Goal: Task Accomplishment & Management: Complete application form

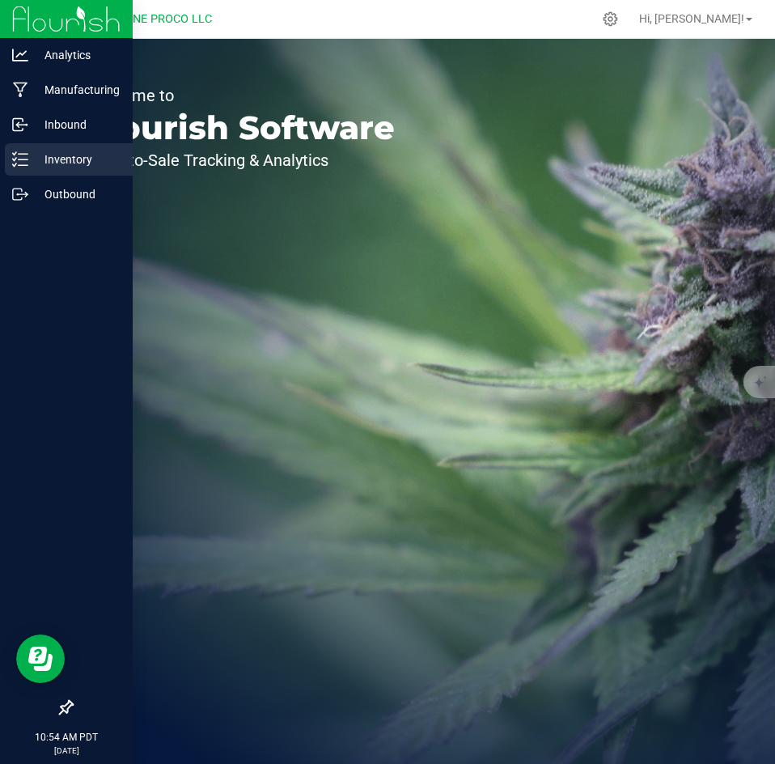
click at [8, 159] on div "Inventory" at bounding box center [69, 159] width 128 height 32
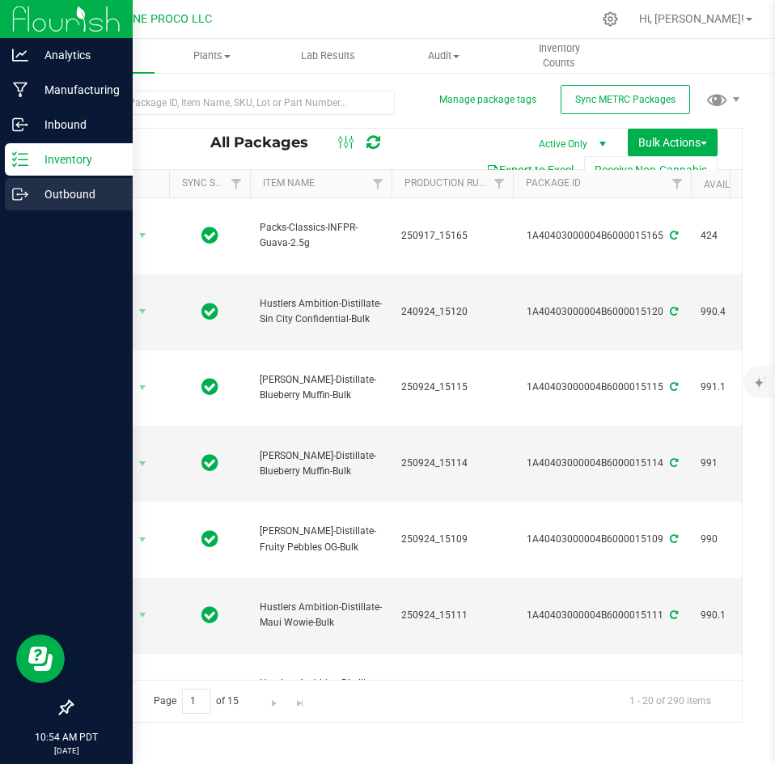
click at [25, 188] on icon at bounding box center [20, 194] width 16 height 16
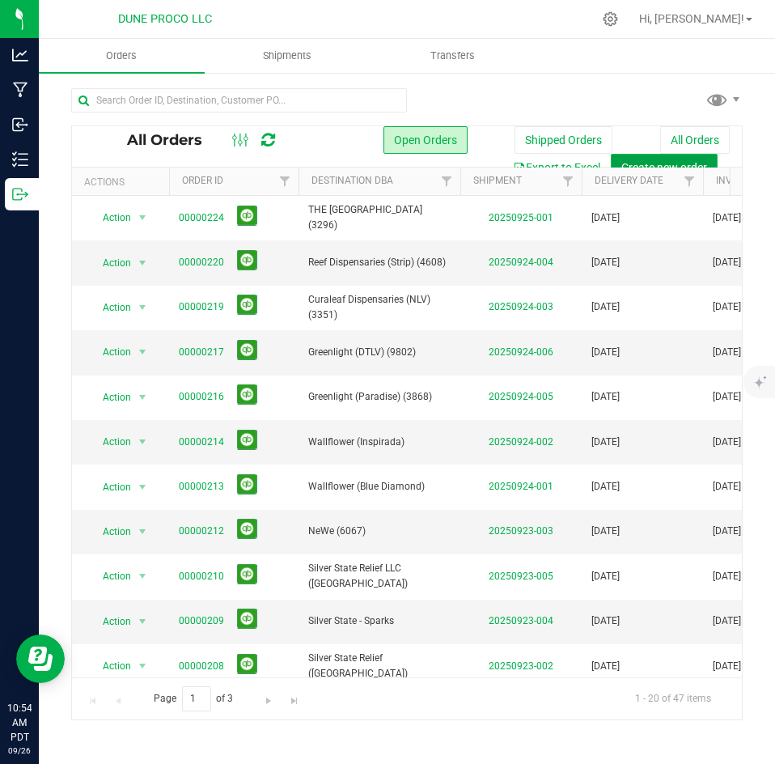
click at [644, 161] on span "Create new order" at bounding box center [664, 167] width 86 height 13
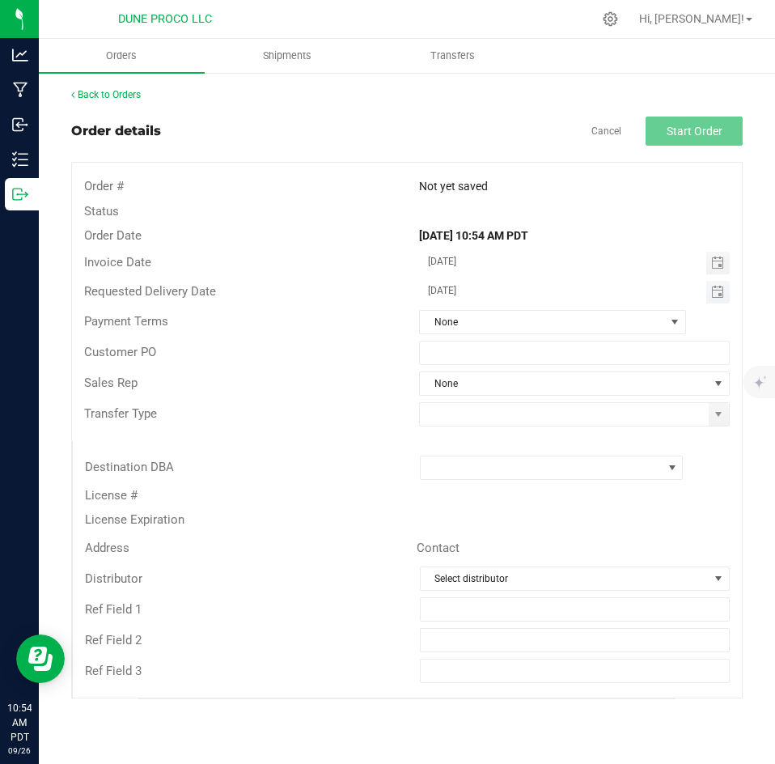
click at [721, 301] on span "Toggle calendar" at bounding box center [717, 292] width 23 height 23
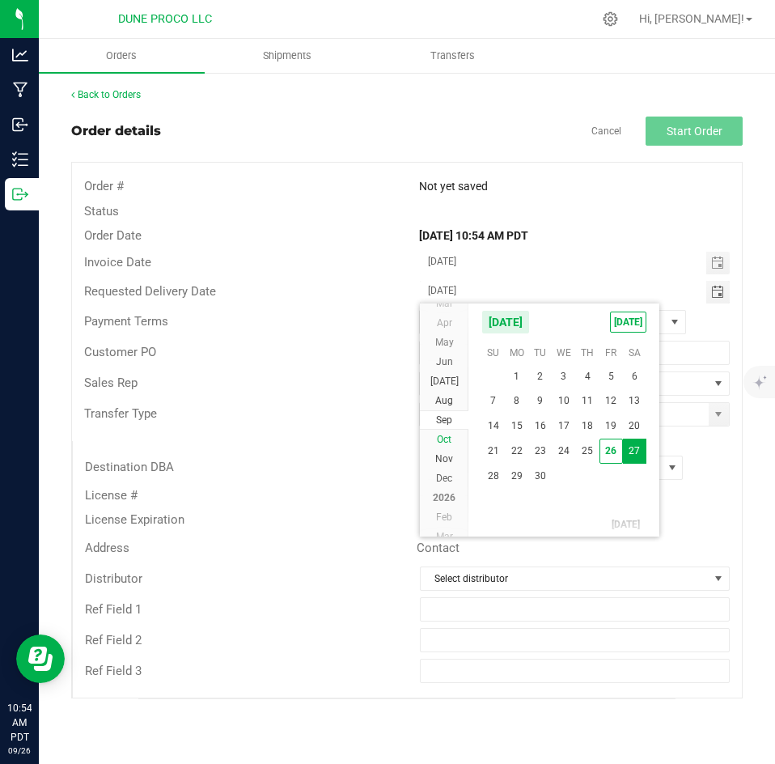
click at [451, 438] on span "Oct" at bounding box center [444, 439] width 15 height 11
click at [585, 370] on span "2" at bounding box center [587, 374] width 23 height 25
type input "[DATE]"
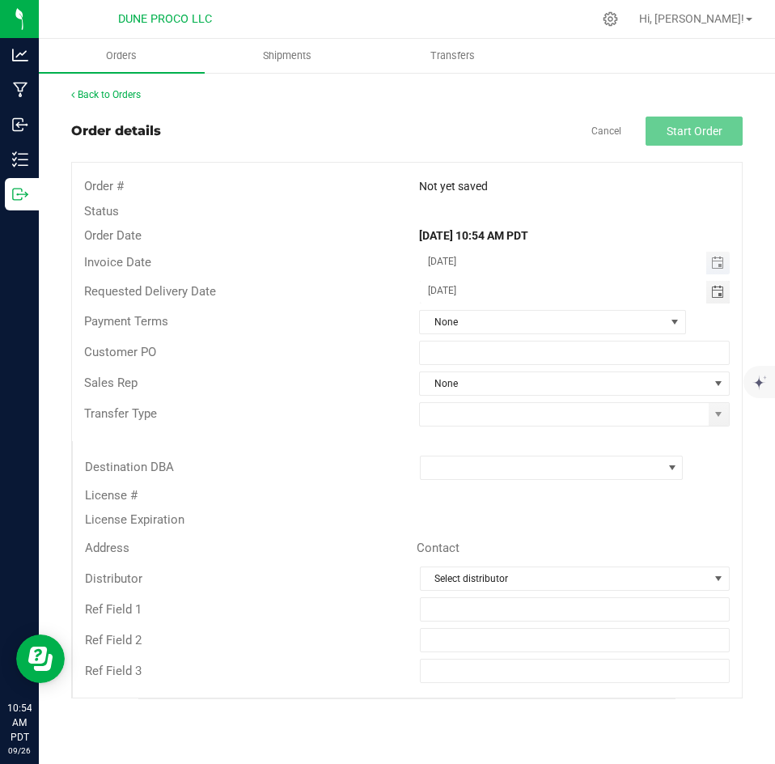
click at [728, 255] on span "Toggle calendar" at bounding box center [717, 263] width 23 height 23
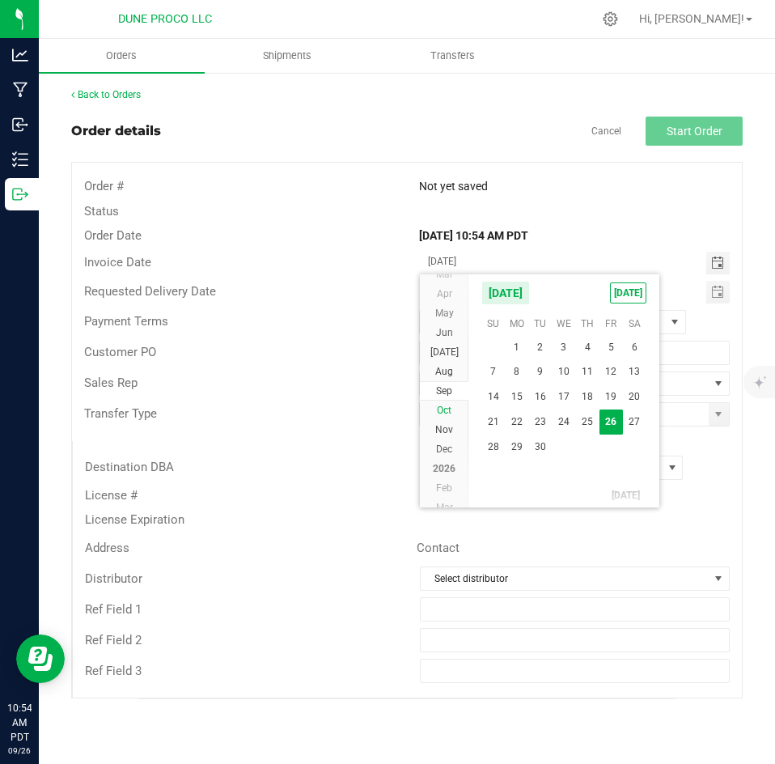
click at [448, 404] on span "Oct" at bounding box center [444, 409] width 15 height 11
click at [584, 339] on span "2" at bounding box center [587, 345] width 23 height 25
type input "[DATE]"
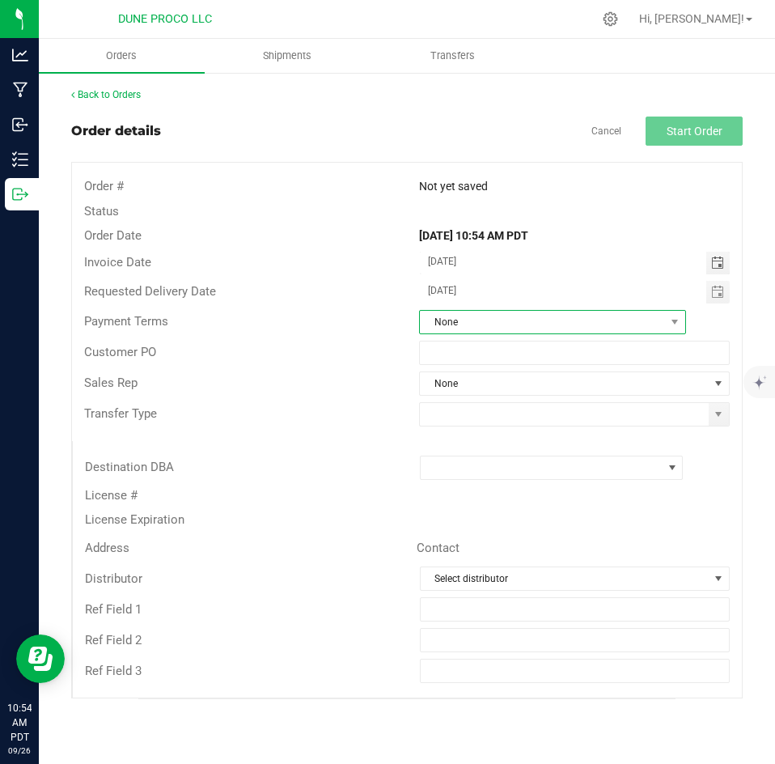
click at [526, 324] on span "None" at bounding box center [542, 322] width 245 height 23
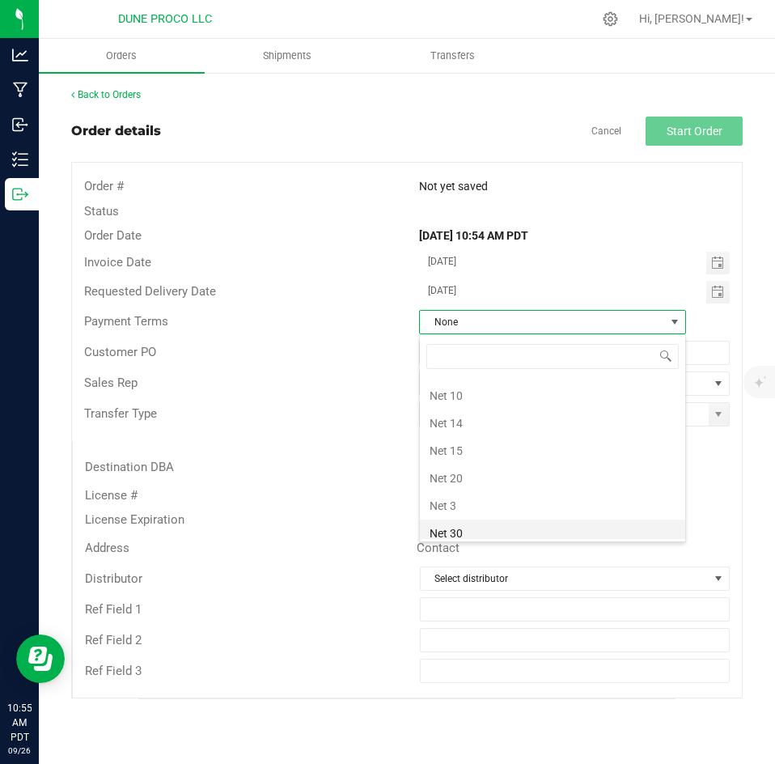
click at [469, 535] on li "Net 30" at bounding box center [552, 533] width 265 height 28
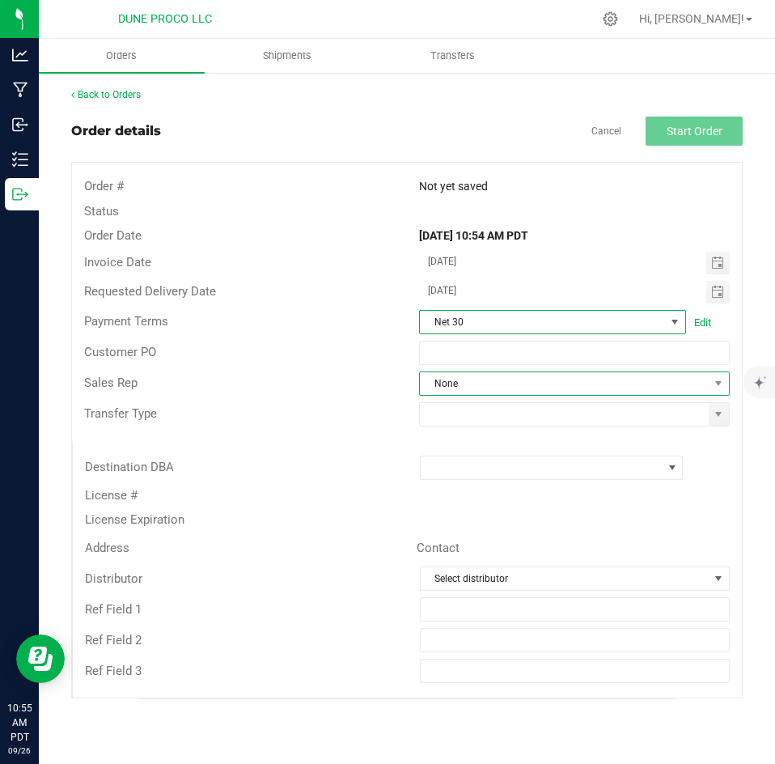
click at [463, 371] on span "None" at bounding box center [574, 383] width 311 height 24
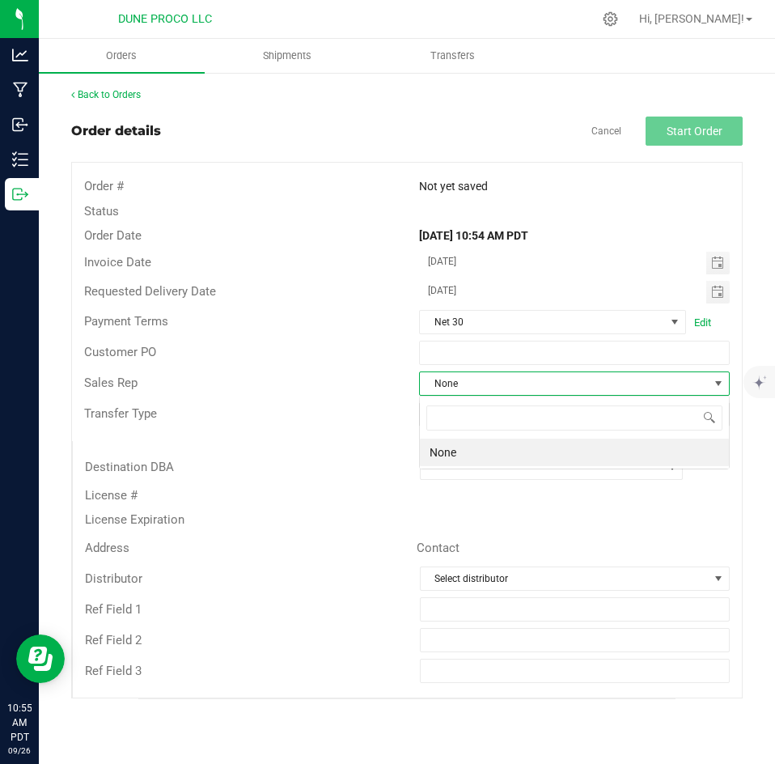
scroll to position [24, 311]
click at [354, 405] on div "Transfer Type" at bounding box center [239, 413] width 335 height 19
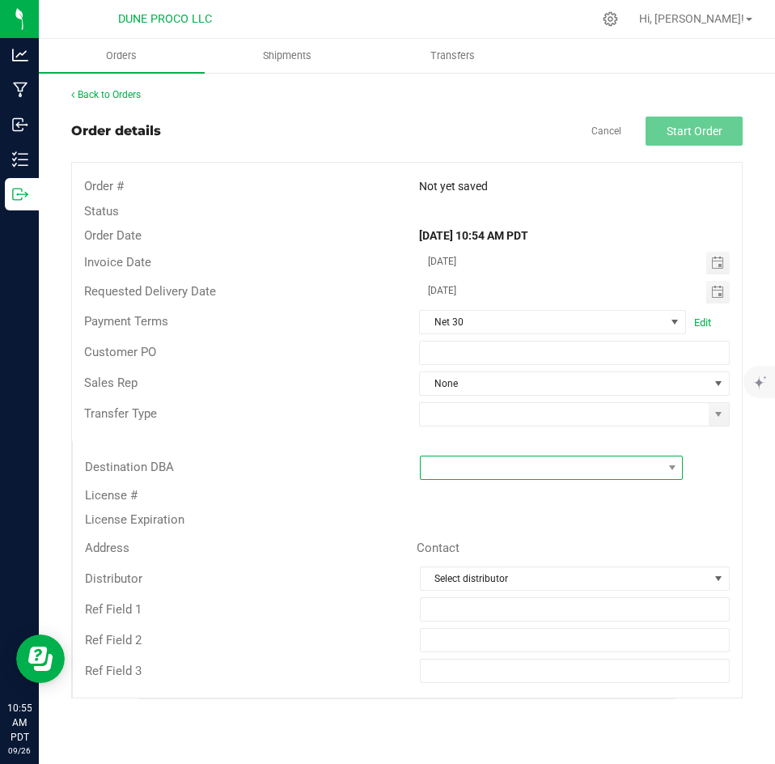
click at [448, 459] on span at bounding box center [542, 467] width 242 height 23
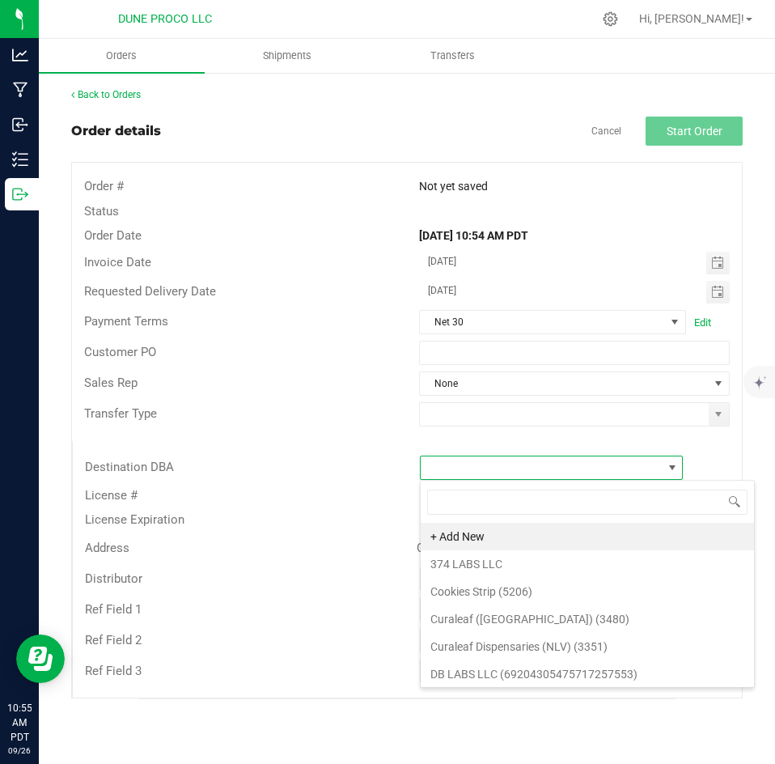
scroll to position [24, 264]
type input "the di"
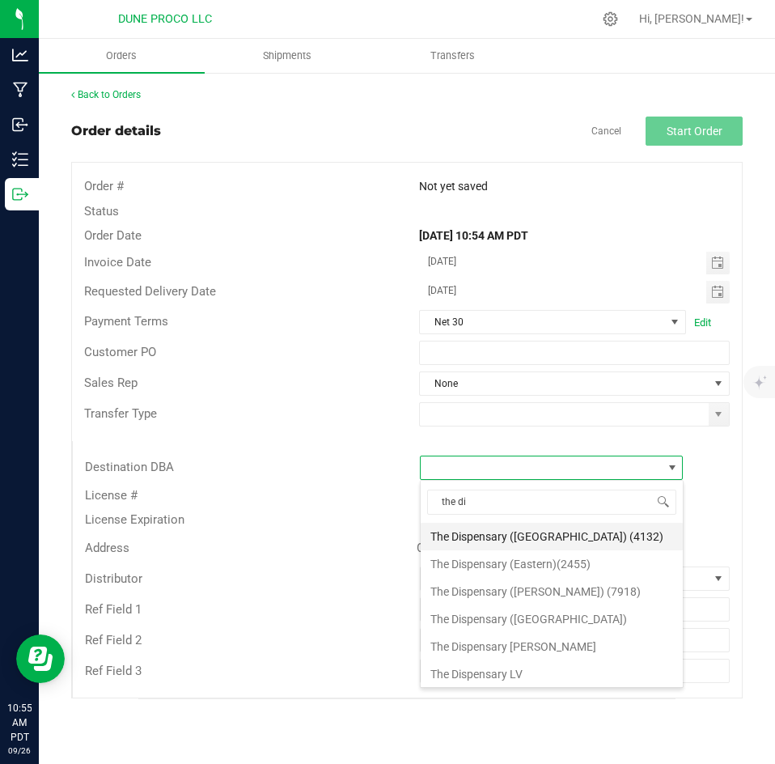
click at [494, 534] on li "The Dispensary ([GEOGRAPHIC_DATA]) (4132)" at bounding box center [552, 537] width 262 height 28
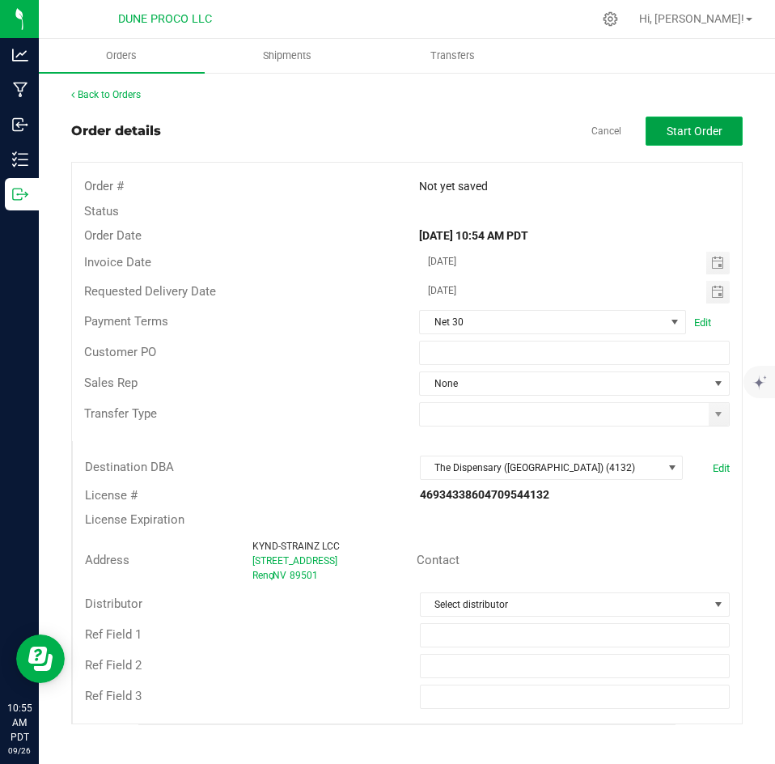
click at [658, 130] on button "Start Order" at bounding box center [693, 130] width 97 height 29
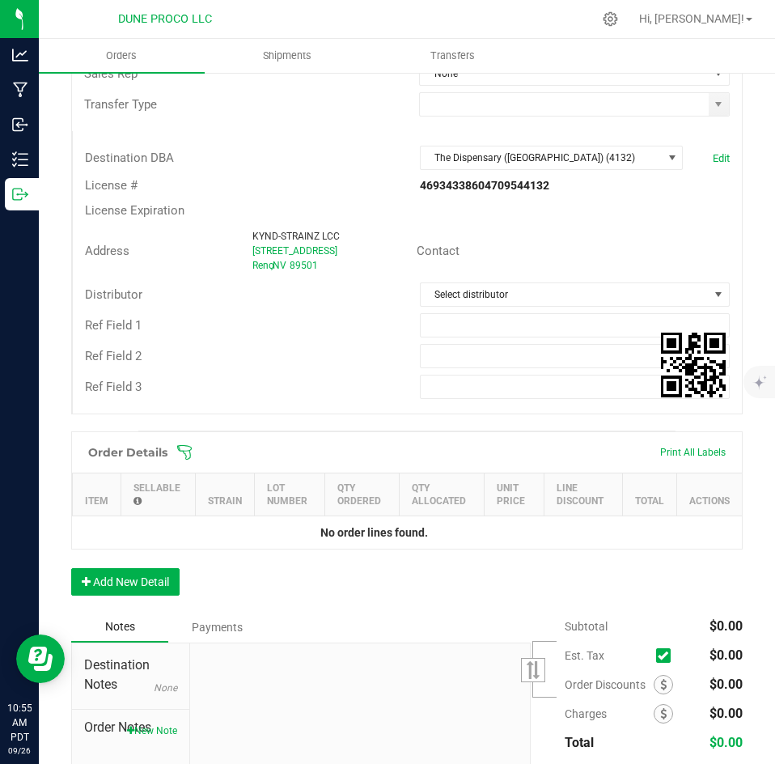
scroll to position [337, 0]
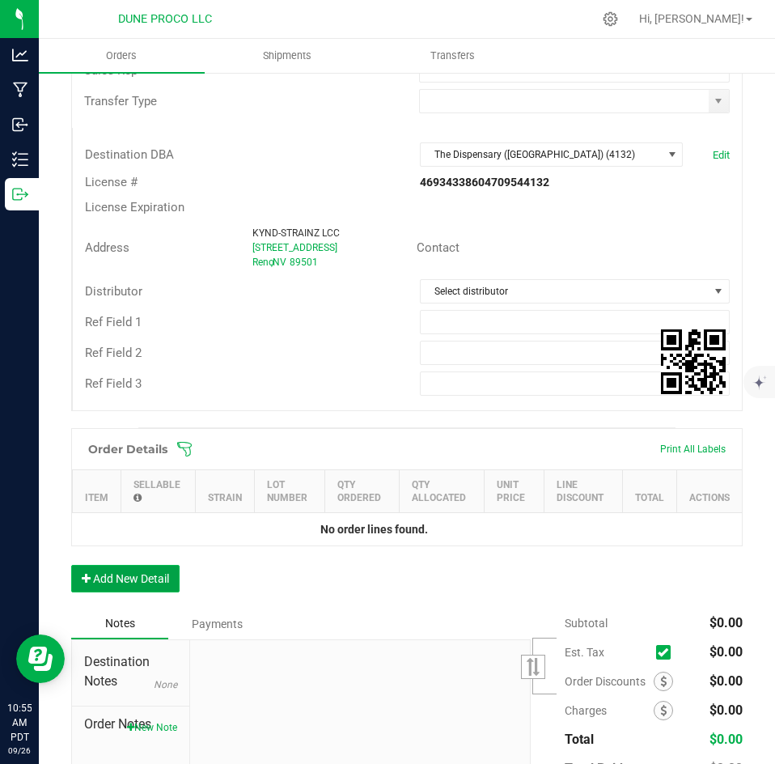
click at [142, 566] on button "Add New Detail" at bounding box center [125, 579] width 108 height 28
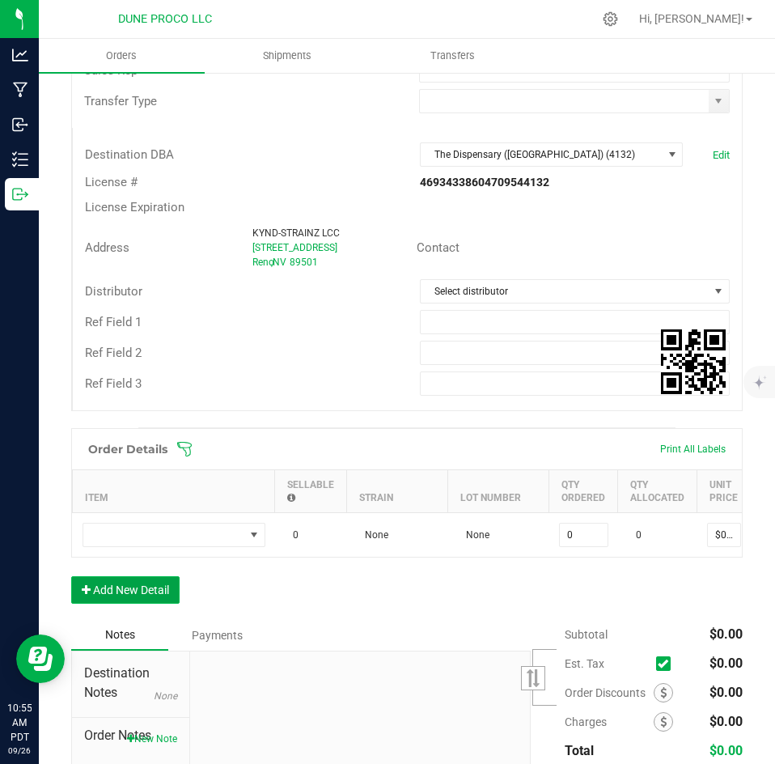
click at [135, 599] on button "Add New Detail" at bounding box center [125, 590] width 108 height 28
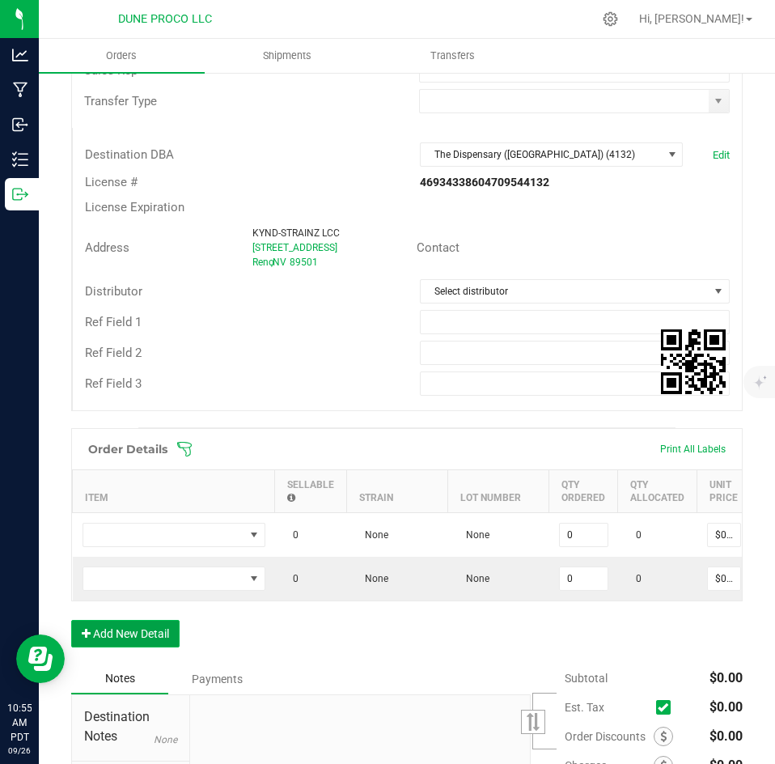
click at [132, 644] on button "Add New Detail" at bounding box center [125, 634] width 108 height 28
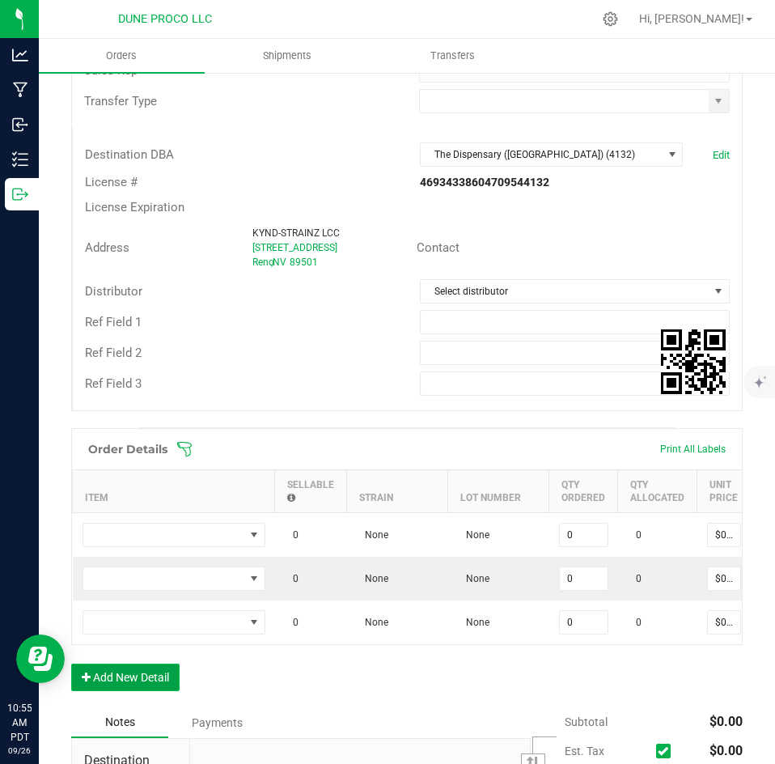
click at [129, 691] on button "Add New Detail" at bounding box center [125, 677] width 108 height 28
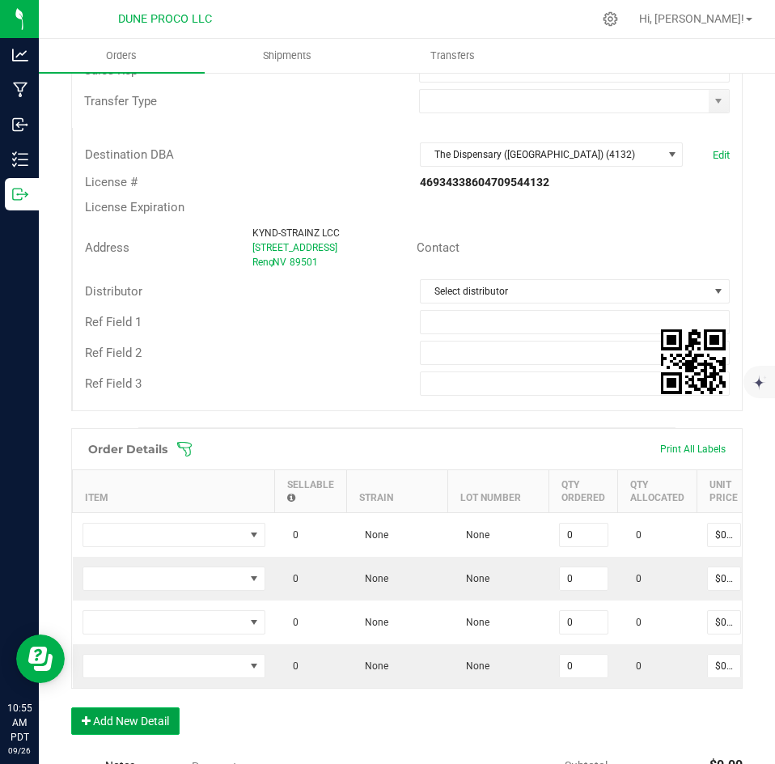
click at [129, 726] on button "Add New Detail" at bounding box center [125, 721] width 108 height 28
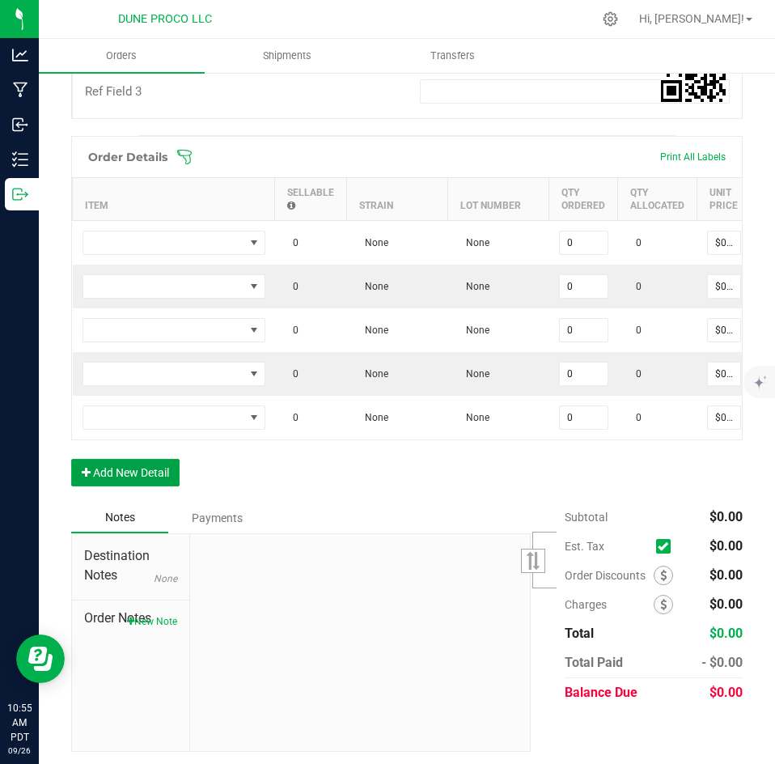
scroll to position [634, 0]
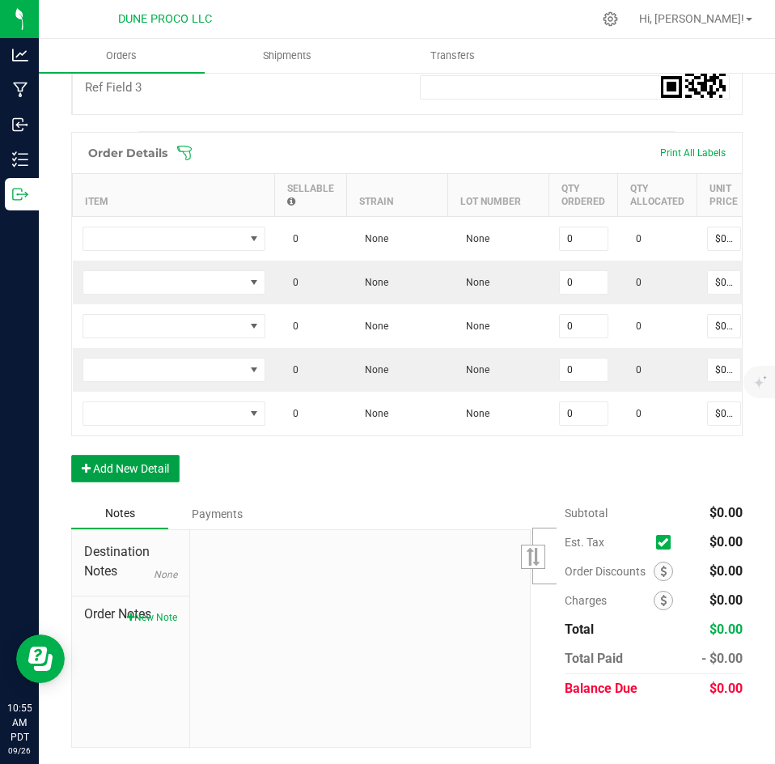
click at [150, 482] on button "Add New Detail" at bounding box center [125, 469] width 108 height 28
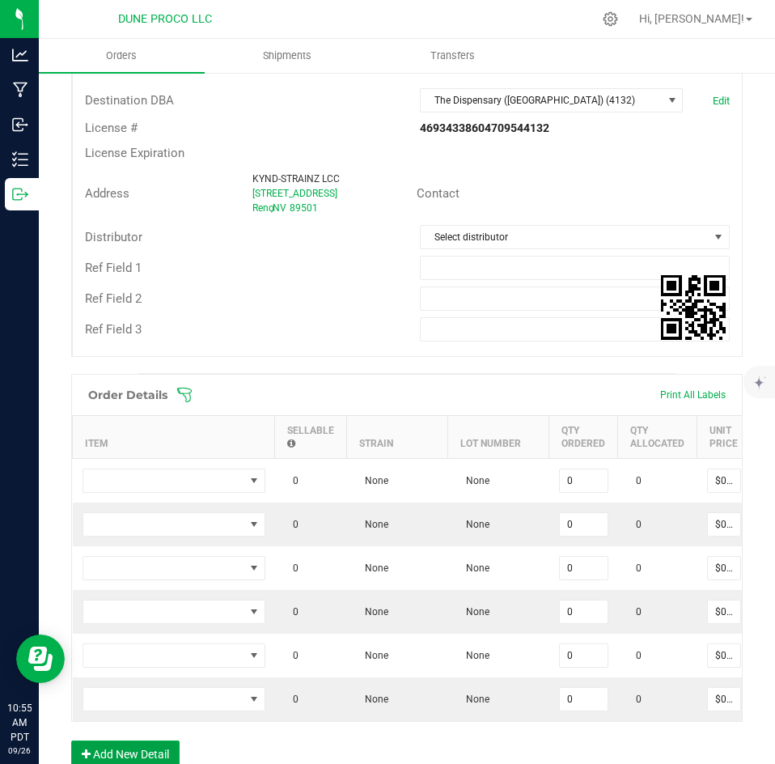
scroll to position [385, 0]
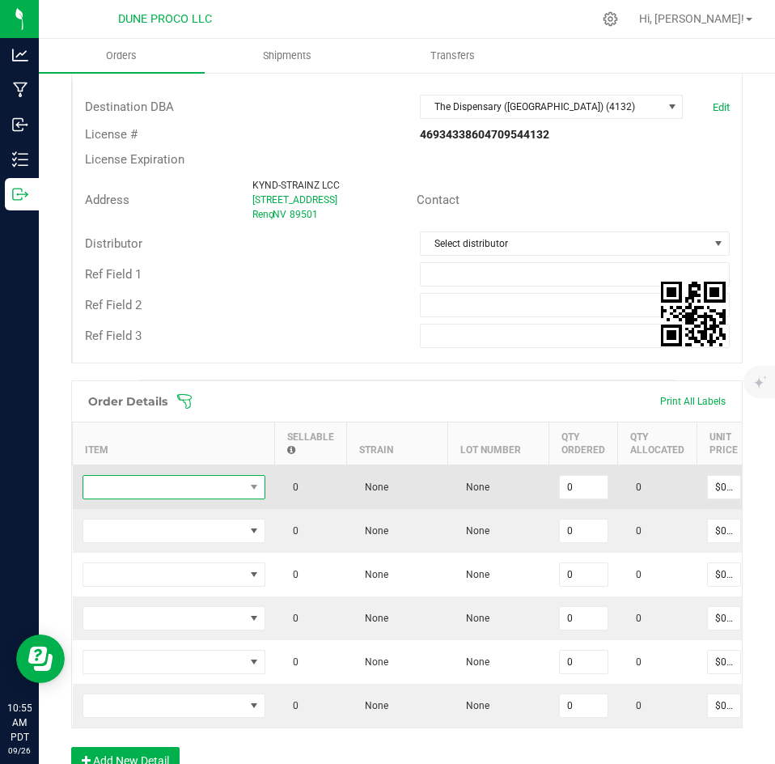
click at [157, 477] on span "NO DATA FOUND" at bounding box center [163, 487] width 161 height 23
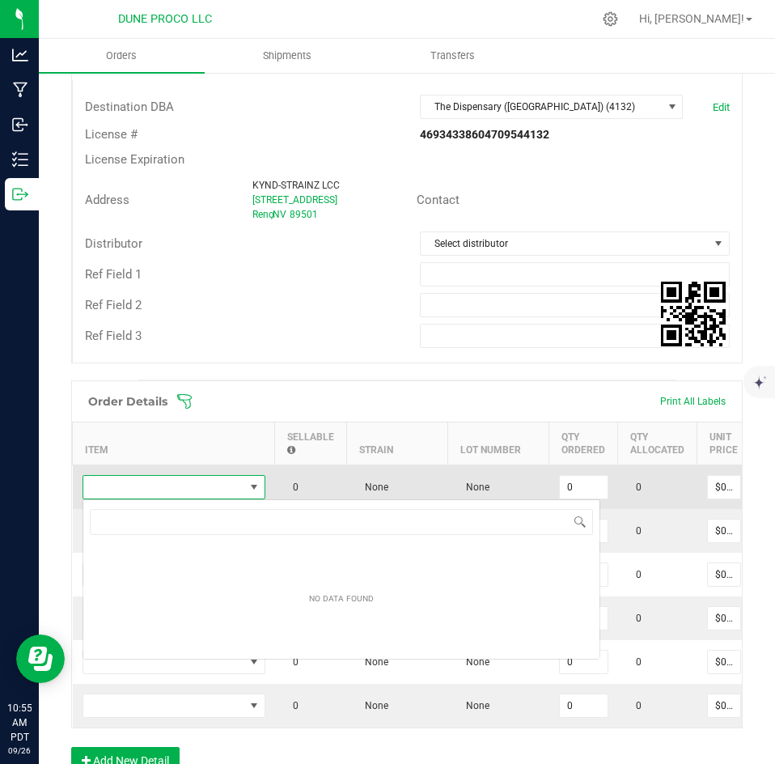
scroll to position [24, 183]
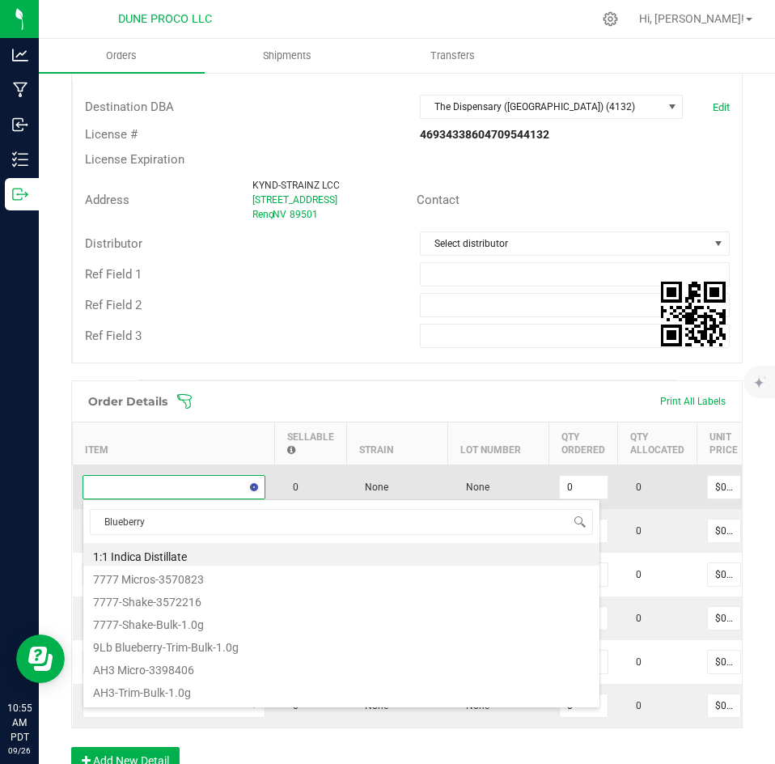
type input "Blueberry m"
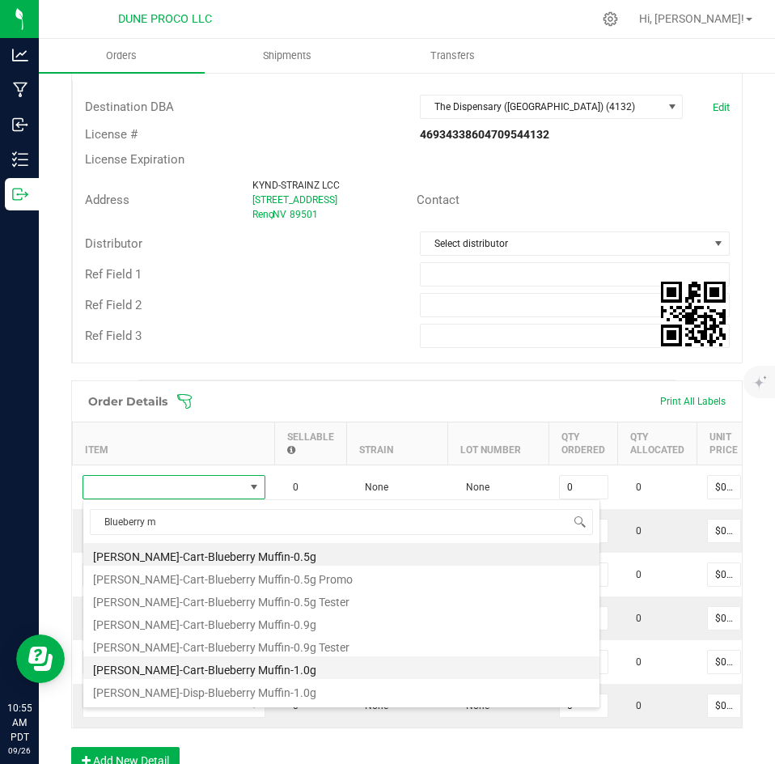
click at [165, 664] on li "[PERSON_NAME]-Cart-Blueberry Muffin-1.0g" at bounding box center [341, 667] width 516 height 23
type input "0 ea"
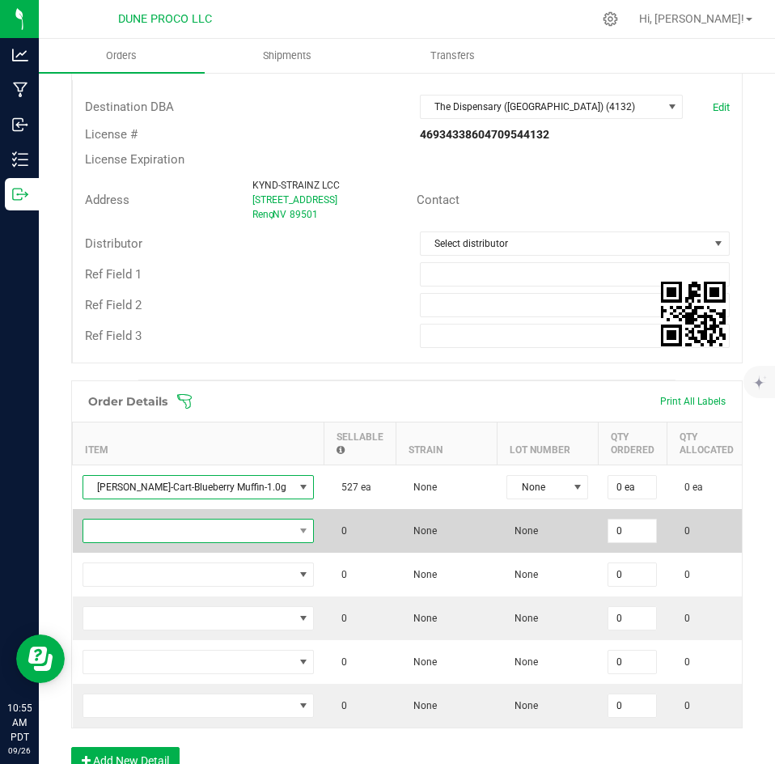
click at [184, 526] on span "NO DATA FOUND" at bounding box center [188, 530] width 210 height 23
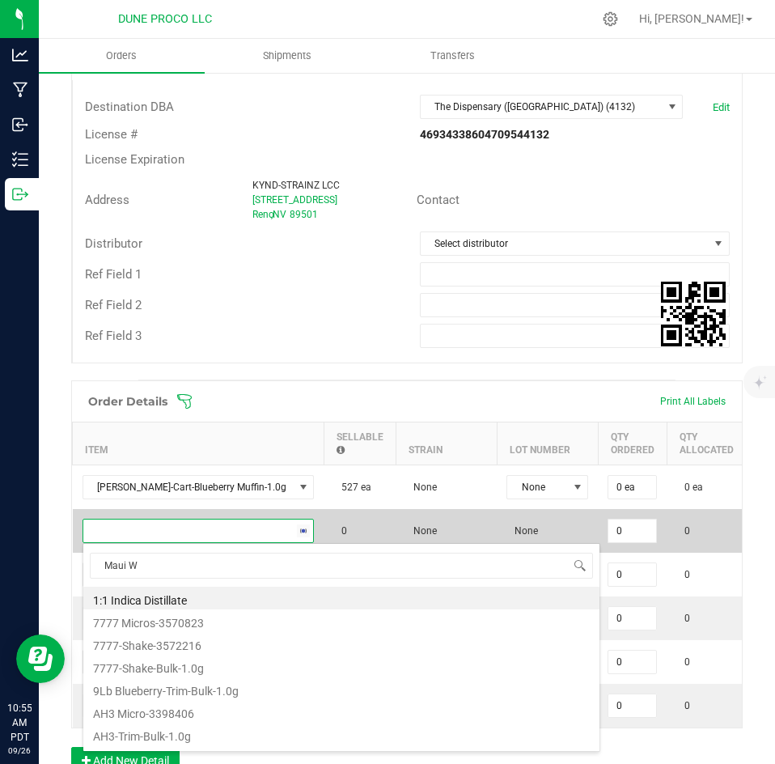
type input "Maui Wo"
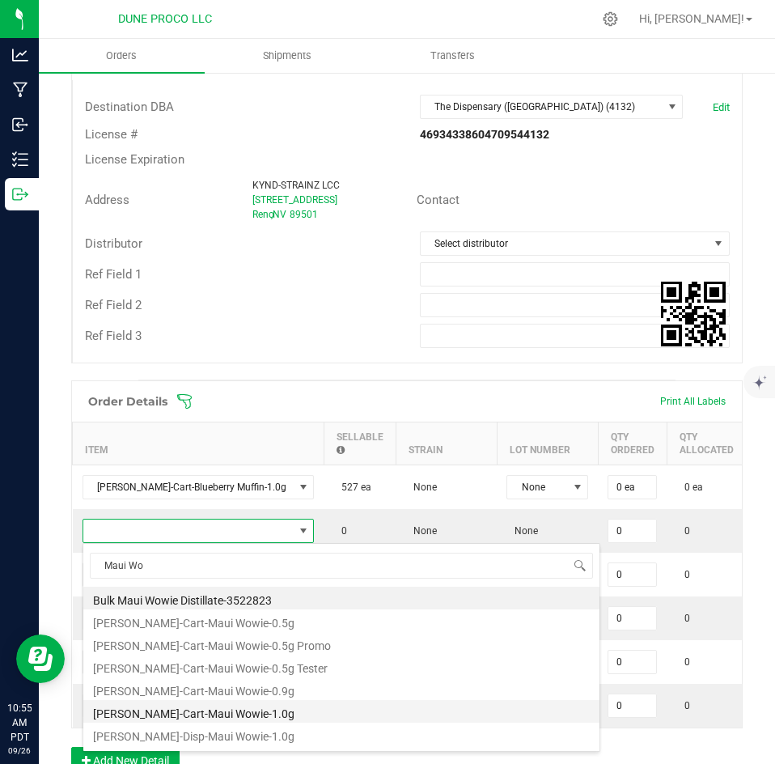
click at [188, 704] on li "[PERSON_NAME]-Cart-Maui Wowie-1.0g" at bounding box center [341, 711] width 516 height 23
type input "0 ea"
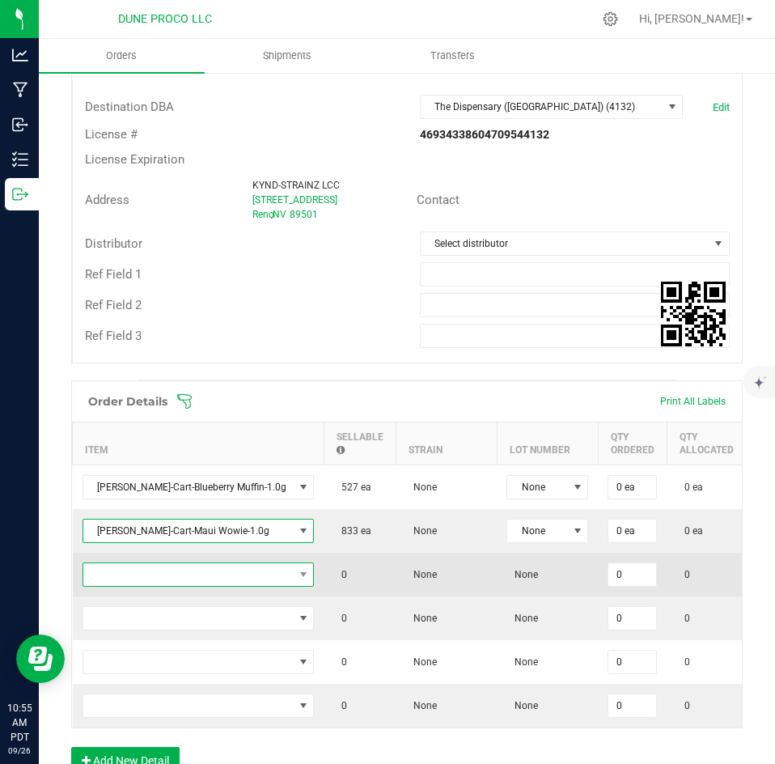
click at [201, 578] on span "NO DATA FOUND" at bounding box center [188, 574] width 210 height 23
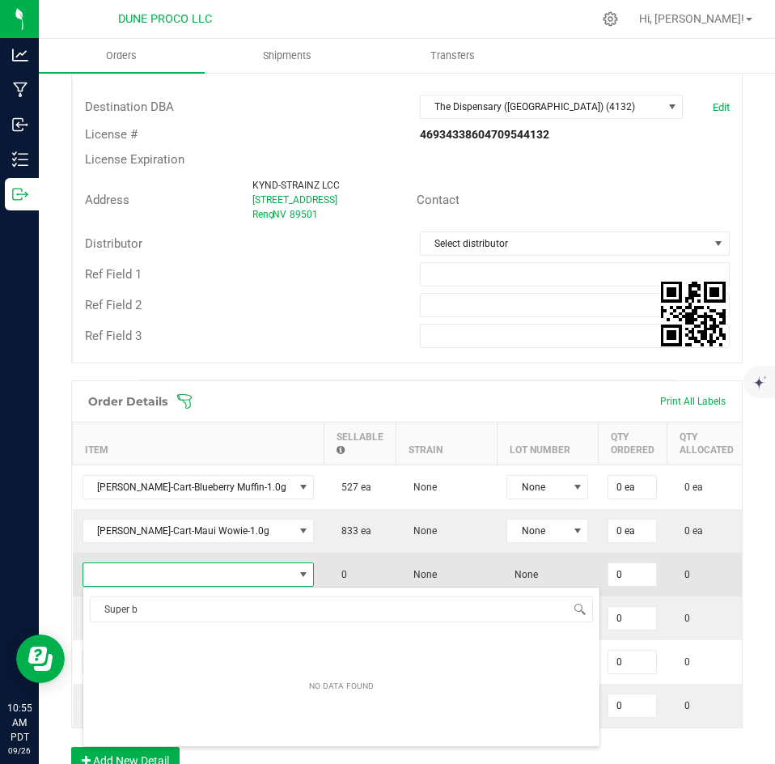
scroll to position [0, 0]
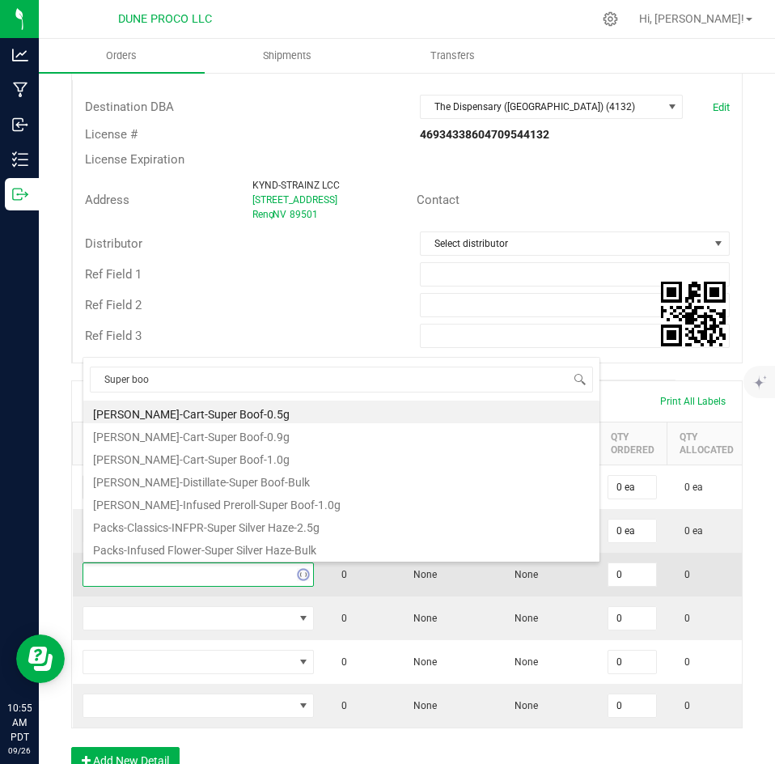
type input "Super boof"
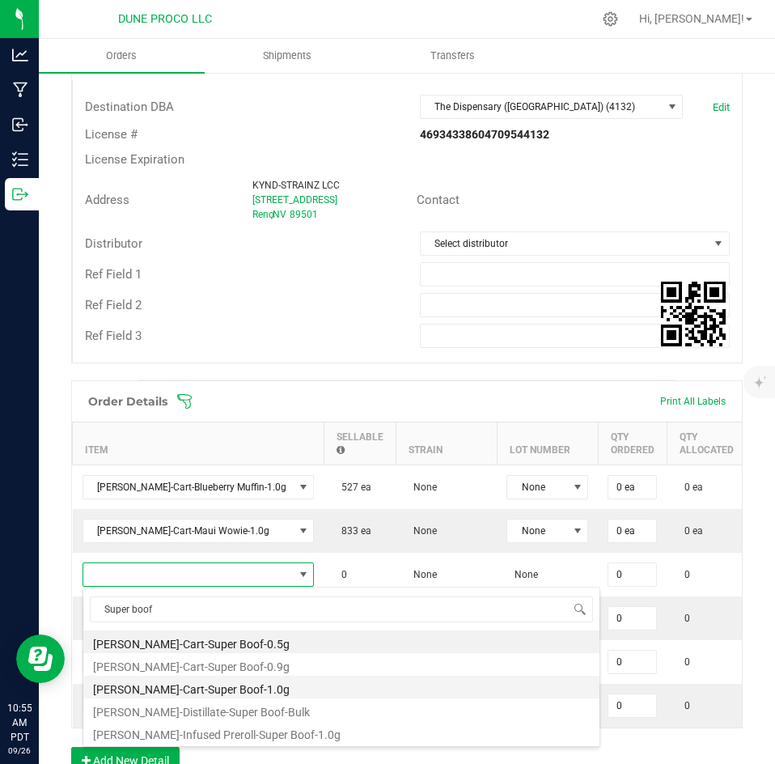
click at [186, 693] on li "[PERSON_NAME]-Cart-Super Boof-1.0g" at bounding box center [341, 686] width 516 height 23
type input "0 ea"
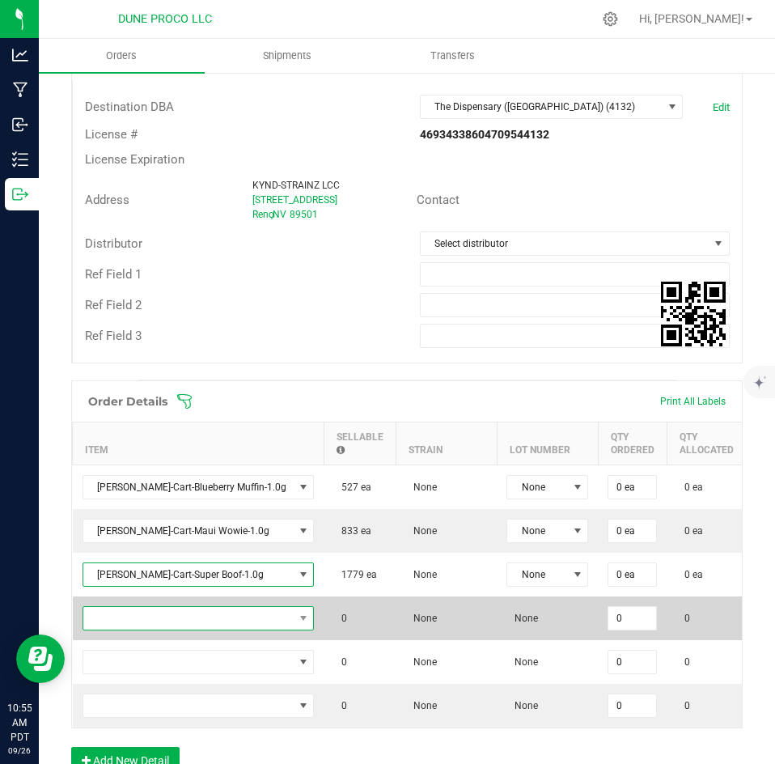
click at [182, 614] on span "NO DATA FOUND" at bounding box center [188, 618] width 210 height 23
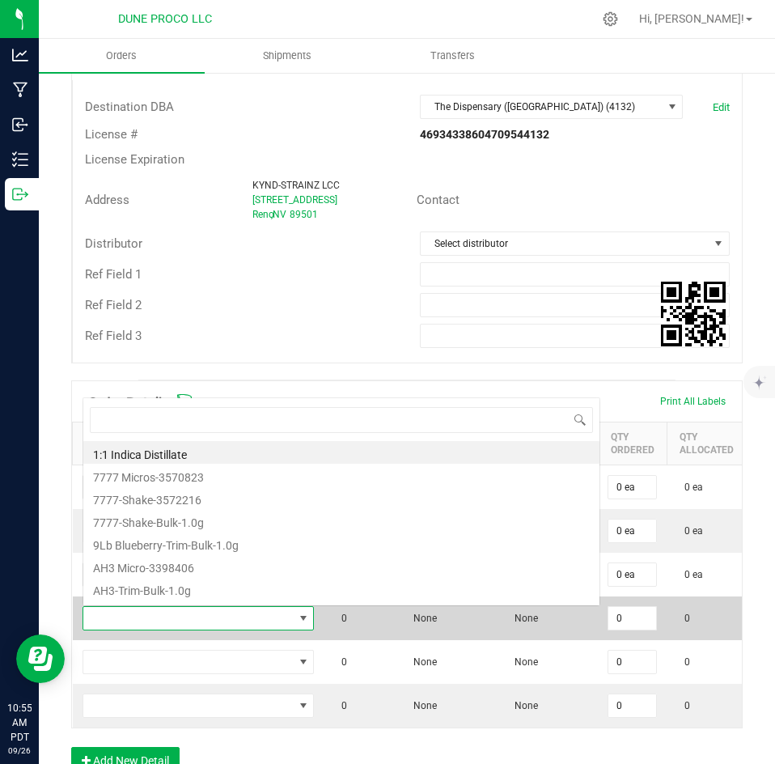
scroll to position [24, 183]
type input "Northern L"
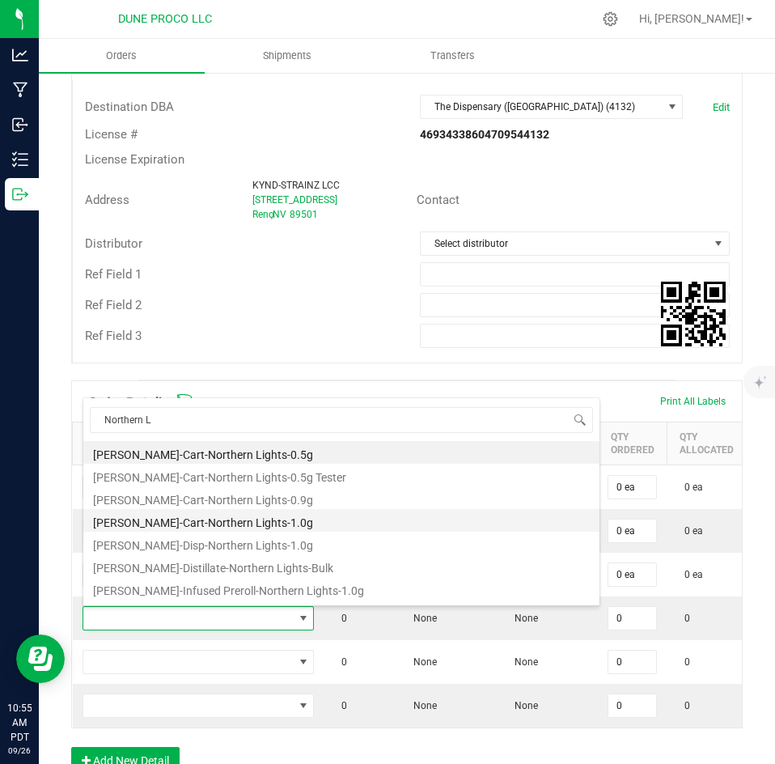
click at [210, 526] on li "[PERSON_NAME]-Cart-Northern Lights-1.0g" at bounding box center [341, 520] width 516 height 23
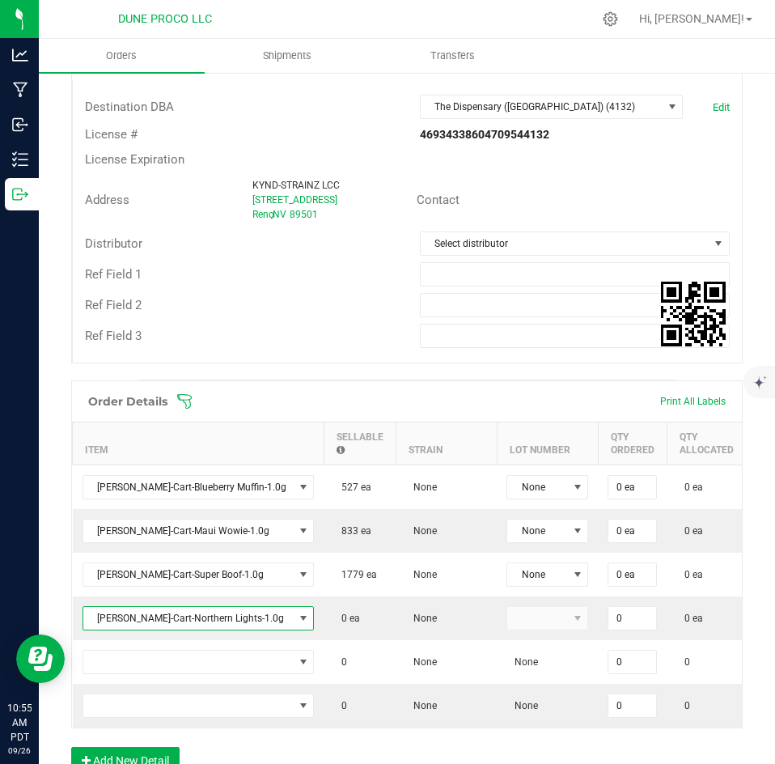
type input "0 ea"
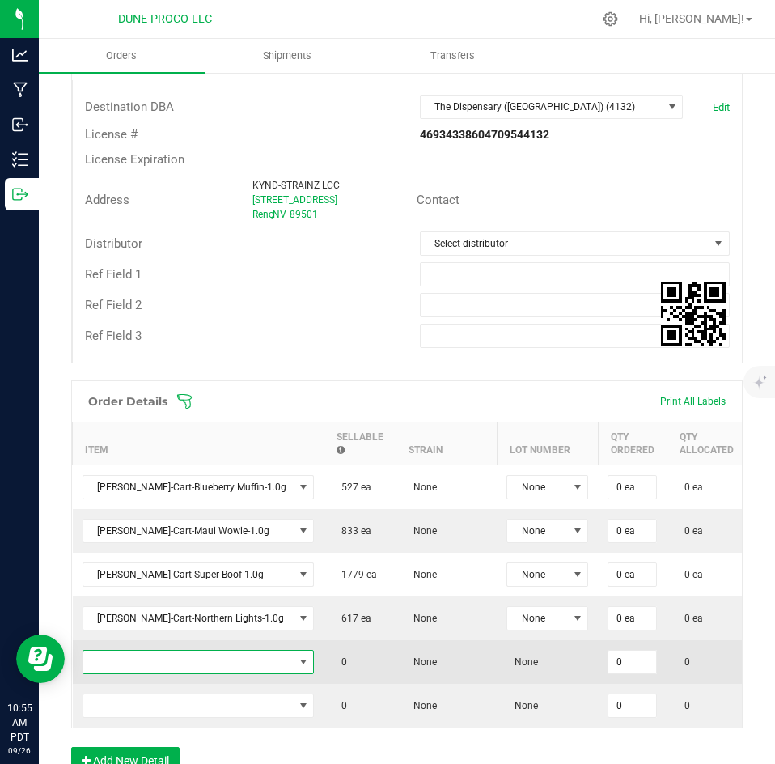
click at [194, 657] on span "NO DATA FOUND" at bounding box center [188, 661] width 210 height 23
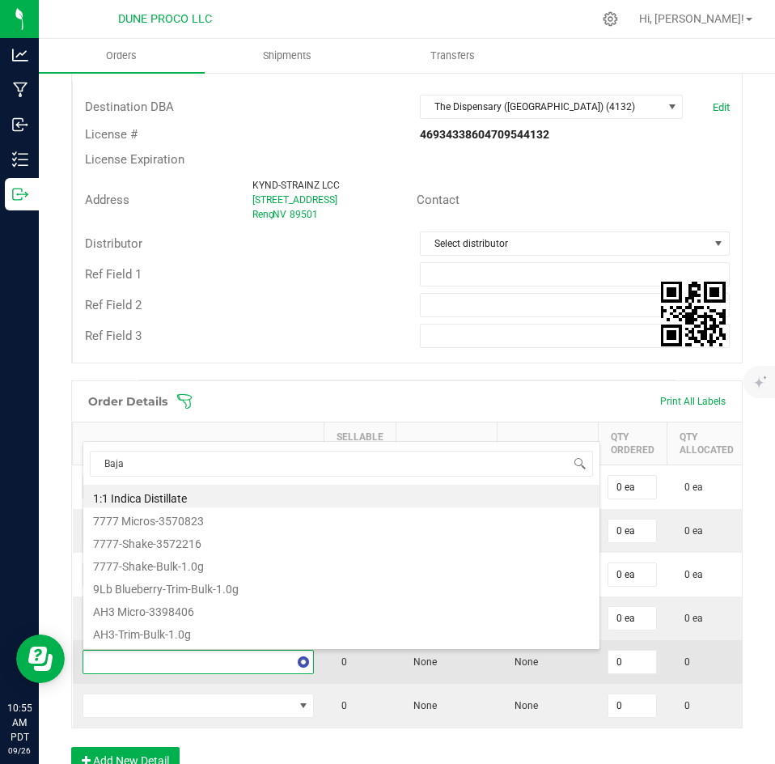
type input "Baja B"
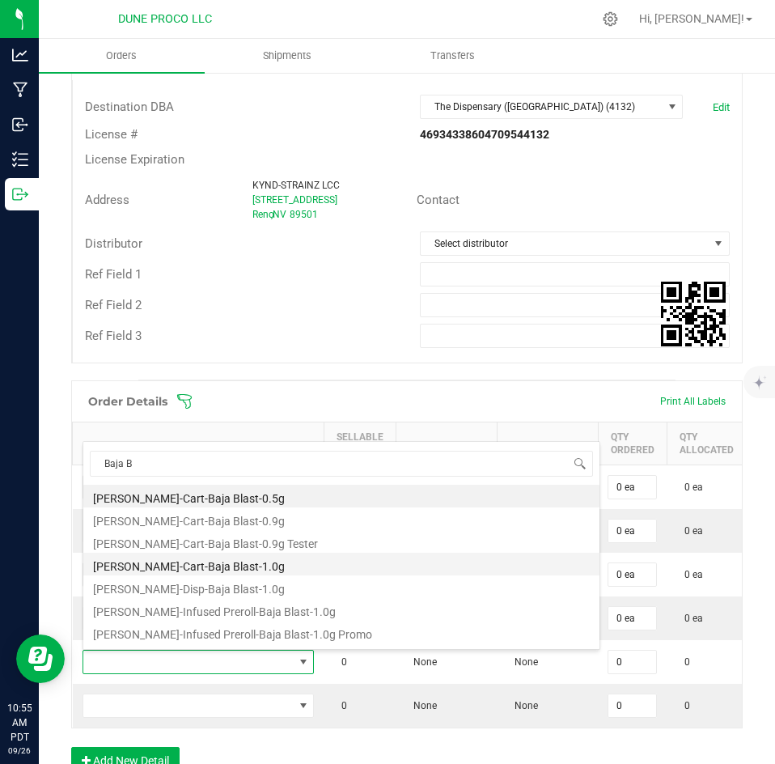
click at [187, 567] on li "[PERSON_NAME]-Cart-Baja Blast-1.0g" at bounding box center [341, 563] width 516 height 23
type input "0 ea"
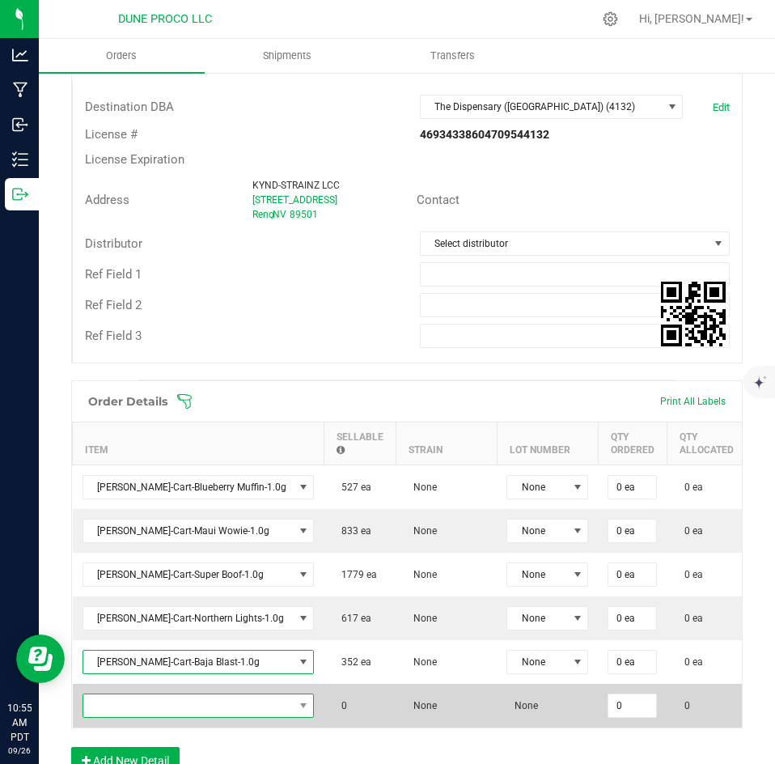
click at [176, 708] on span "NO DATA FOUND" at bounding box center [188, 705] width 210 height 23
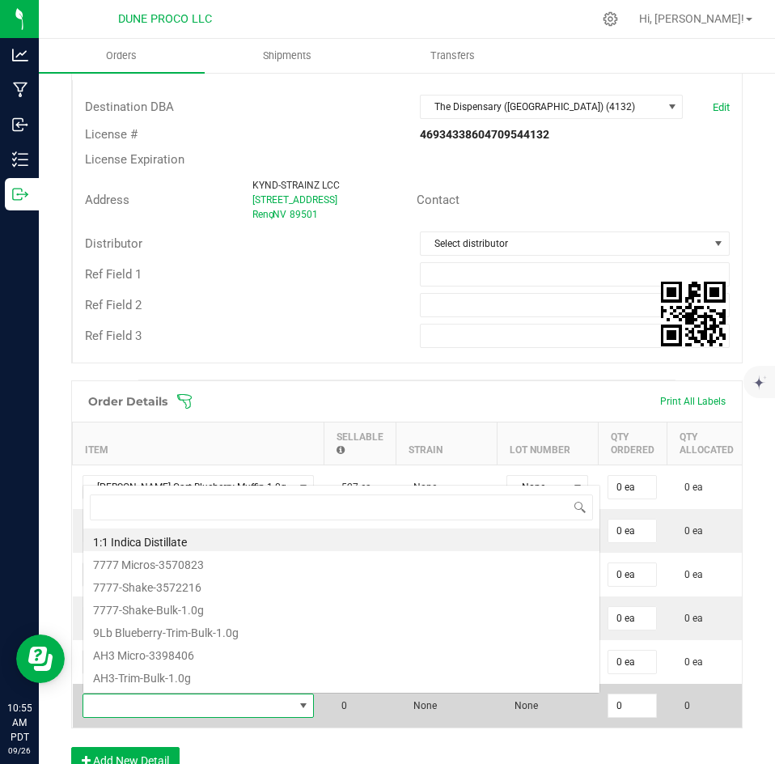
scroll to position [0, 0]
type input "Fruity P"
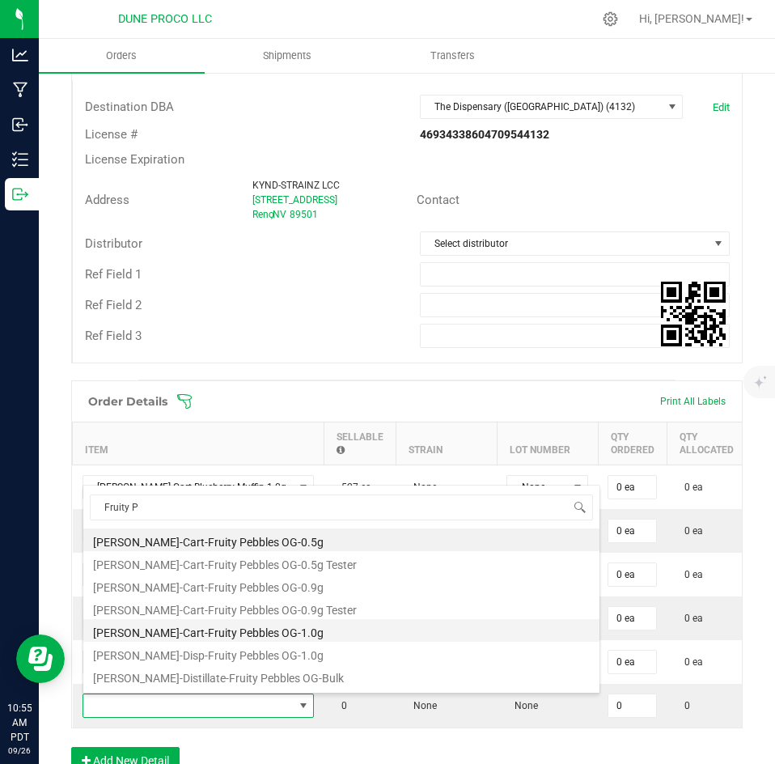
click at [211, 629] on li "[PERSON_NAME]-Cart-Fruity Pebbles OG-1.0g" at bounding box center [341, 630] width 516 height 23
type input "0 ea"
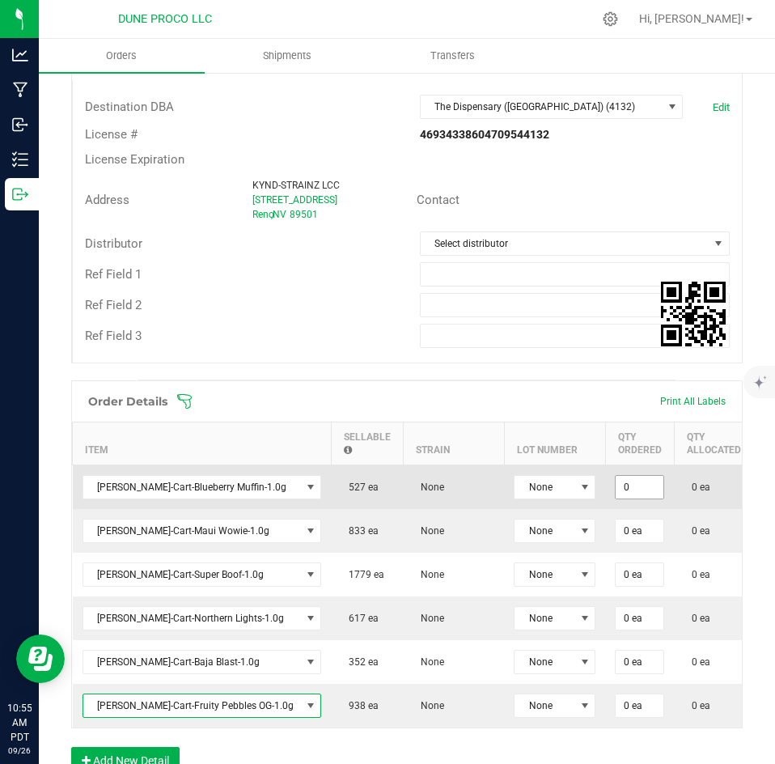
click at [616, 487] on input "0" at bounding box center [640, 487] width 48 height 23
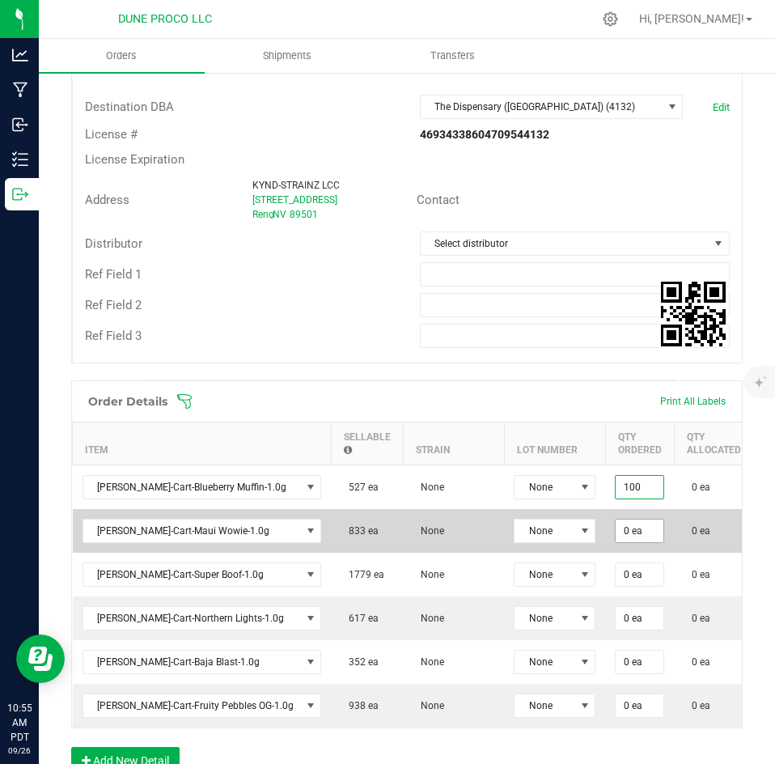
type input "100 ea"
click at [616, 538] on input "0" at bounding box center [640, 530] width 48 height 23
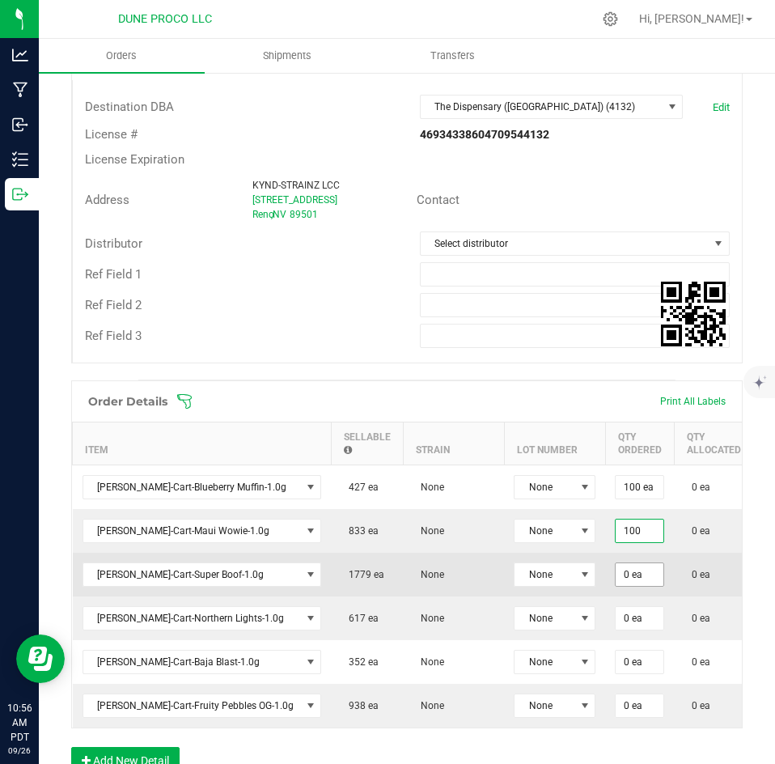
type input "100 ea"
click at [616, 569] on input "0" at bounding box center [640, 574] width 48 height 23
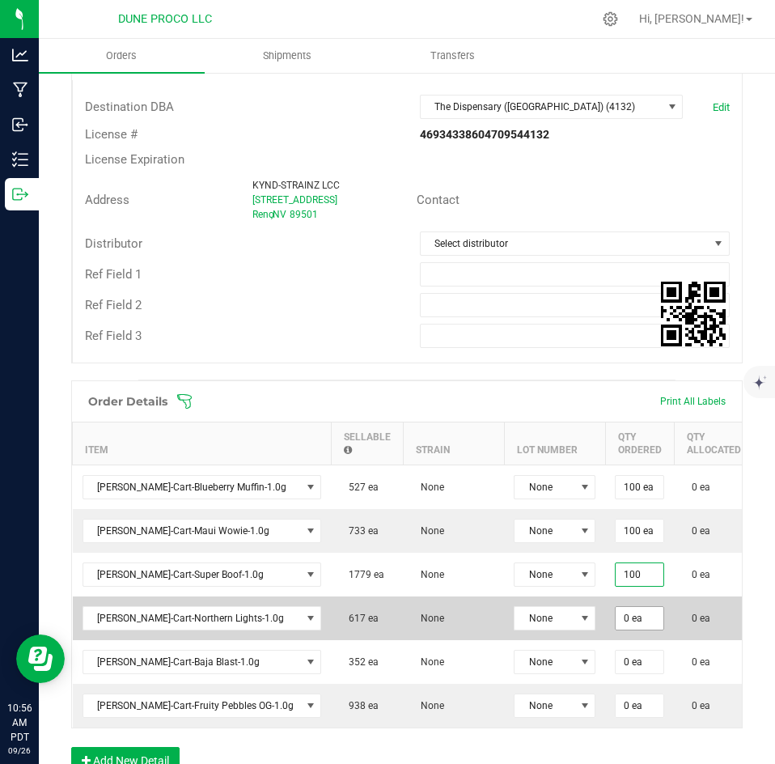
type input "100 ea"
click at [616, 623] on input "0" at bounding box center [640, 618] width 48 height 23
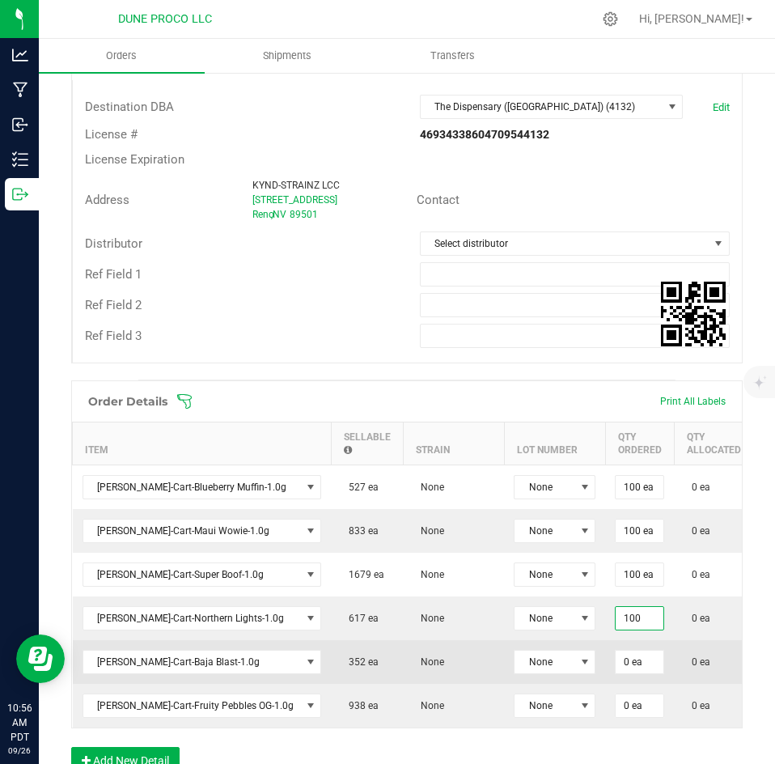
type input "100 ea"
click at [605, 647] on td "0 ea" at bounding box center [639, 662] width 69 height 44
click at [616, 658] on input "0" at bounding box center [640, 661] width 48 height 23
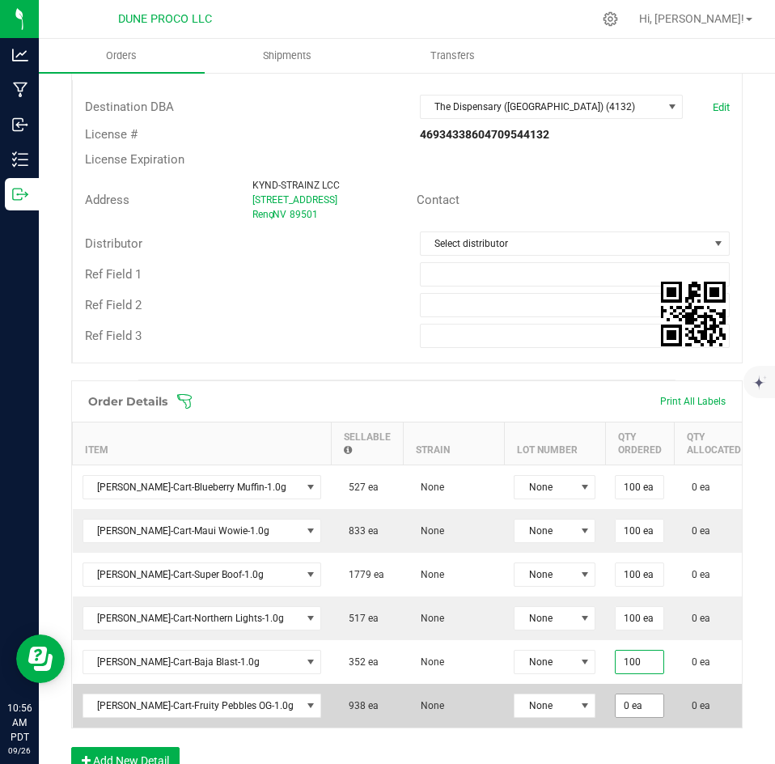
type input "100 ea"
click at [616, 715] on input "0" at bounding box center [640, 705] width 48 height 23
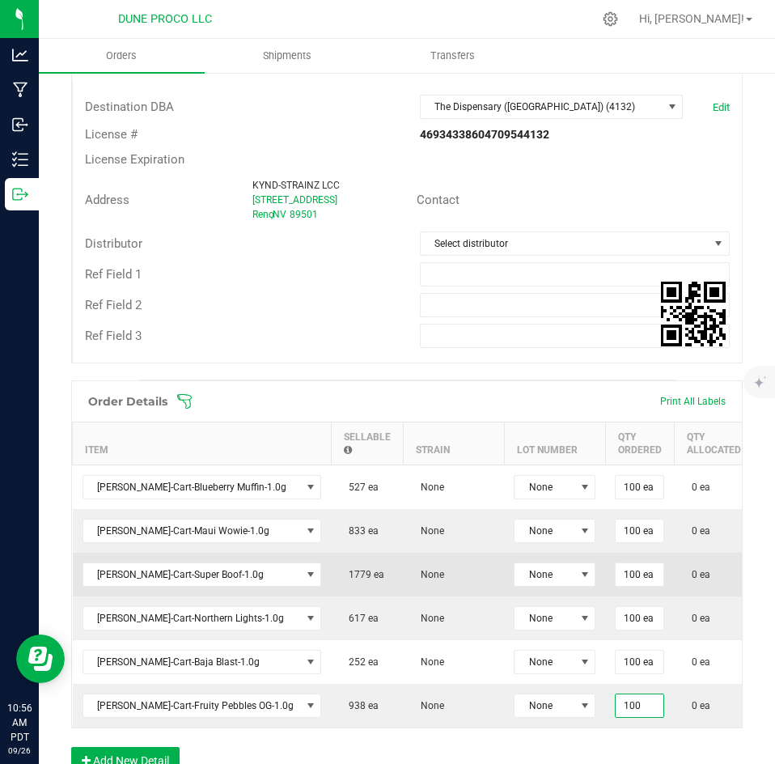
type input "100 ea"
click at [674, 593] on td "0 ea" at bounding box center [713, 574] width 79 height 44
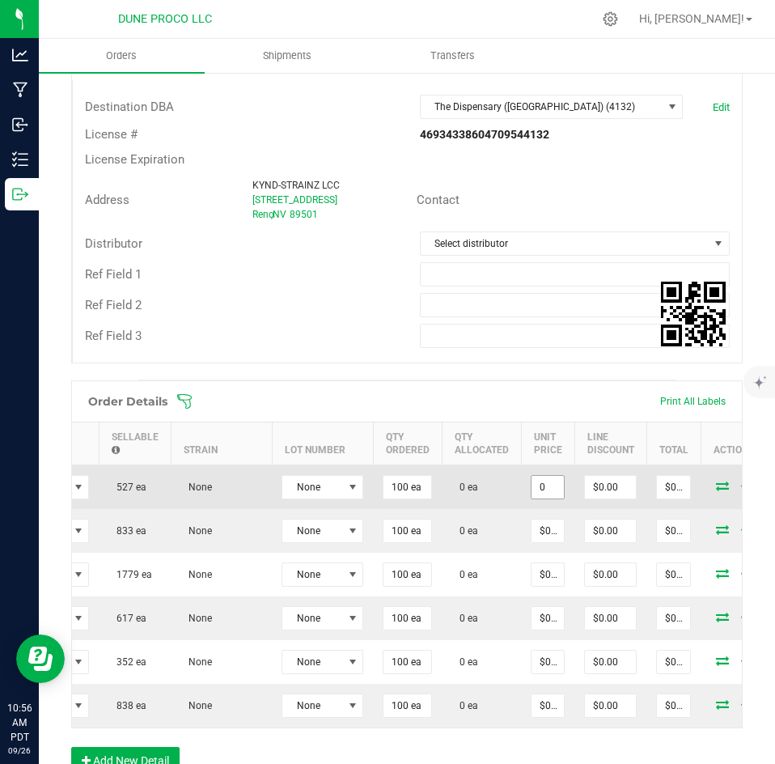
click at [531, 481] on input "0" at bounding box center [547, 487] width 32 height 23
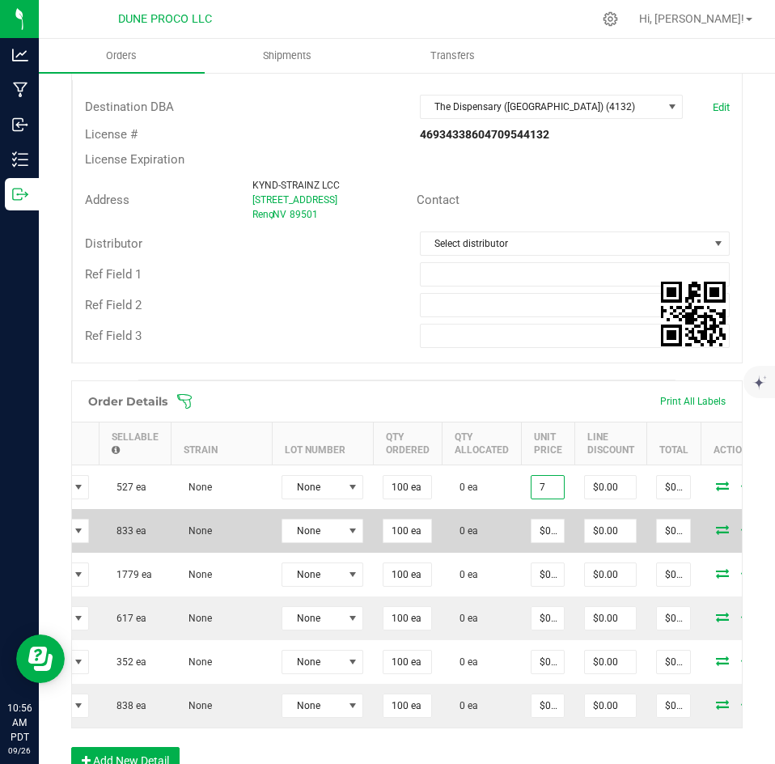
type input "$7.00000"
type input "$700.00"
click at [521, 517] on td "$0.00000" at bounding box center [547, 531] width 53 height 44
click at [531, 526] on input "0" at bounding box center [547, 530] width 32 height 23
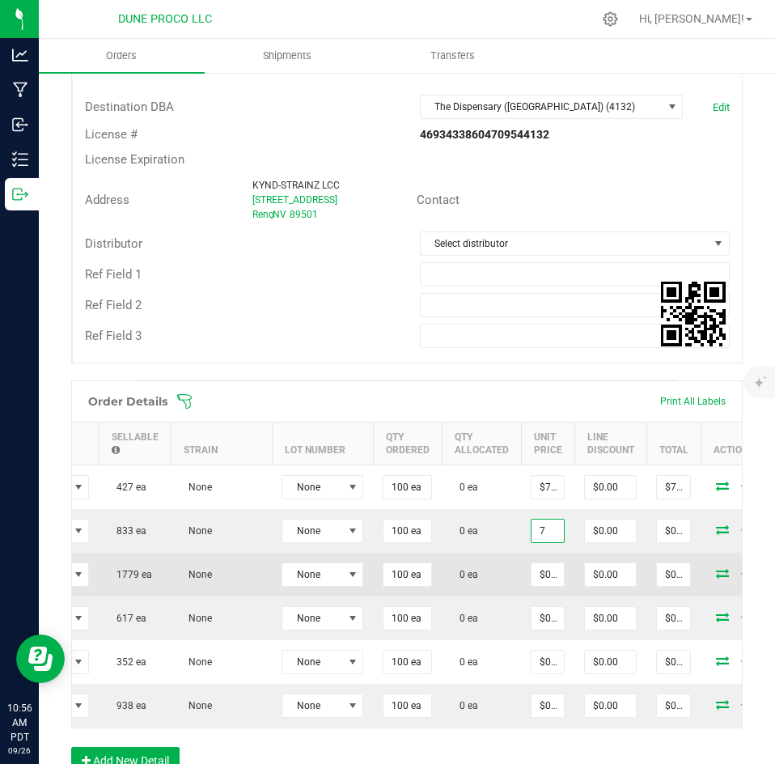
type input "$7.00000"
type input "$700.00"
click at [521, 559] on td "$0.00000" at bounding box center [547, 574] width 53 height 44
click at [531, 573] on input "0" at bounding box center [547, 574] width 32 height 23
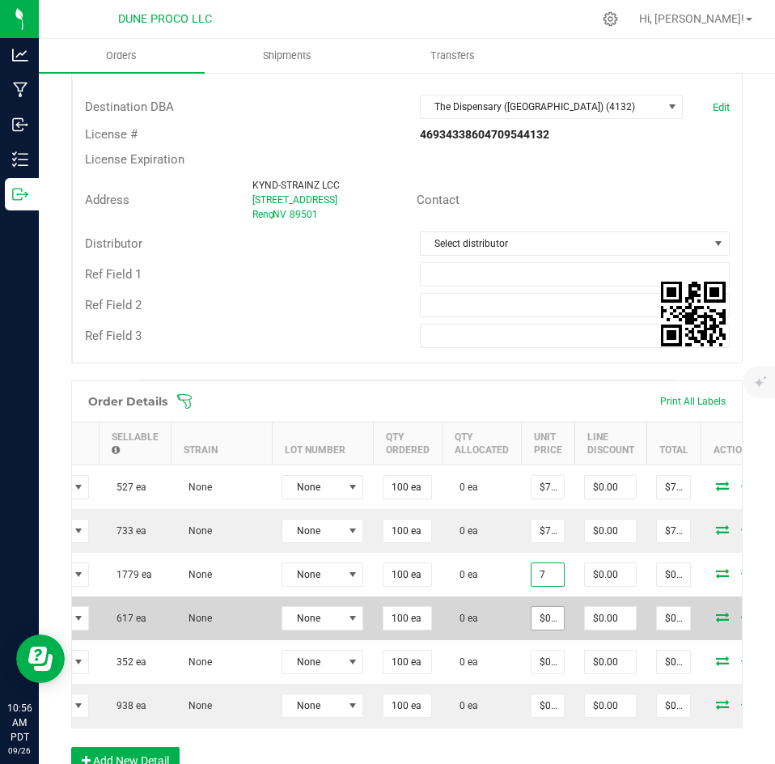
type input "$7.00000"
type input "$700.00"
click at [531, 616] on input "0" at bounding box center [547, 618] width 32 height 23
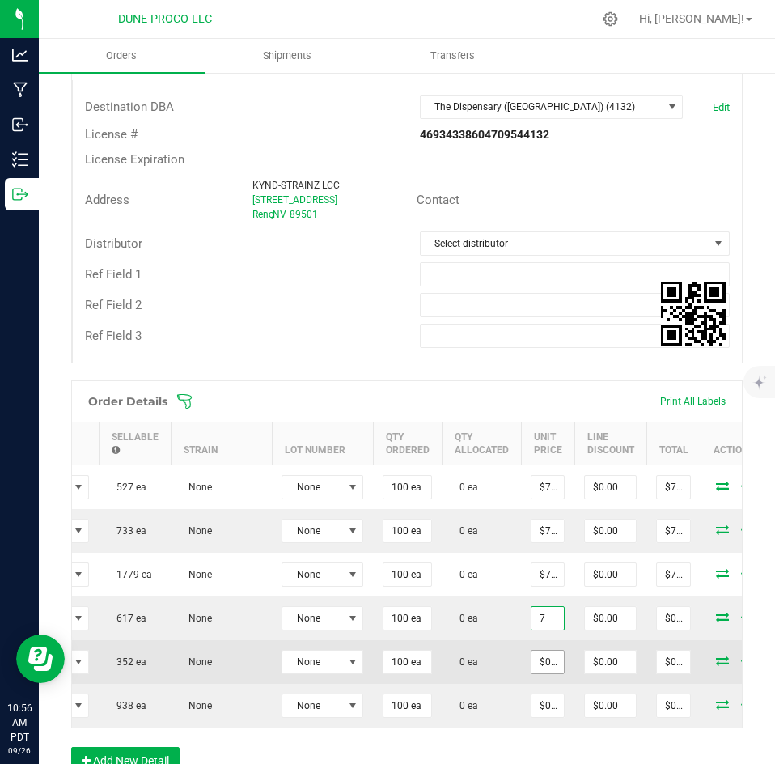
type input "$7.00000"
type input "$700.00"
click at [531, 663] on input "0" at bounding box center [547, 661] width 32 height 23
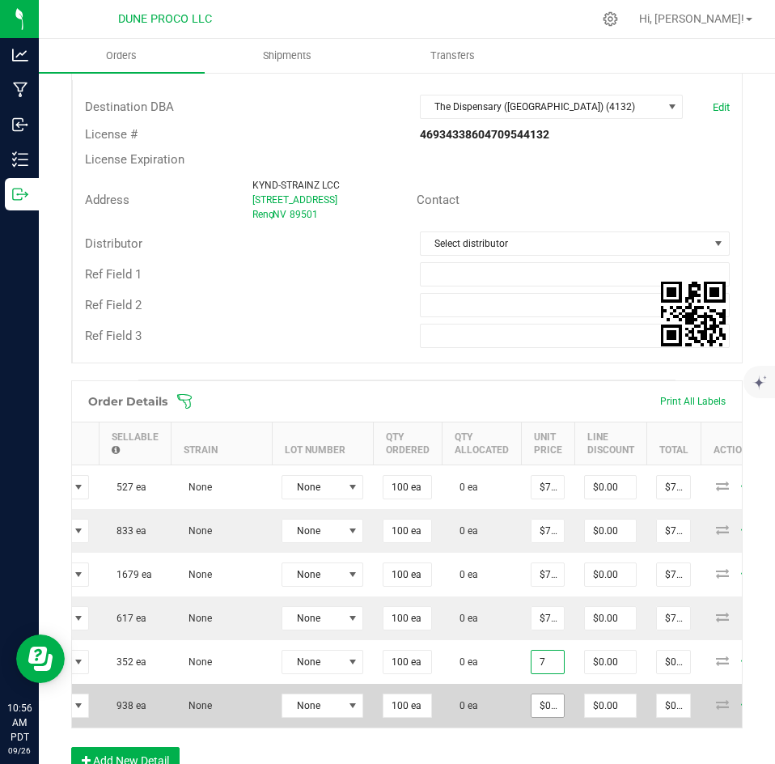
type input "$7.00000"
type input "$700.00"
click at [531, 706] on input "0" at bounding box center [547, 705] width 32 height 23
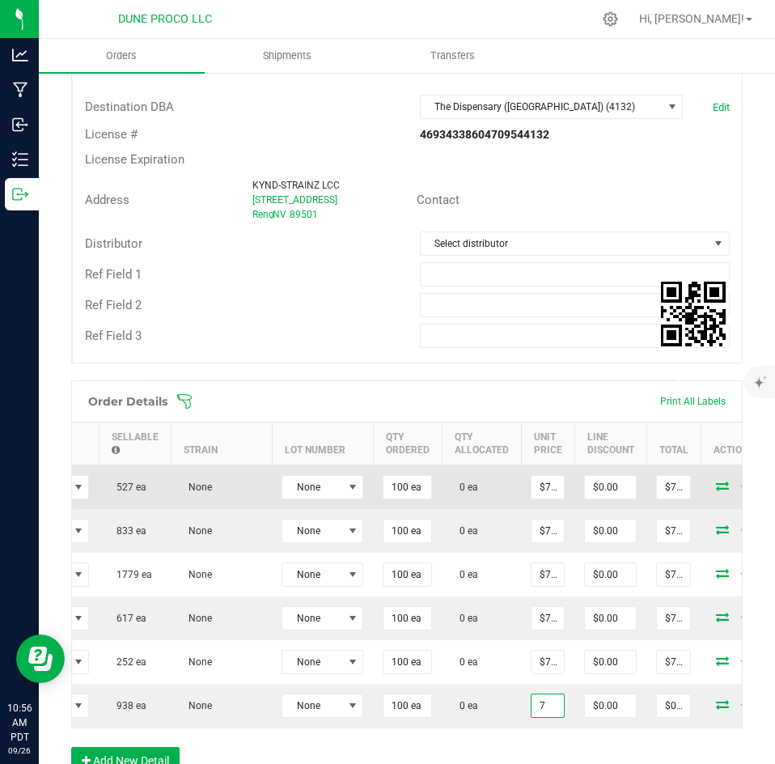
type input "$7.00000"
type input "$700.00"
click at [710, 485] on span at bounding box center [722, 485] width 24 height 10
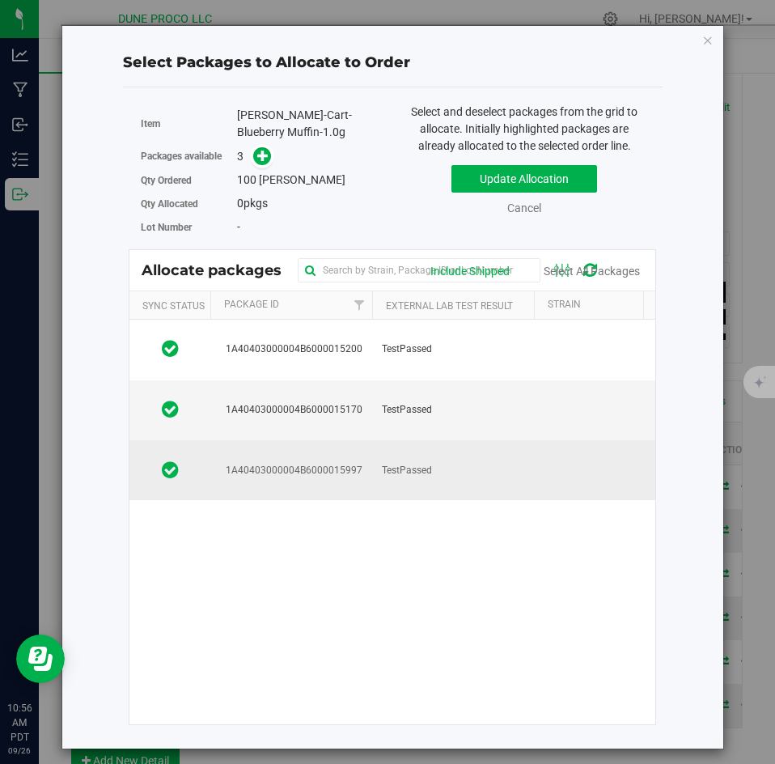
click at [429, 456] on td "TestPassed" at bounding box center [453, 470] width 162 height 60
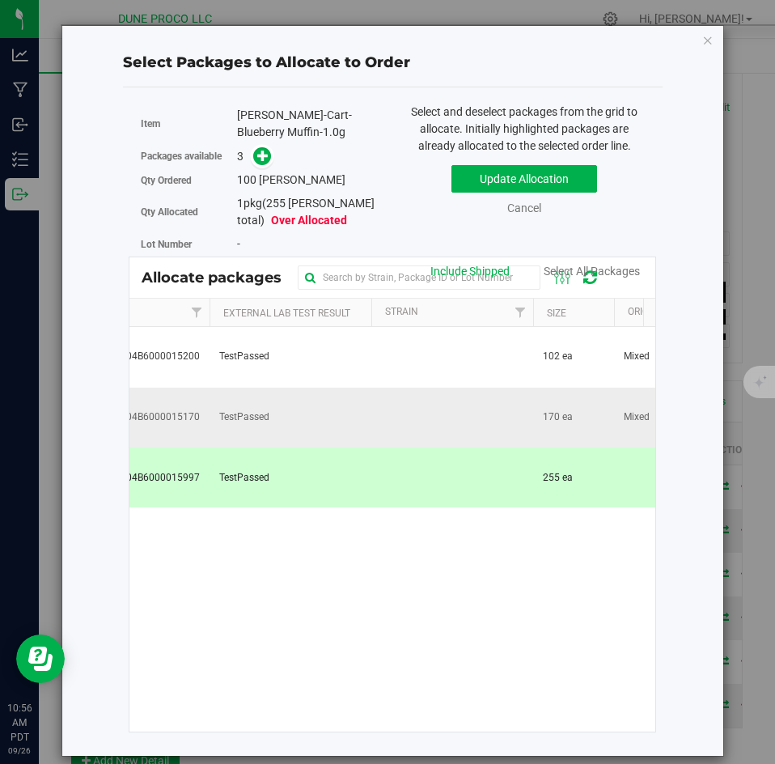
scroll to position [0, 154]
click at [263, 155] on icon at bounding box center [262, 155] width 11 height 11
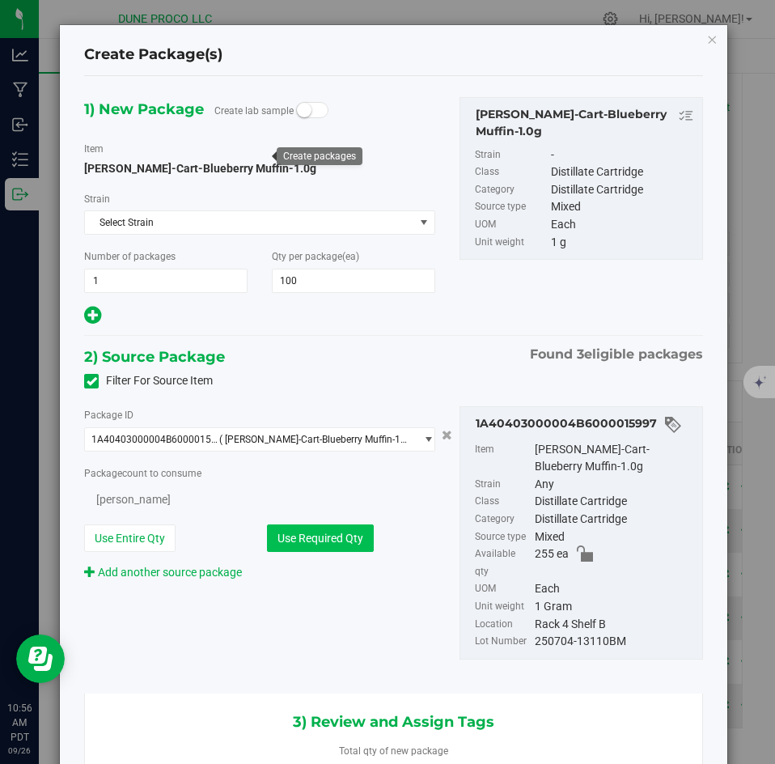
type input "100"
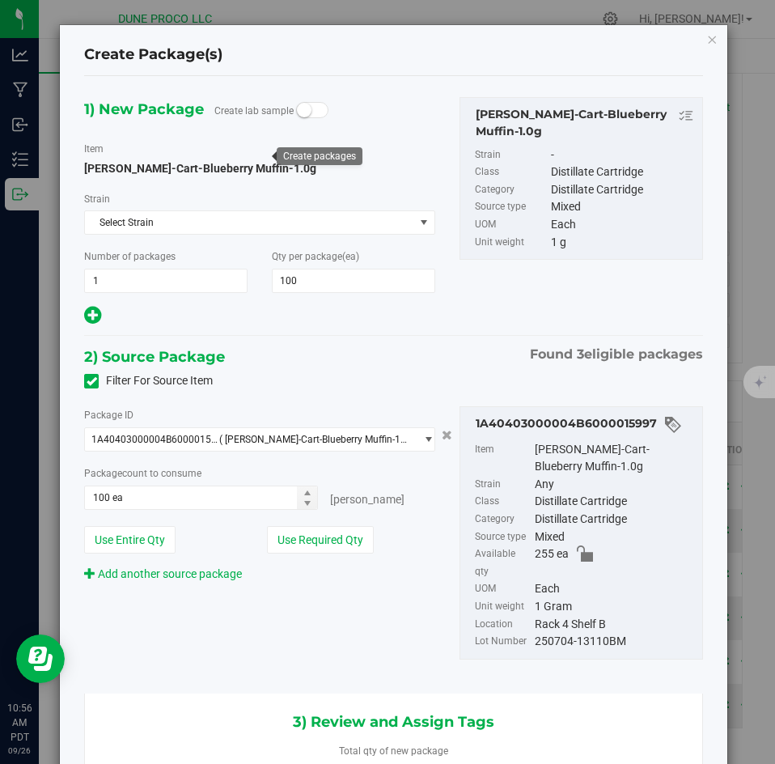
scroll to position [0, -1]
click at [706, 38] on icon "button" at bounding box center [711, 38] width 11 height 19
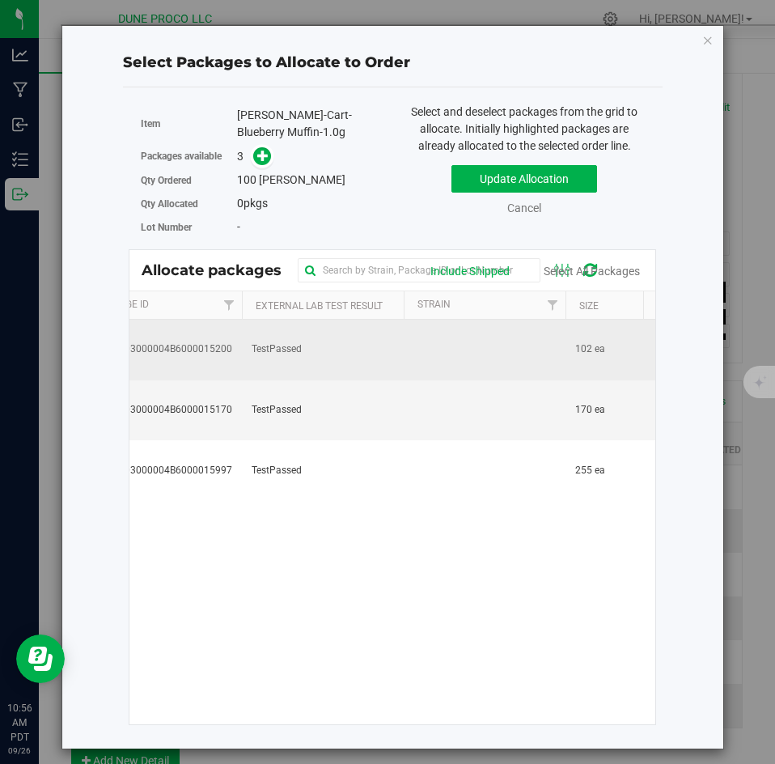
click at [510, 351] on td at bounding box center [485, 349] width 162 height 61
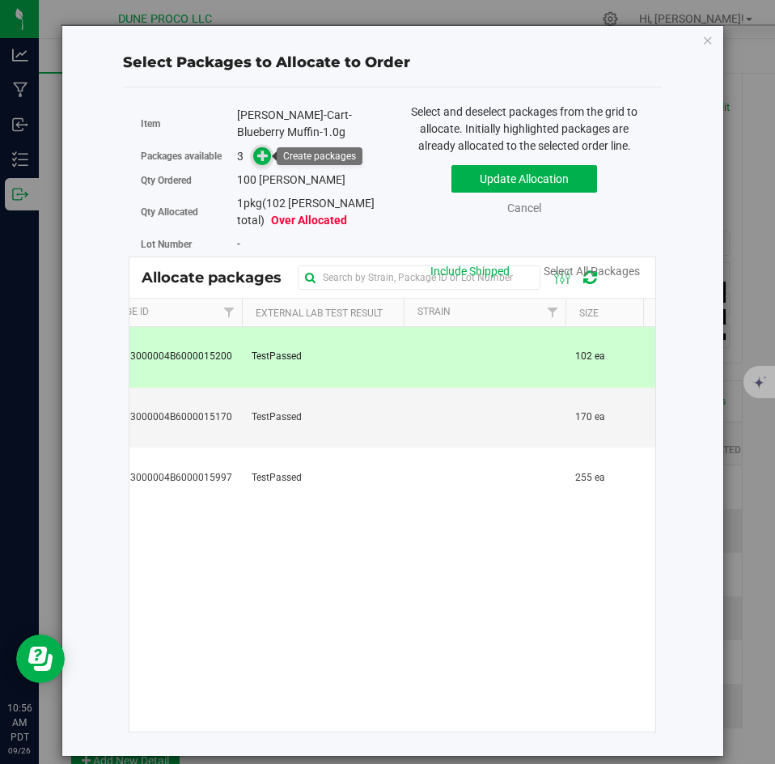
click at [263, 155] on icon at bounding box center [262, 155] width 11 height 11
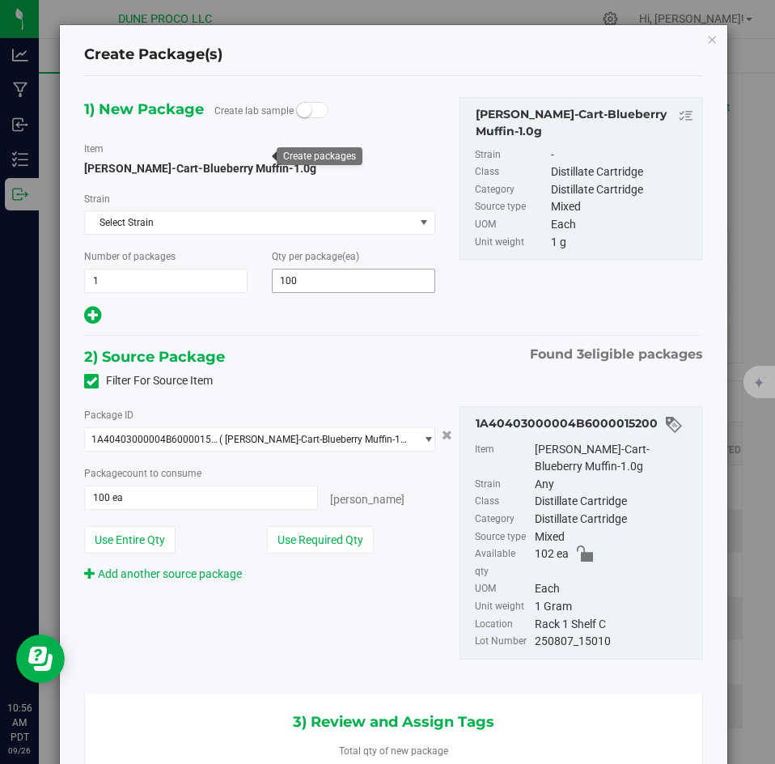
click at [309, 283] on input "100" at bounding box center [354, 280] width 162 height 23
type input "102"
click at [129, 493] on span "100 ea 100" at bounding box center [201, 497] width 234 height 24
type input "102"
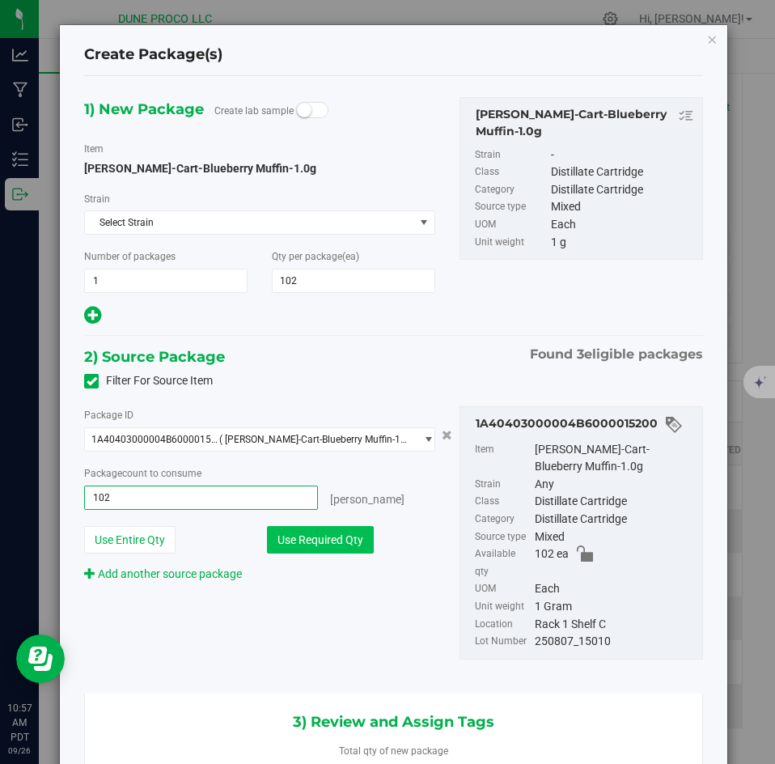
type input "102 ea"
click at [294, 540] on button "Use Required Qty" at bounding box center [320, 540] width 107 height 28
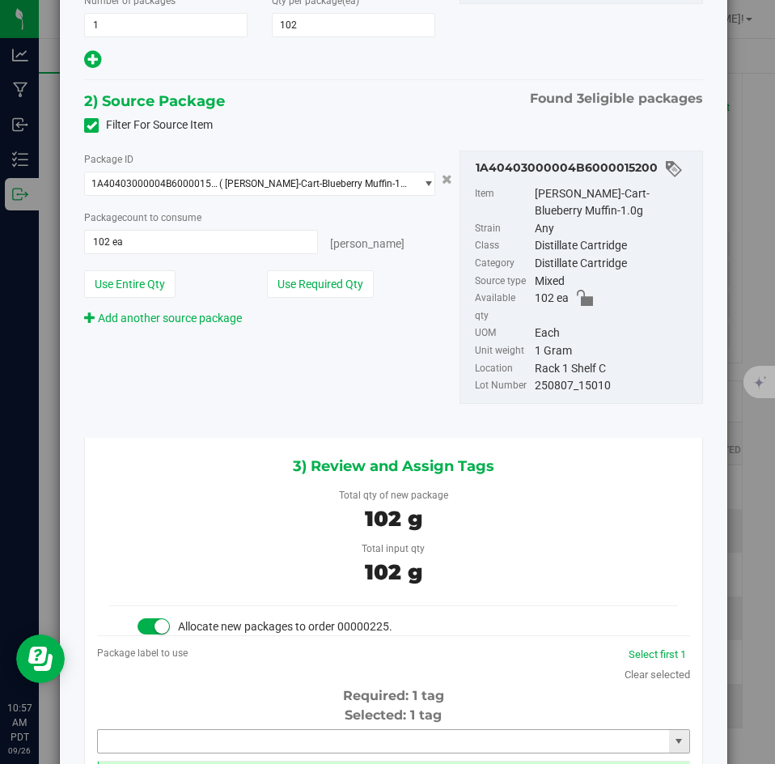
click at [286, 730] on input "text" at bounding box center [383, 741] width 571 height 23
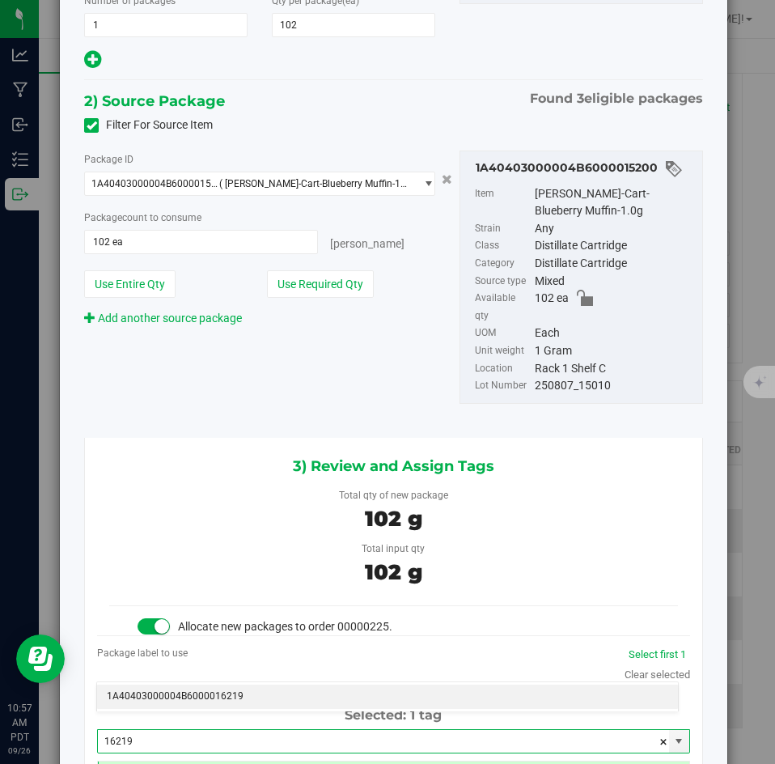
click at [271, 703] on li "1A40403000004B6000016219" at bounding box center [387, 696] width 581 height 24
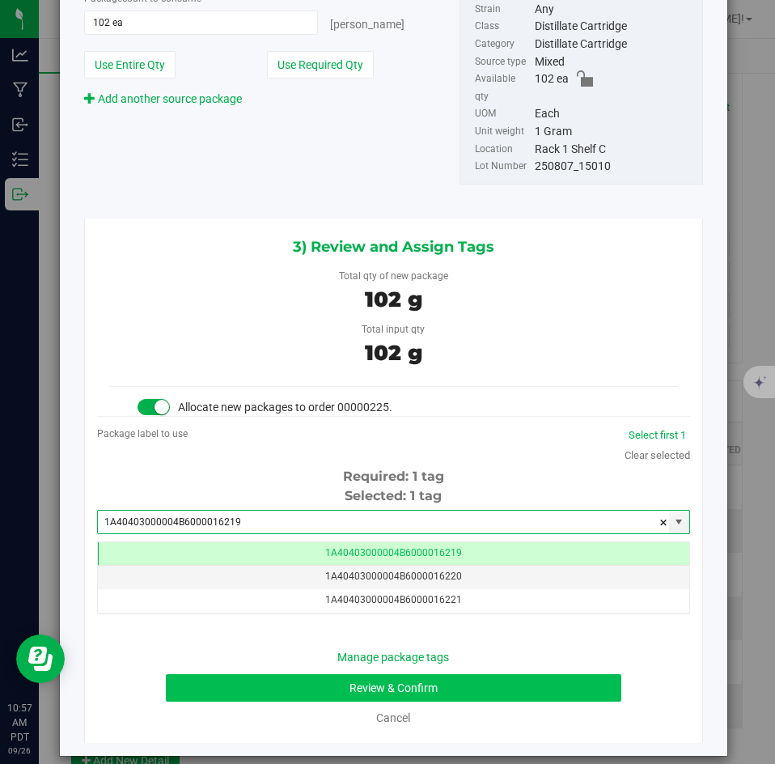
type input "1A40403000004B6000016219"
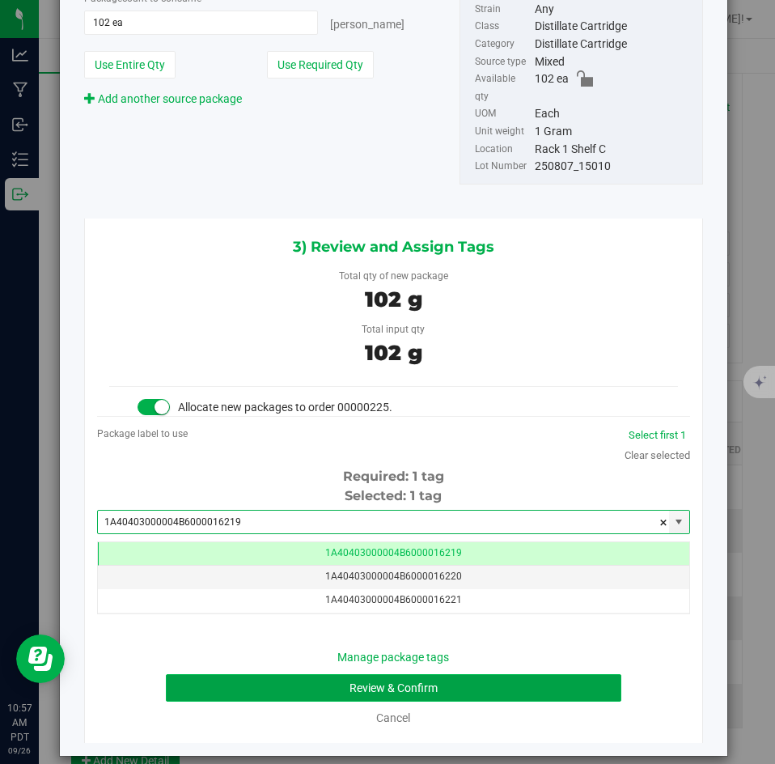
click at [310, 674] on button "Review & Confirm" at bounding box center [393, 688] width 455 height 28
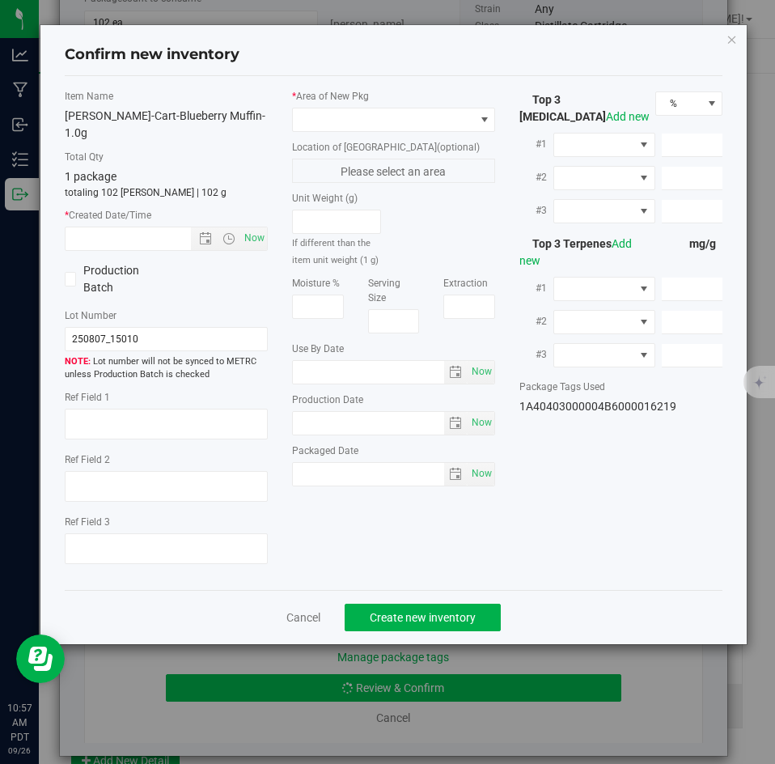
type textarea "91.4778%"
type textarea "Blueberry Muffin"
type textarea "<LOQ"
type input "914.7780"
type input "29.9191"
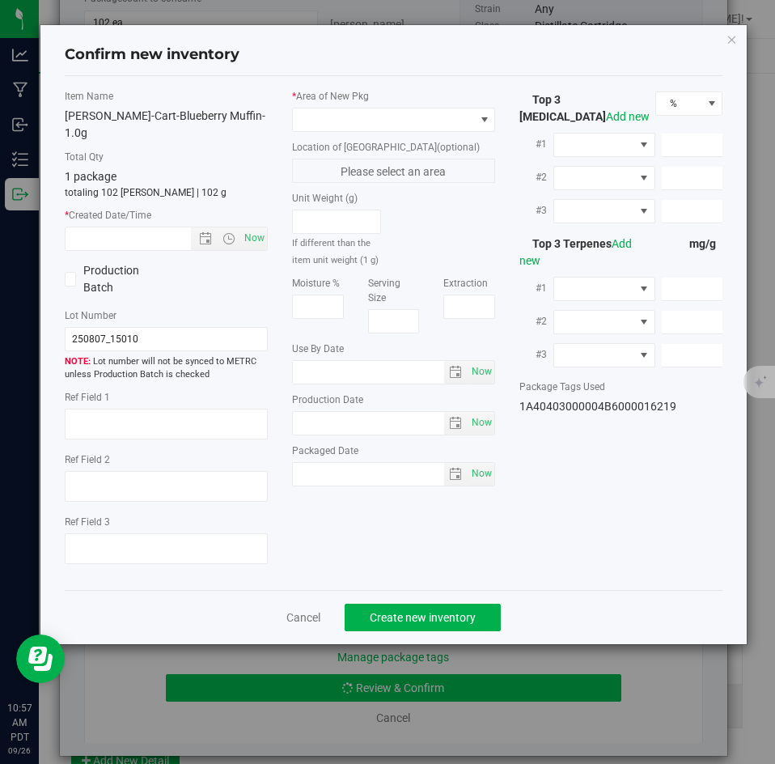
type input "8.6597"
type input "12.4600"
type input "10.6900"
type input "5.5760"
type input "[DATE]"
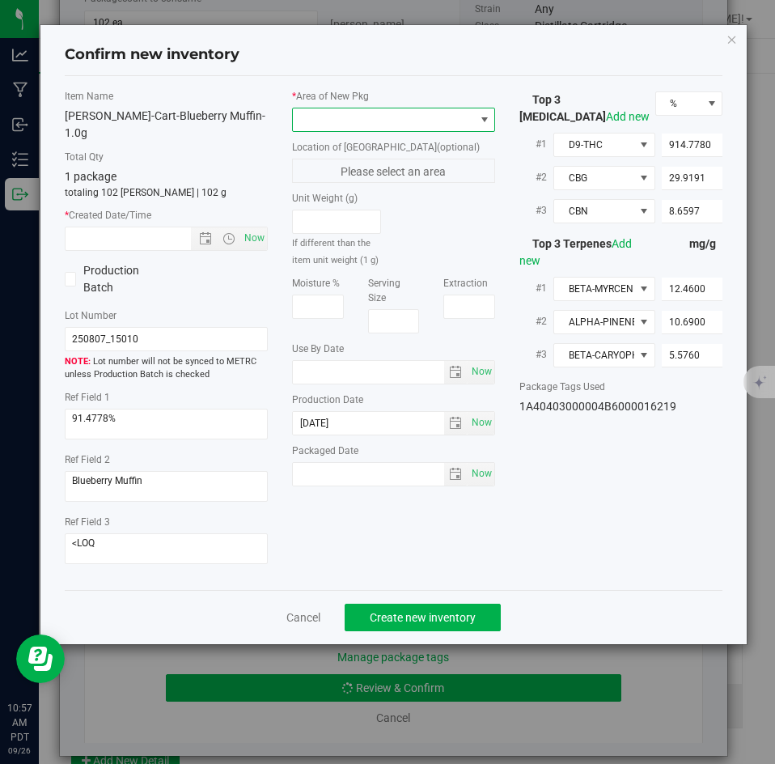
click at [396, 120] on span at bounding box center [383, 119] width 181 height 23
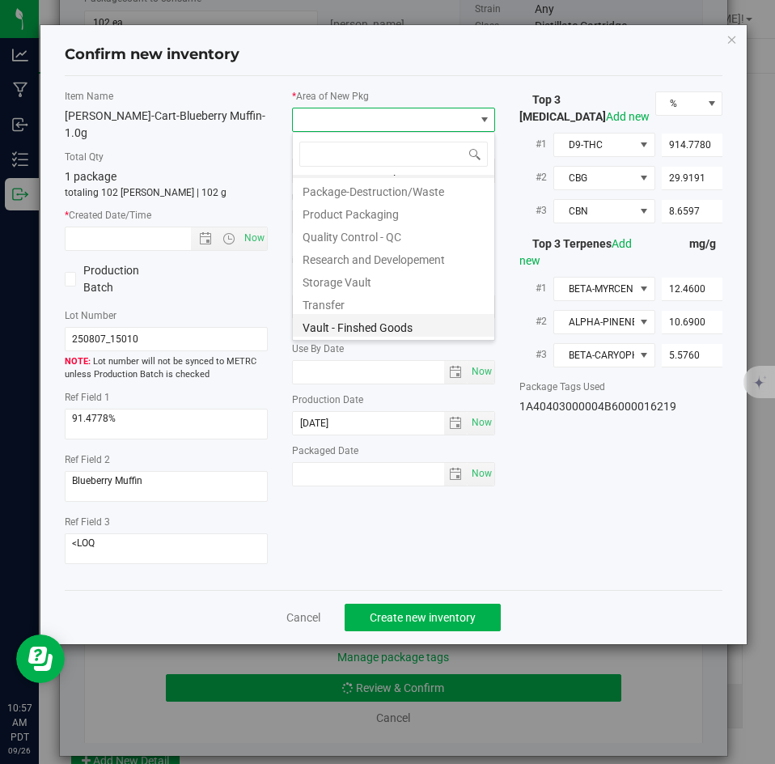
click at [354, 319] on li "Vault - Finshed Goods" at bounding box center [393, 325] width 201 height 23
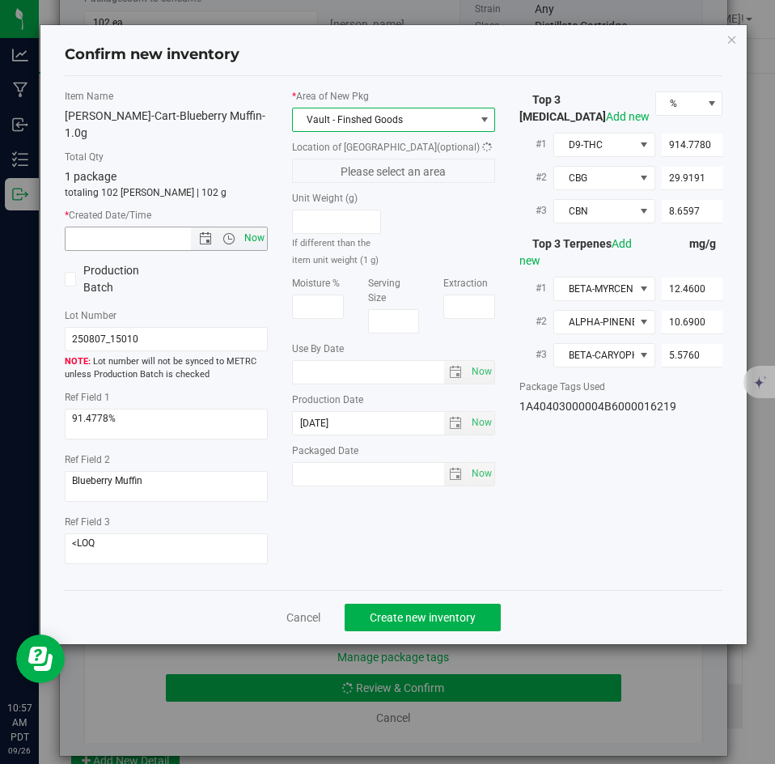
click at [254, 226] on span "Now" at bounding box center [255, 237] width 28 height 23
type input "[DATE] 10:57 AM"
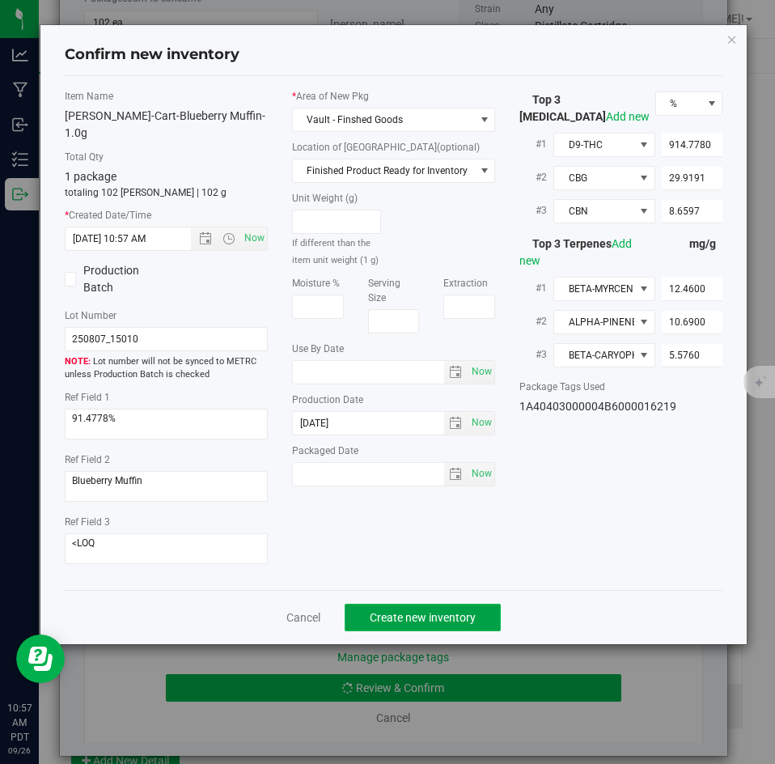
click at [422, 611] on span "Create new inventory" at bounding box center [423, 617] width 106 height 13
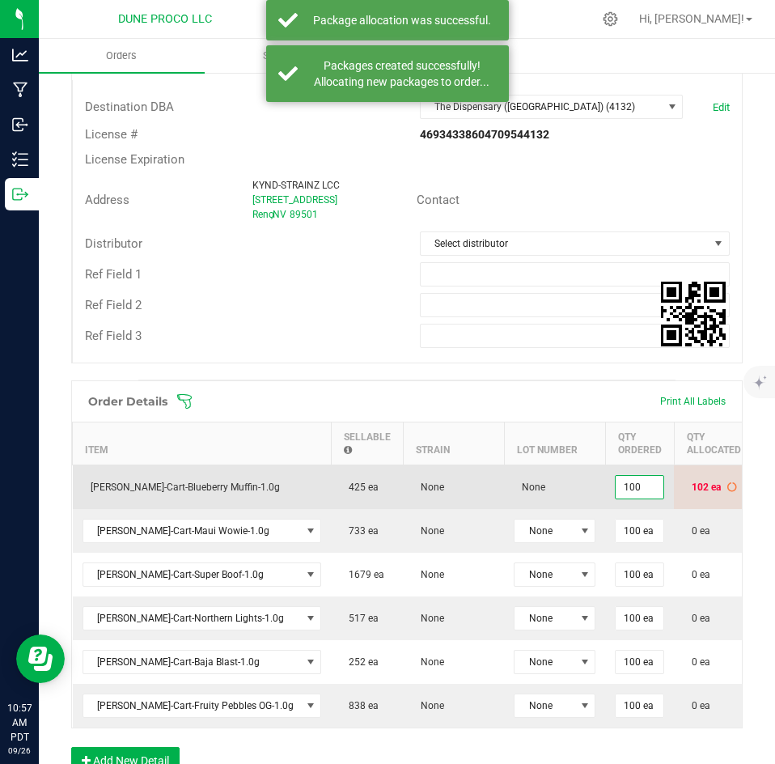
click at [616, 476] on input "100" at bounding box center [640, 487] width 48 height 23
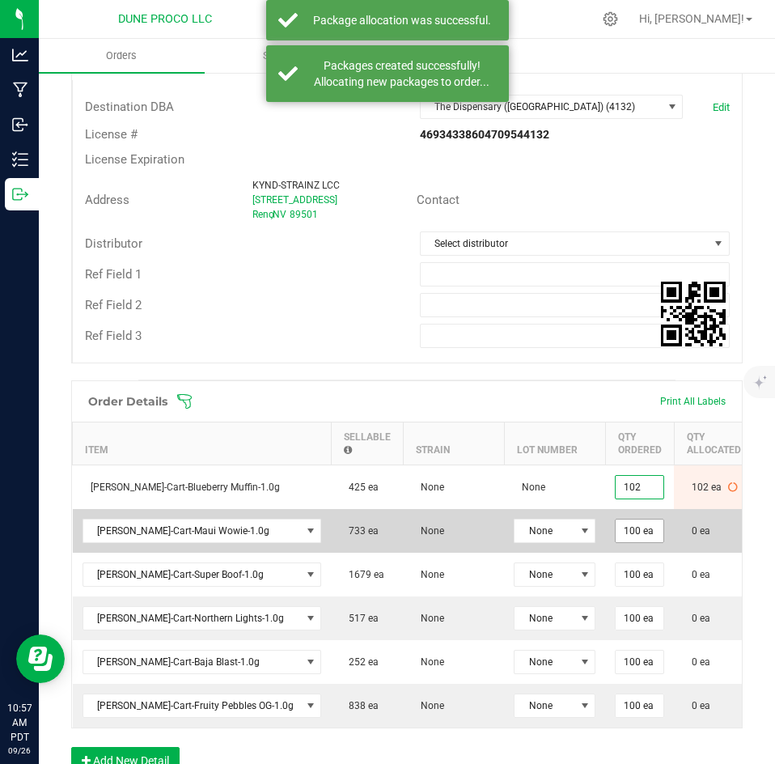
type input "102 ea"
type input "$714.00"
click at [616, 519] on input "100" at bounding box center [640, 530] width 48 height 23
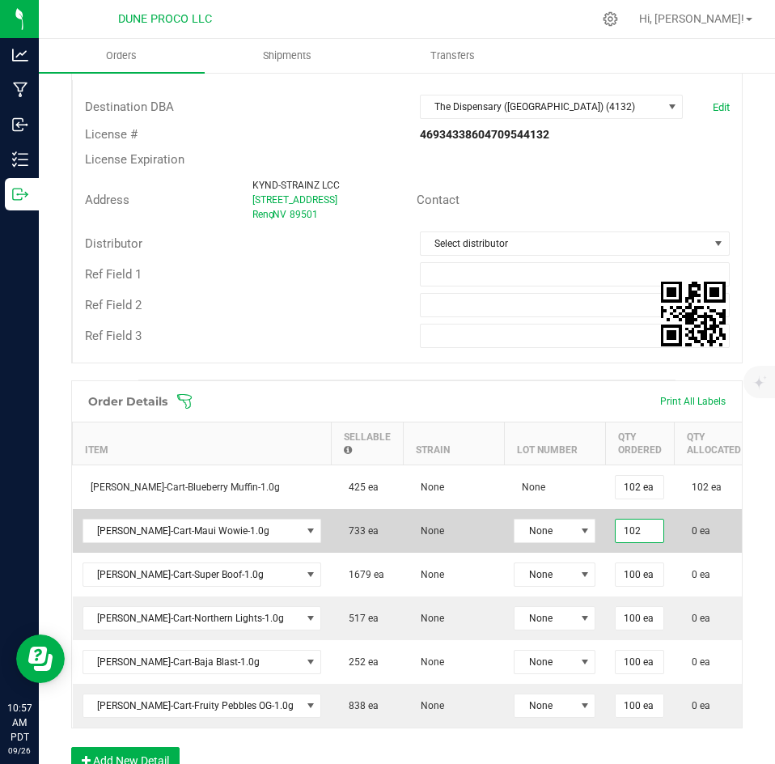
type input "102 ea"
type input "$714.00"
click at [683, 526] on span "0 ea" at bounding box center [696, 530] width 27 height 11
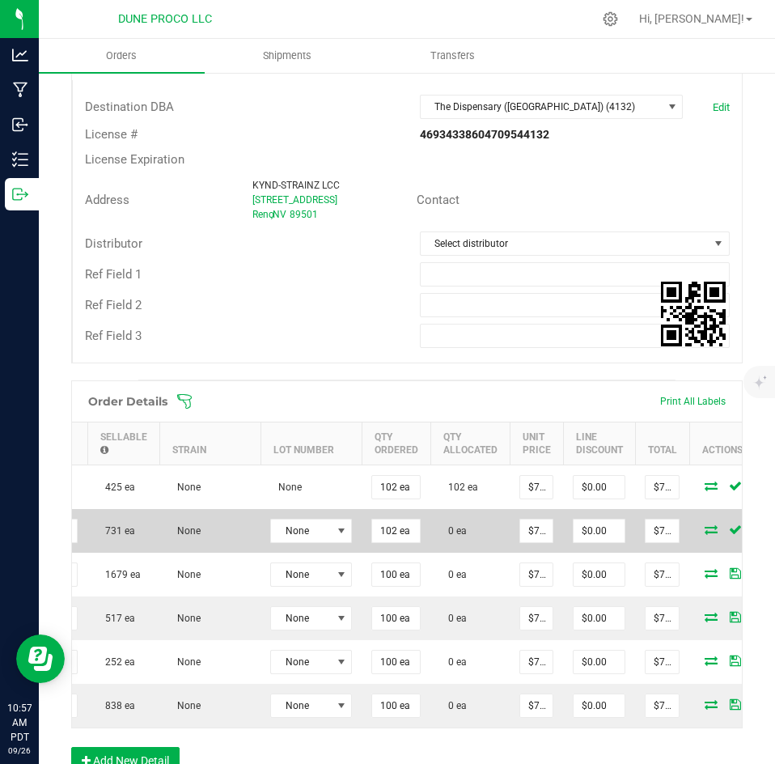
click at [704, 526] on icon at bounding box center [710, 529] width 13 height 10
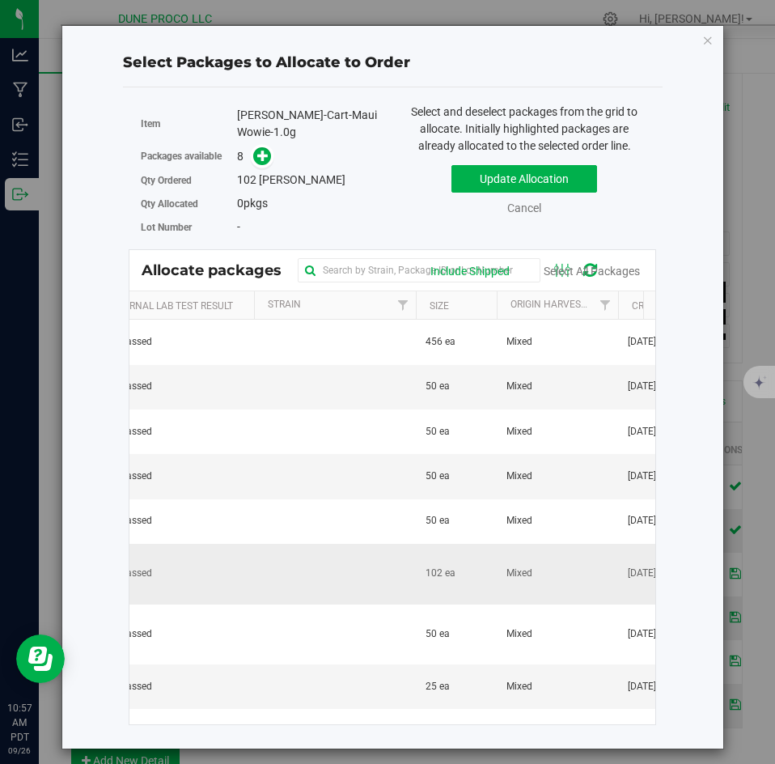
click at [396, 559] on td at bounding box center [335, 574] width 162 height 61
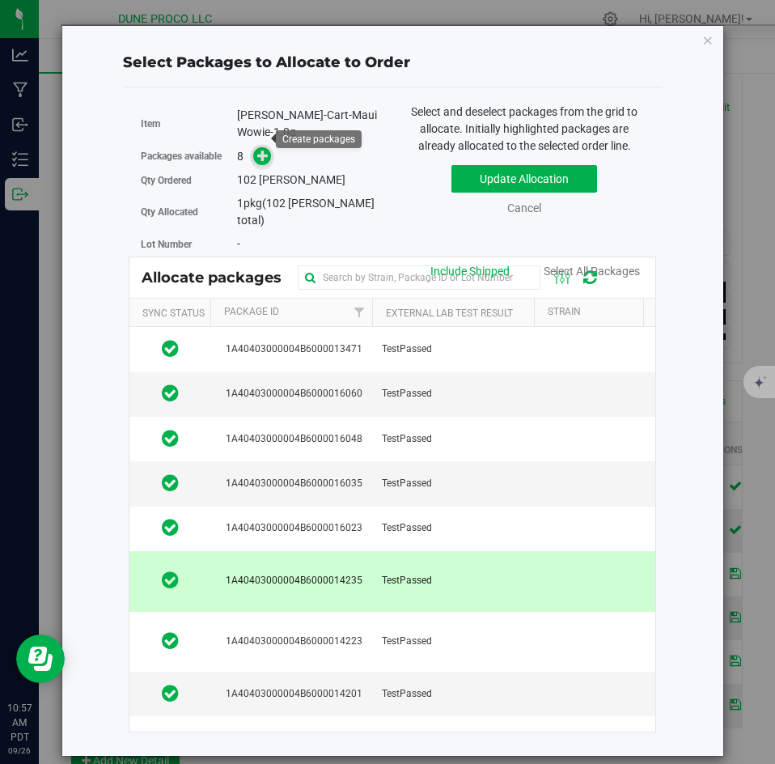
click at [267, 150] on icon at bounding box center [262, 155] width 11 height 11
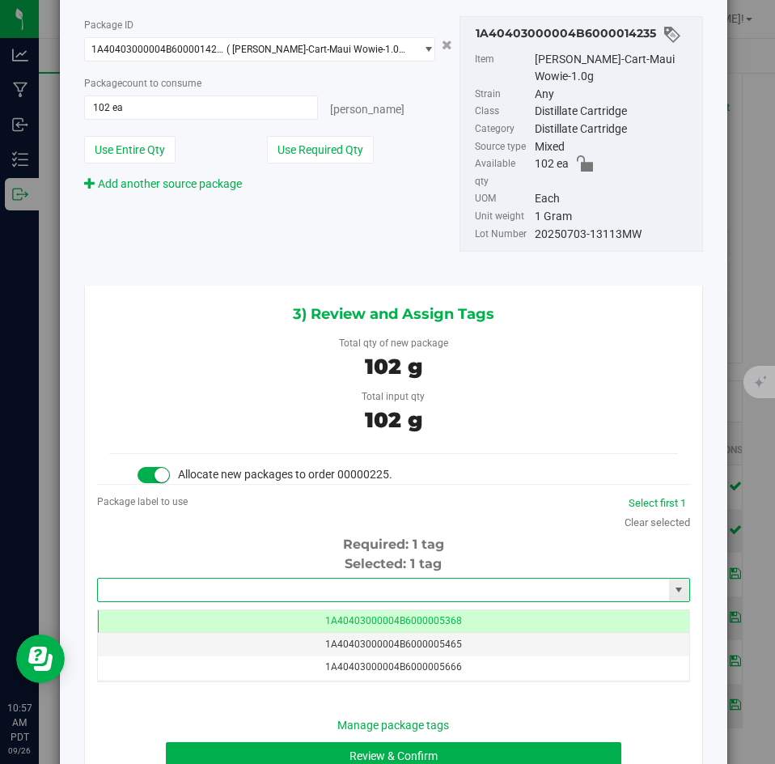
click at [311, 578] on input "text" at bounding box center [383, 589] width 571 height 23
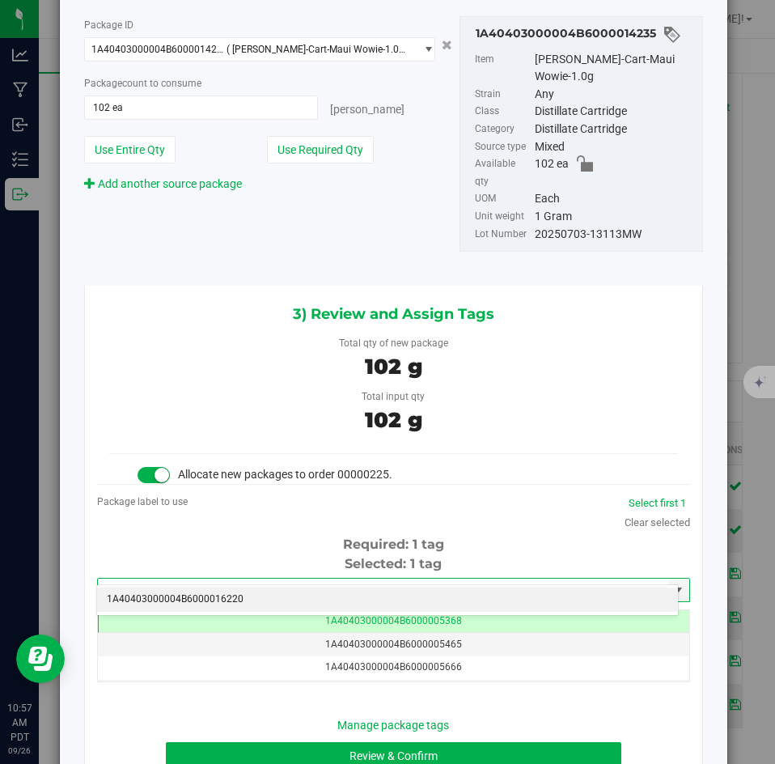
click at [297, 597] on li "1A40403000004B6000016220" at bounding box center [387, 599] width 581 height 24
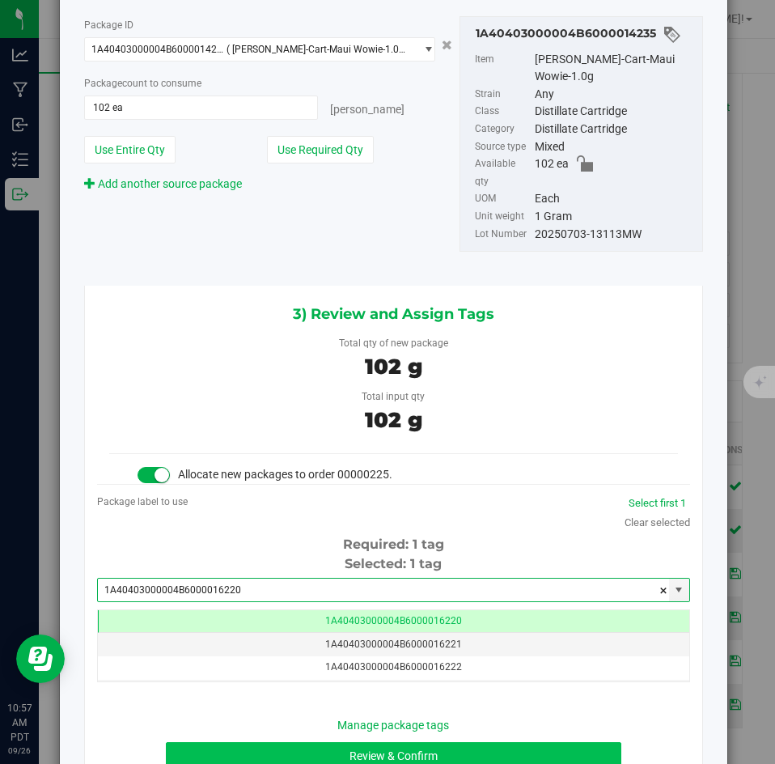
type input "1A40403000004B6000016220"
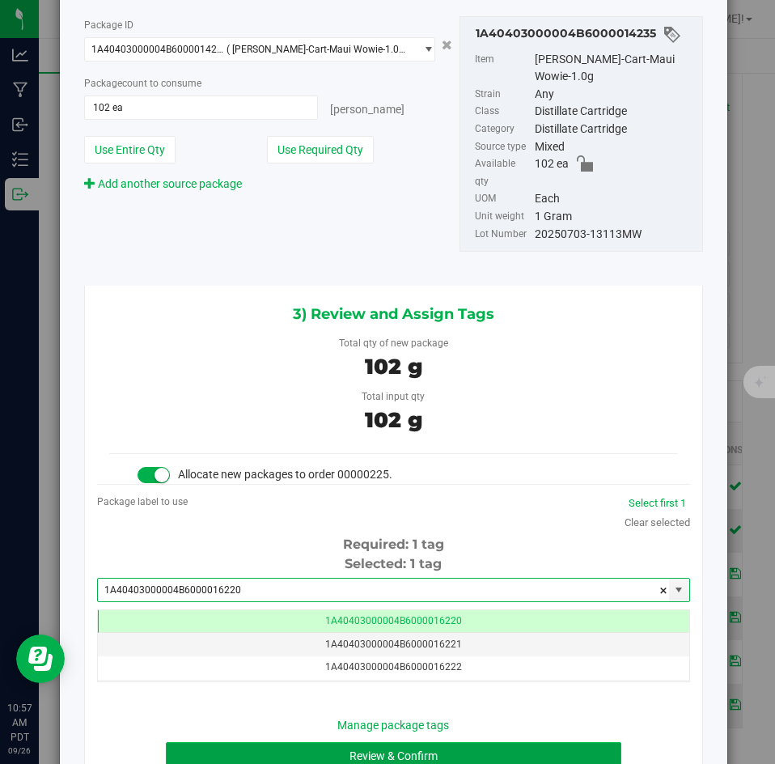
click at [266, 742] on button "Review & Confirm" at bounding box center [393, 756] width 455 height 28
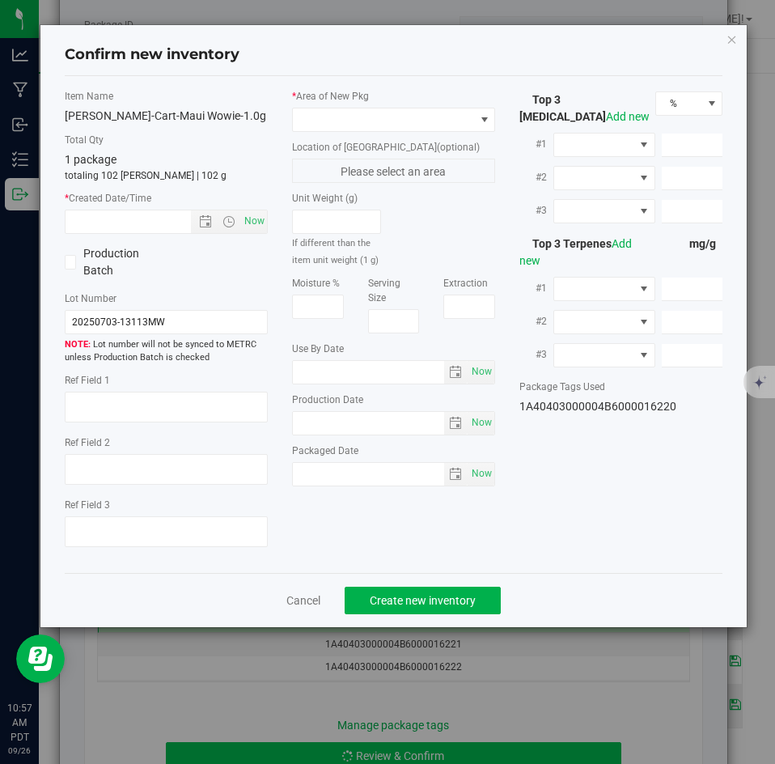
type textarea "89.3648%"
type textarea "Maui Wowie"
type textarea "0.2235%"
type input "893.6480"
type input "27.1520"
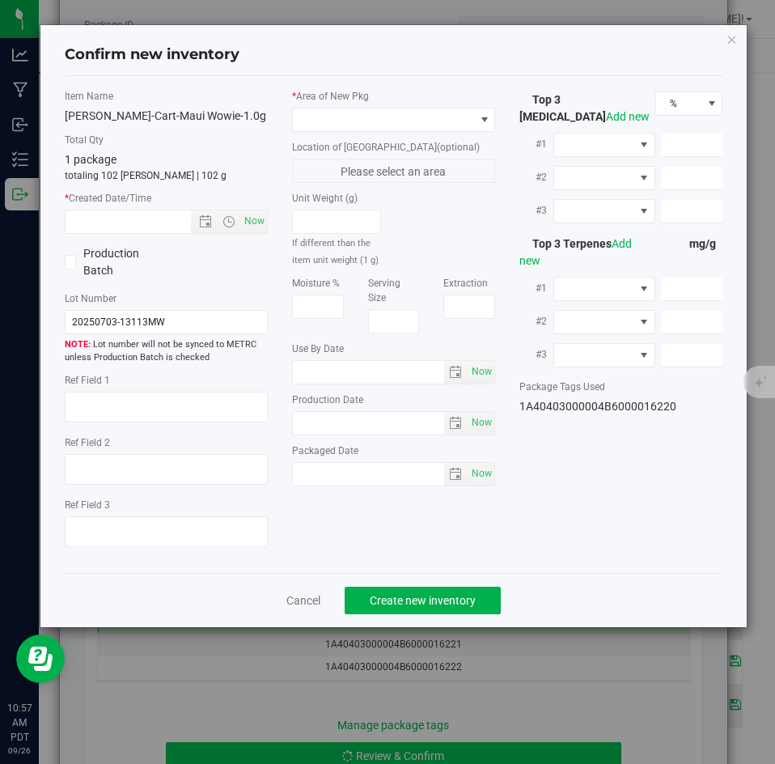
type input "14.9910"
type input "19.5950"
type input "9.3070"
type input "5.8630"
type input "[DATE]"
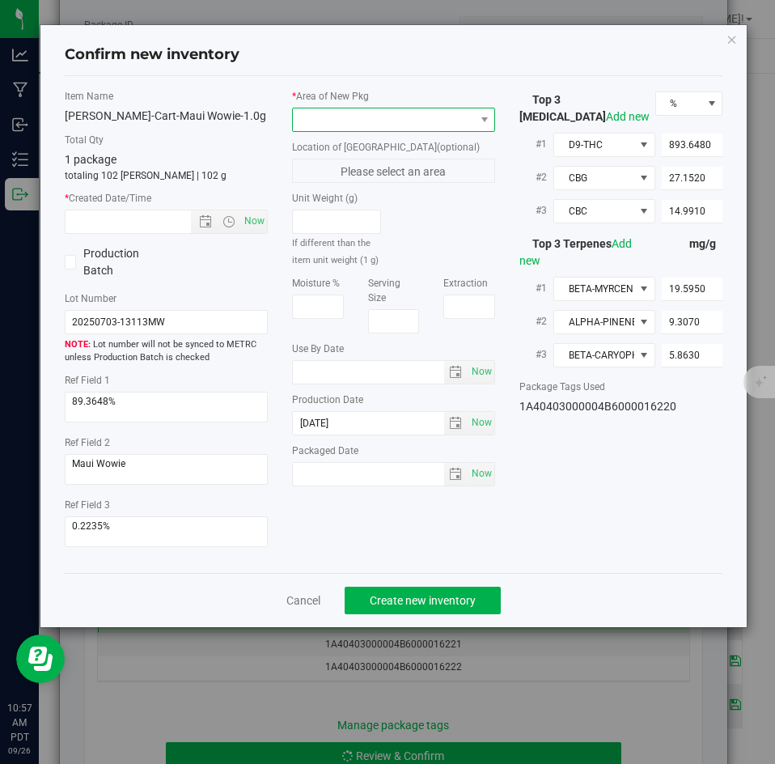
click at [324, 116] on span at bounding box center [383, 119] width 181 height 23
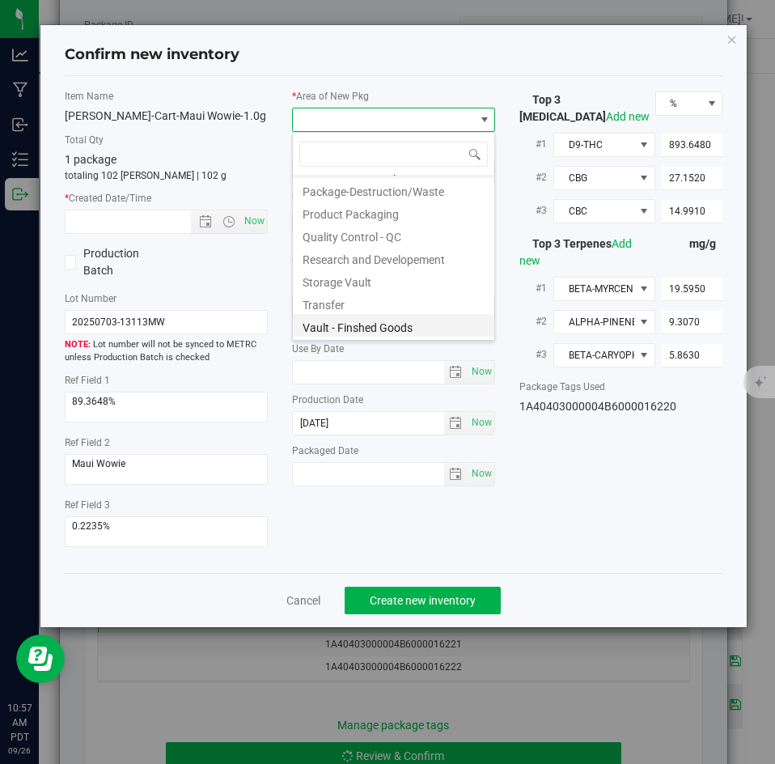
click at [336, 315] on li "Vault - Finshed Goods" at bounding box center [393, 325] width 201 height 23
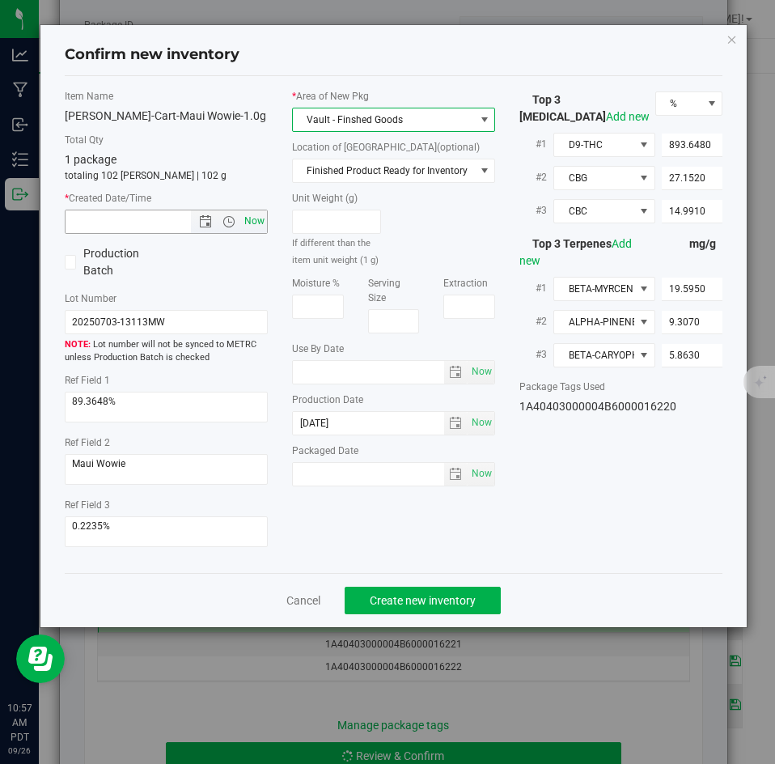
click at [251, 214] on span "Now" at bounding box center [255, 220] width 28 height 23
type input "[DATE] 10:57 AM"
click at [413, 595] on span "Create new inventory" at bounding box center [423, 600] width 106 height 13
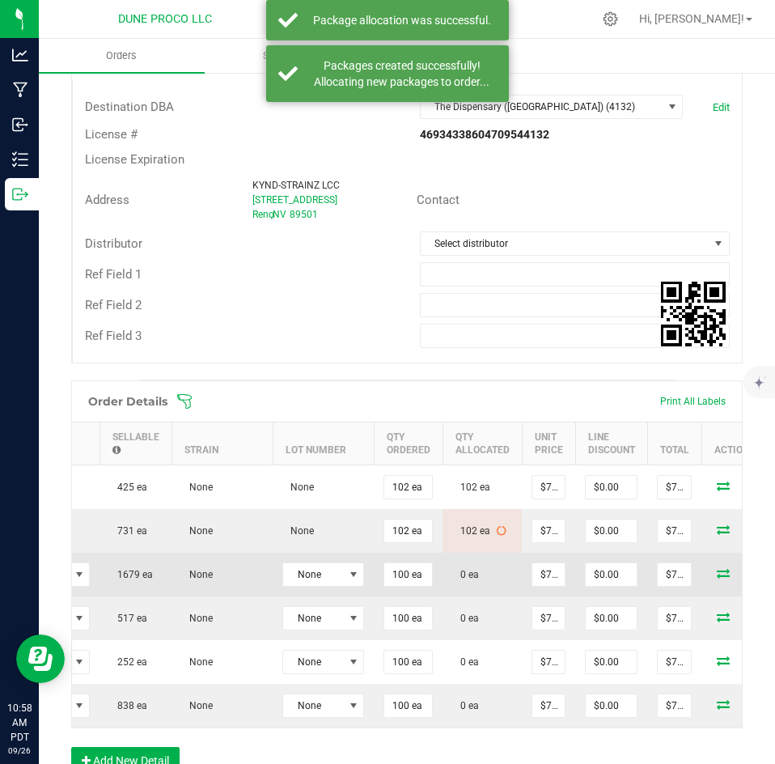
click at [717, 574] on icon at bounding box center [723, 573] width 13 height 10
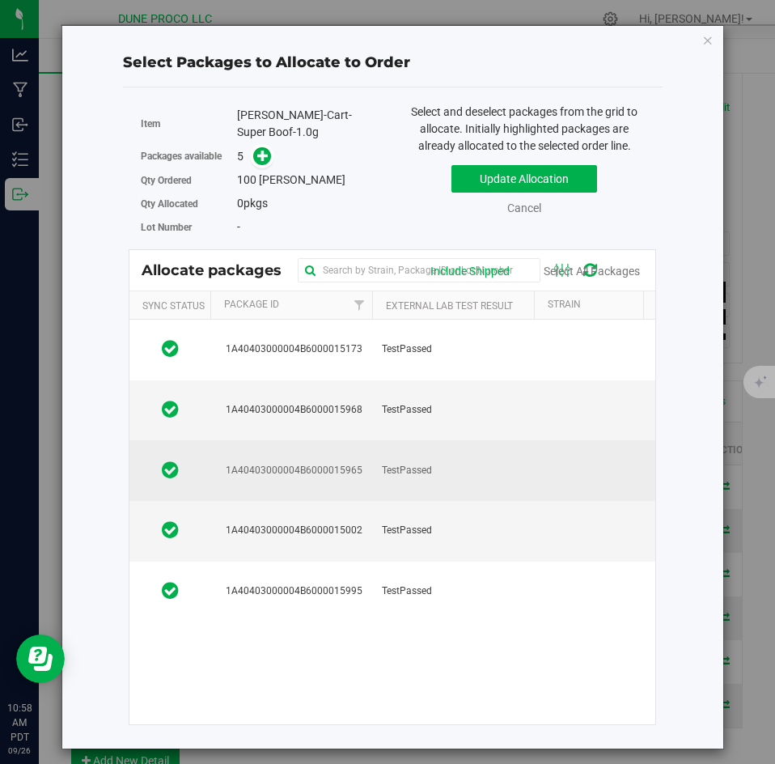
click at [446, 483] on td "TestPassed" at bounding box center [453, 470] width 162 height 61
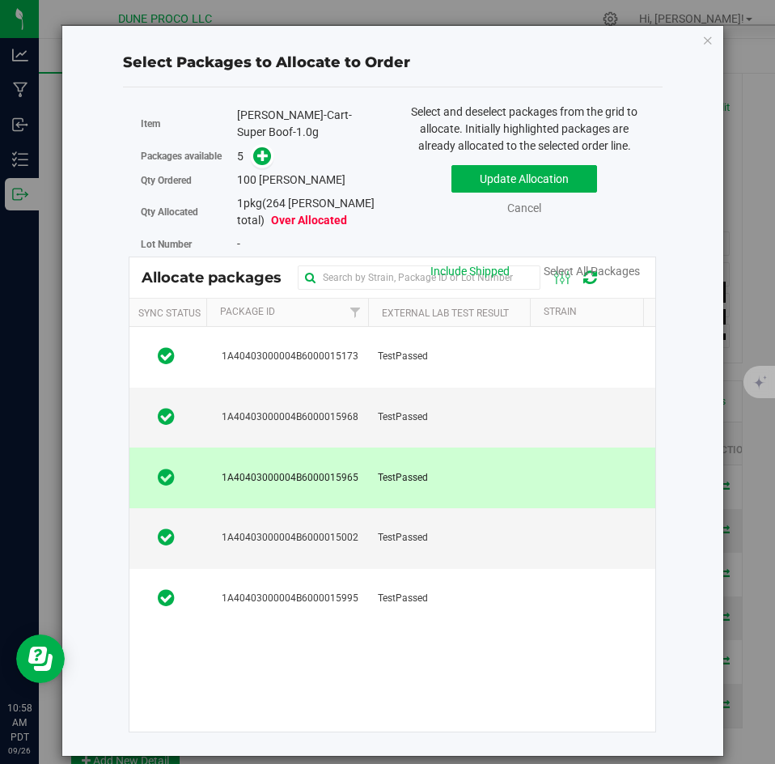
click at [273, 147] on div "5" at bounding box center [309, 156] width 144 height 19
click at [270, 147] on span at bounding box center [262, 156] width 19 height 19
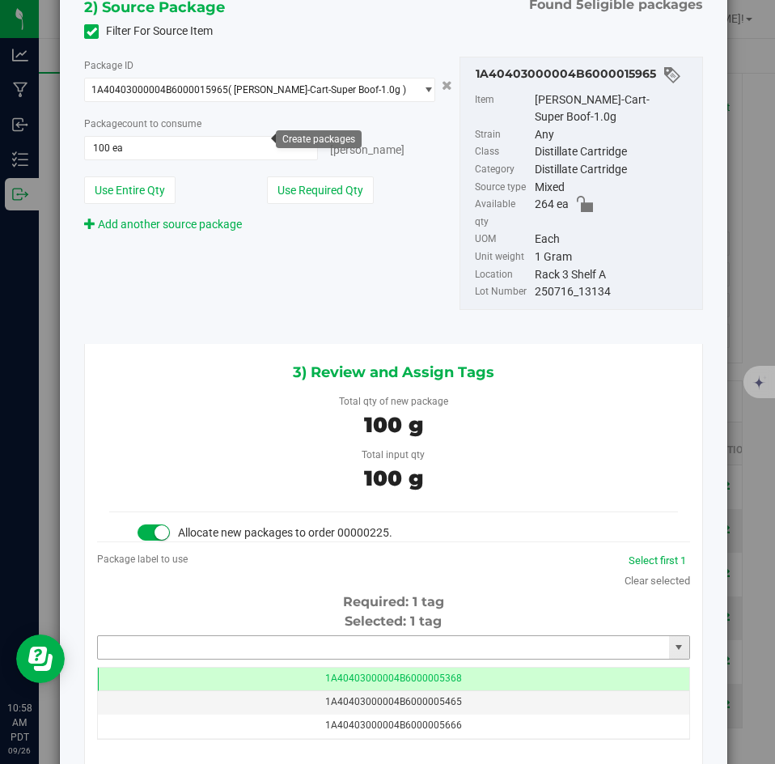
click at [260, 636] on input "text" at bounding box center [383, 647] width 571 height 23
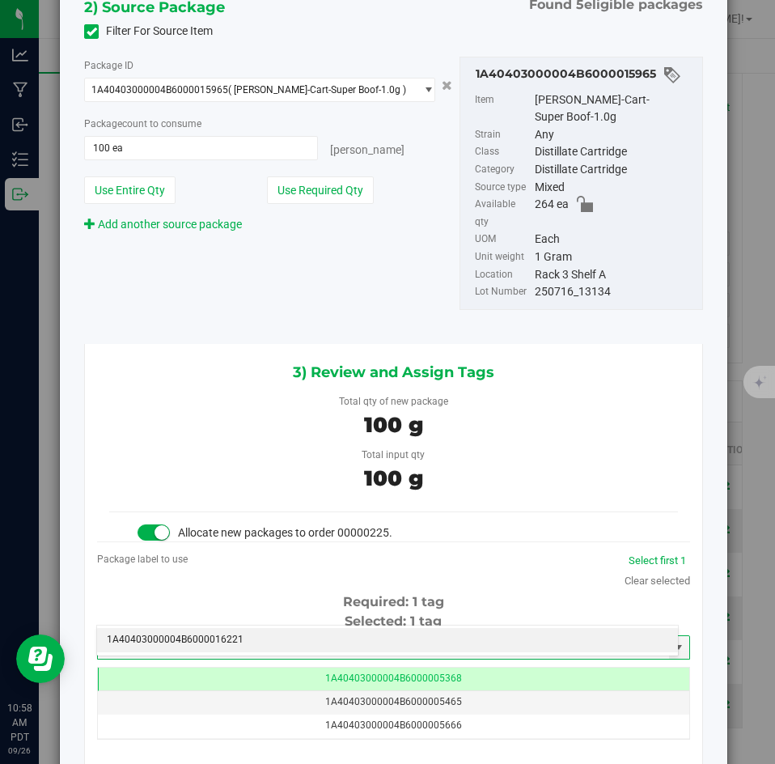
click at [260, 629] on li "1A40403000004B6000016221" at bounding box center [387, 640] width 581 height 24
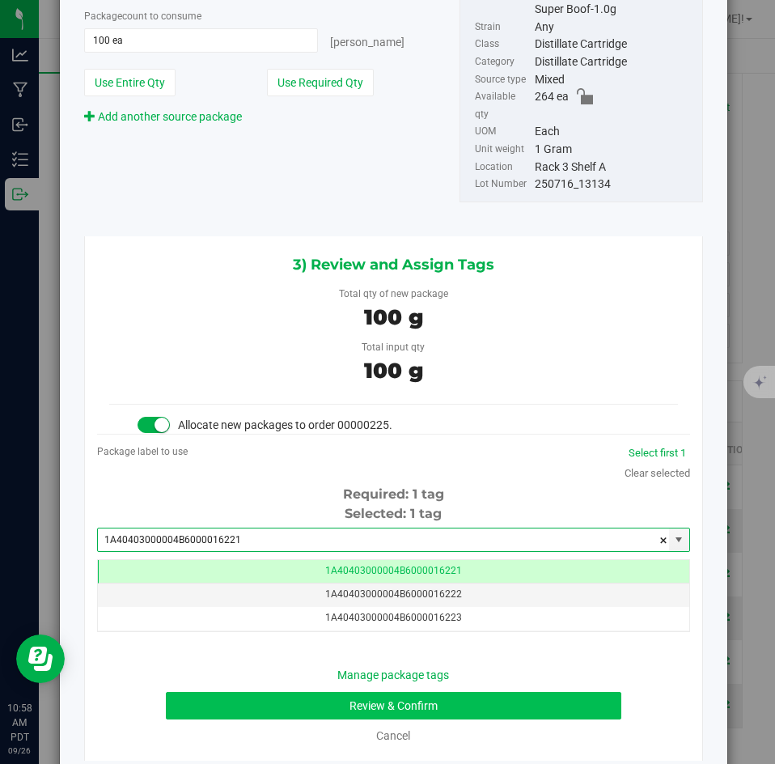
type input "1A40403000004B6000016221"
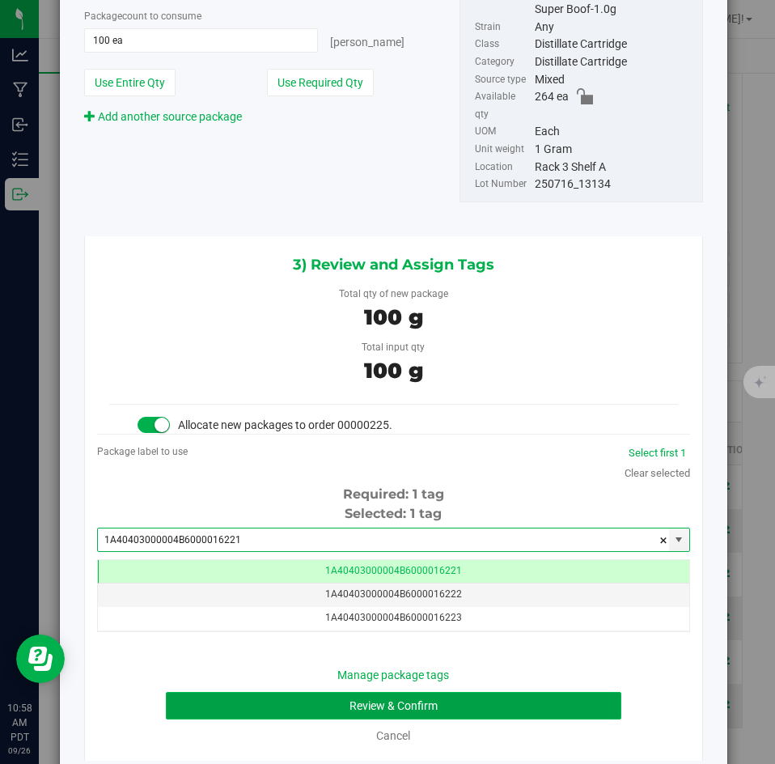
click at [244, 692] on button "Review & Confirm" at bounding box center [393, 706] width 455 height 28
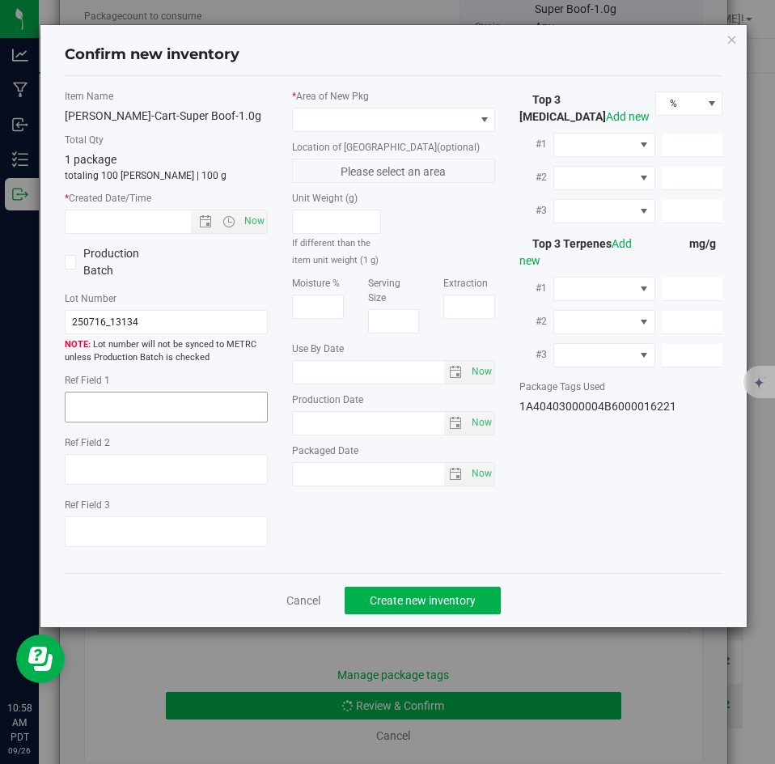
type textarea "90.8456%"
type textarea "<LOQ"
type input "908.4560"
type input "25.3790"
type input "14.1880"
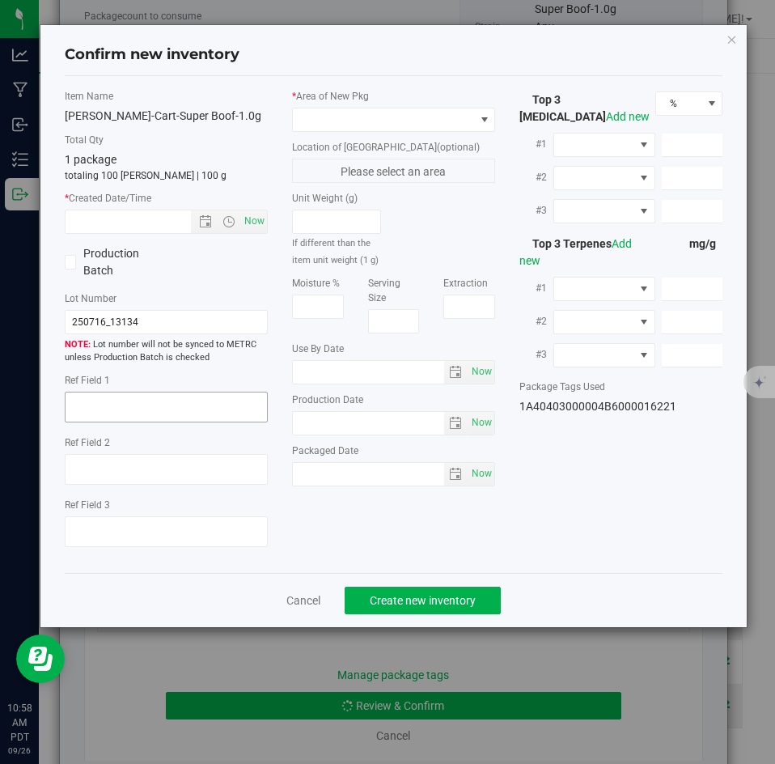
type input "20.4660"
type input "9.6150"
type input "6.2710"
type input "[DATE]"
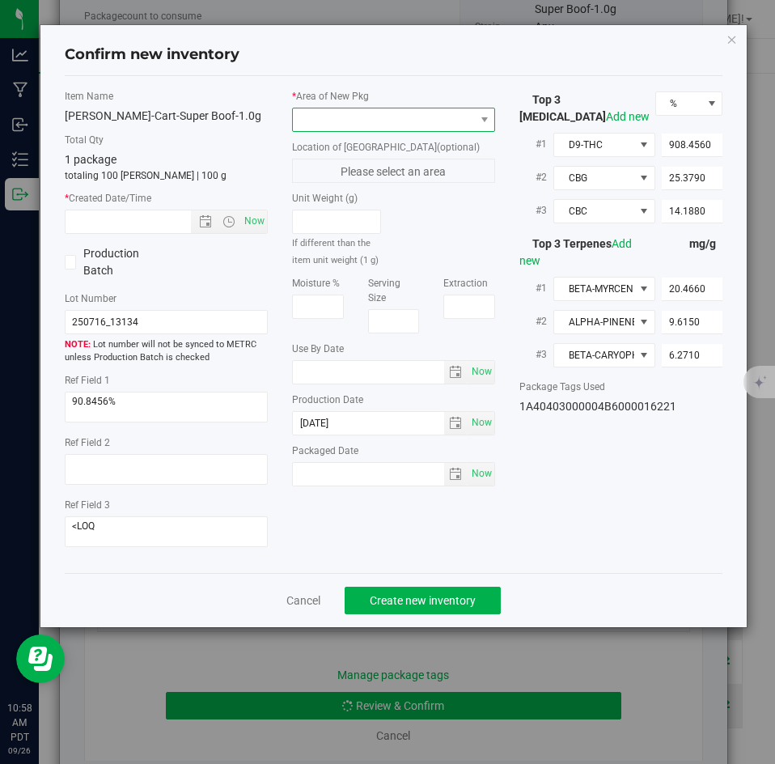
click at [316, 123] on span at bounding box center [383, 119] width 181 height 23
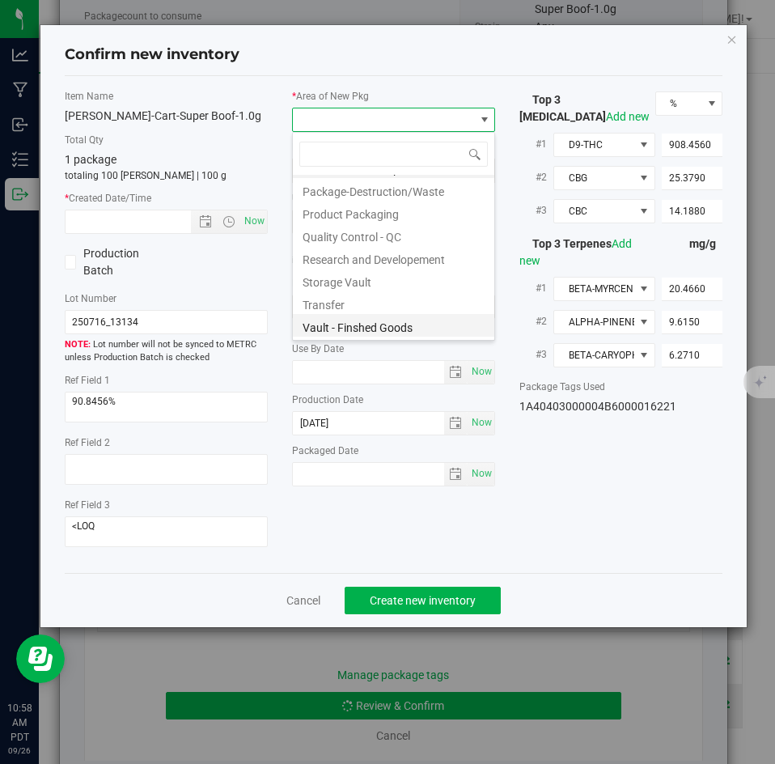
click at [319, 330] on li "Vault - Finshed Goods" at bounding box center [393, 325] width 201 height 23
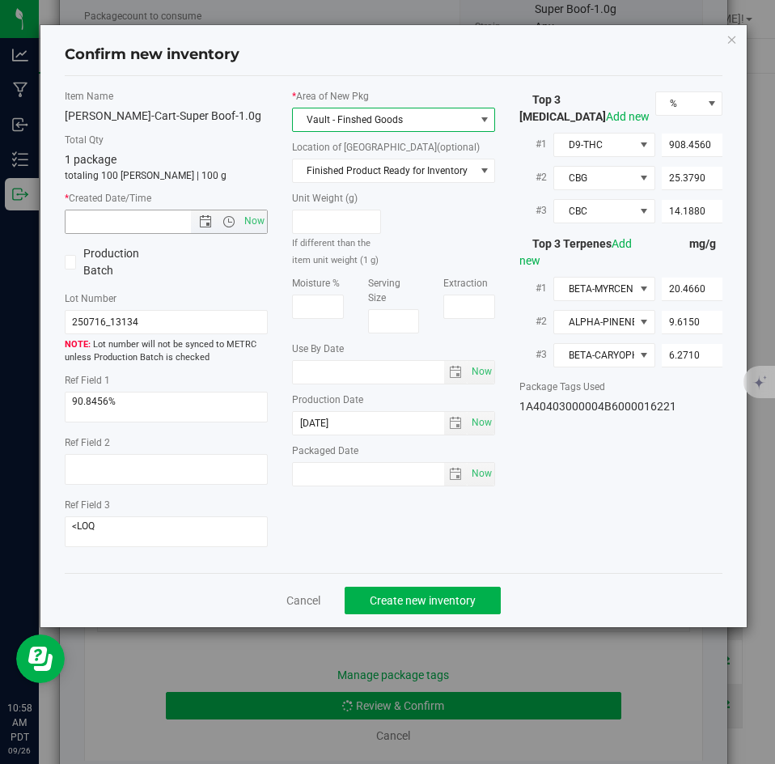
click at [252, 233] on span "Now" at bounding box center [166, 221] width 203 height 24
click at [252, 229] on span "Now" at bounding box center [255, 220] width 28 height 23
type input "[DATE] 10:58 AM"
click at [394, 594] on span "Create new inventory" at bounding box center [423, 600] width 106 height 13
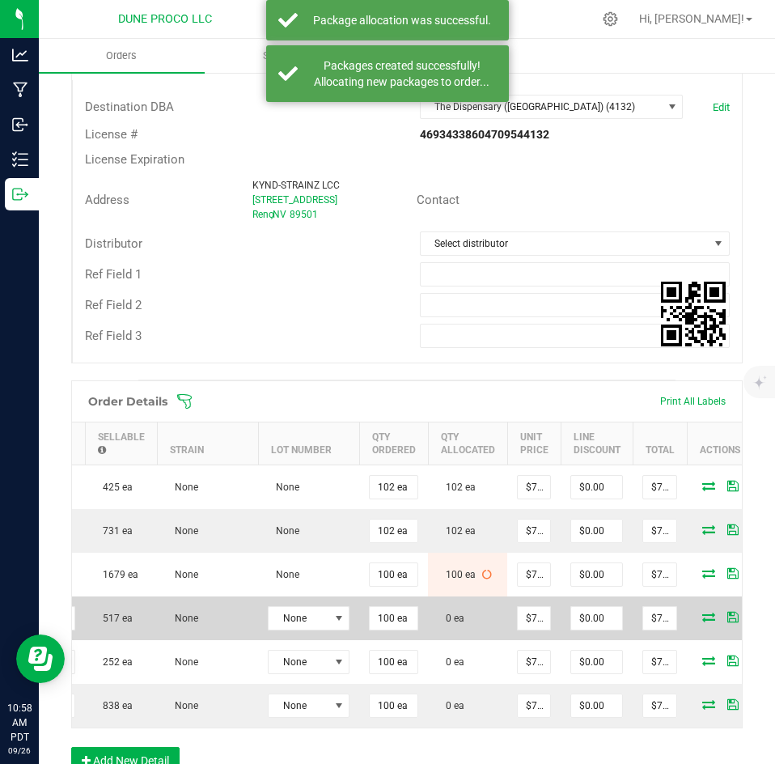
click at [702, 620] on icon at bounding box center [708, 616] width 13 height 10
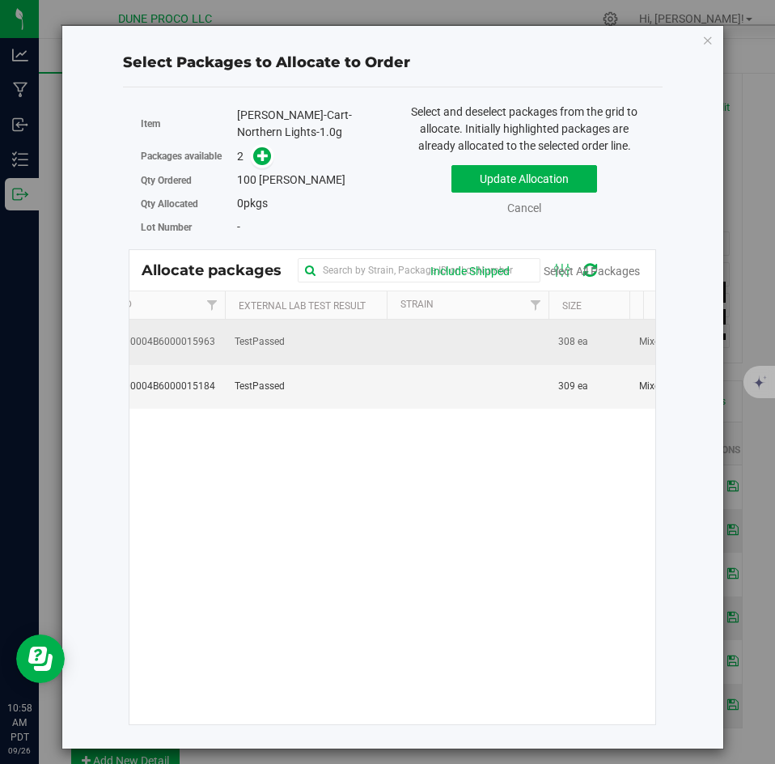
click at [374, 354] on td "TestPassed" at bounding box center [306, 341] width 162 height 44
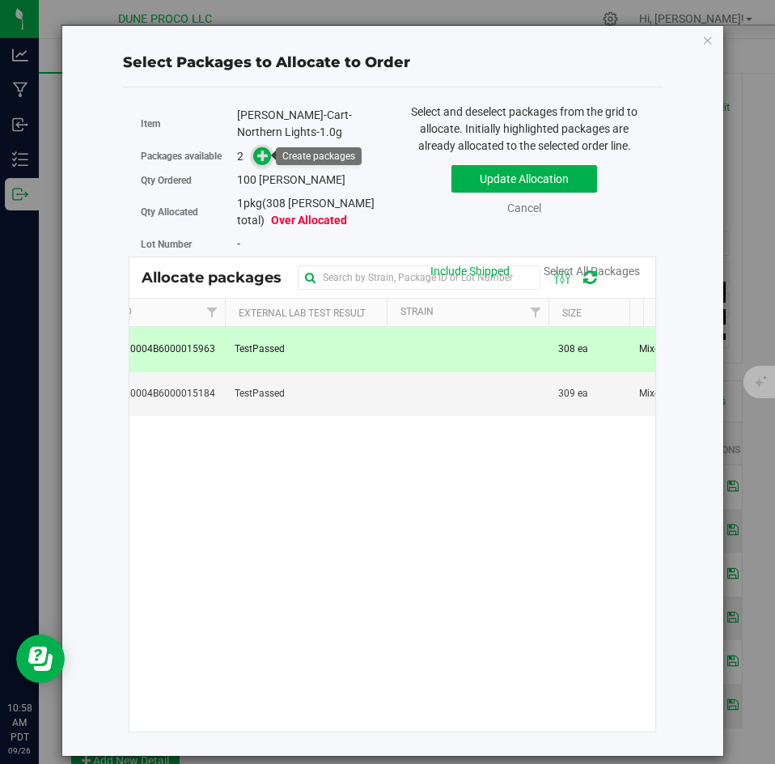
click at [264, 163] on span at bounding box center [262, 156] width 19 height 19
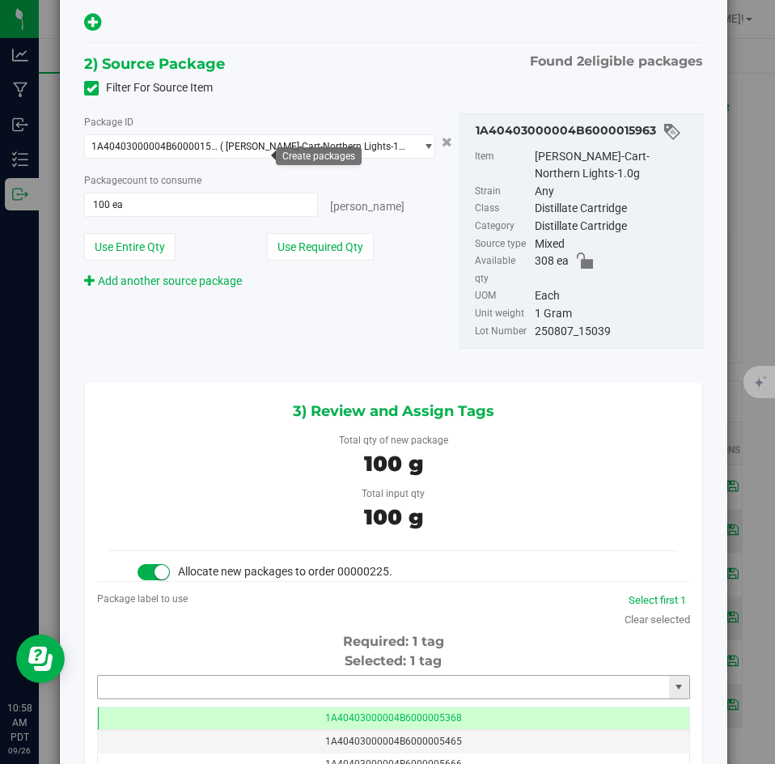
click at [271, 675] on input "text" at bounding box center [383, 686] width 571 height 23
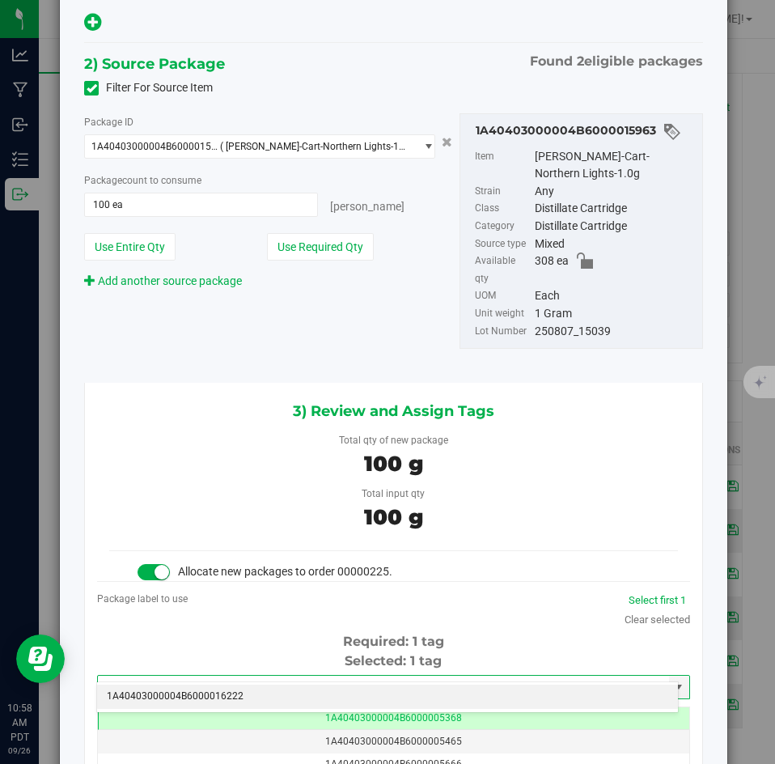
click at [265, 696] on li "1A40403000004B6000016222" at bounding box center [387, 696] width 581 height 24
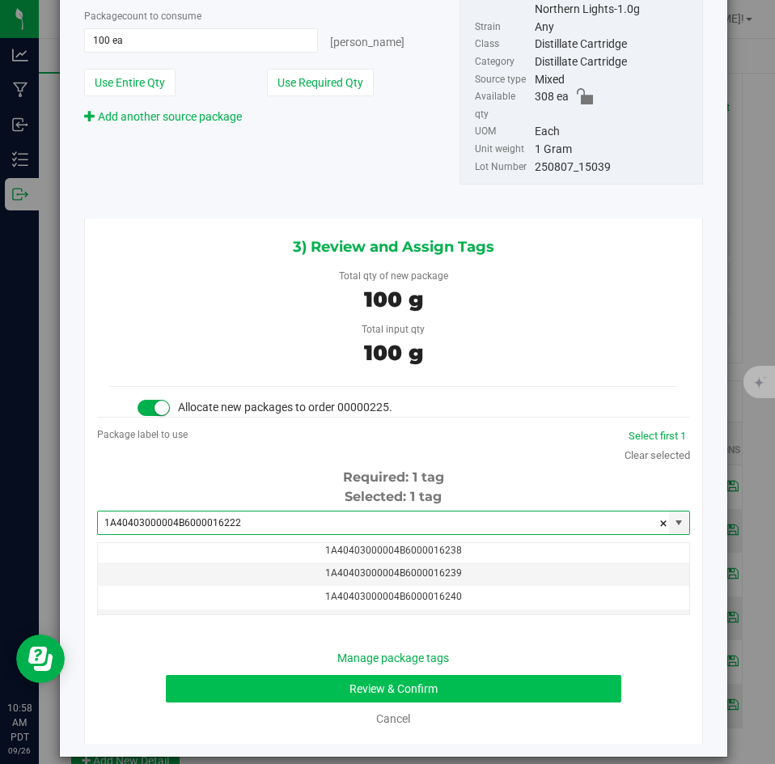
type input "1A40403000004B6000016222"
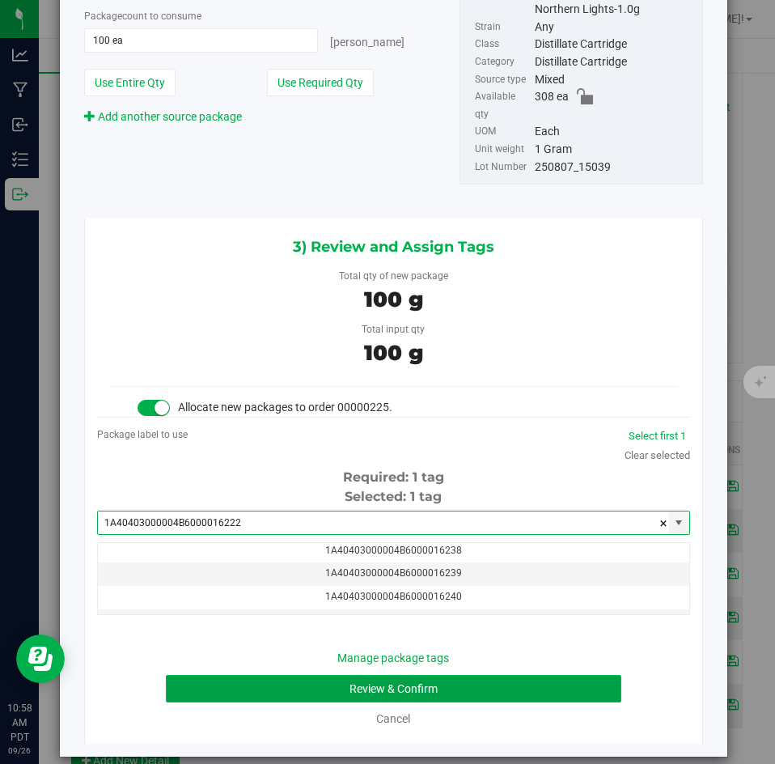
click at [264, 675] on button "Review & Confirm" at bounding box center [393, 689] width 455 height 28
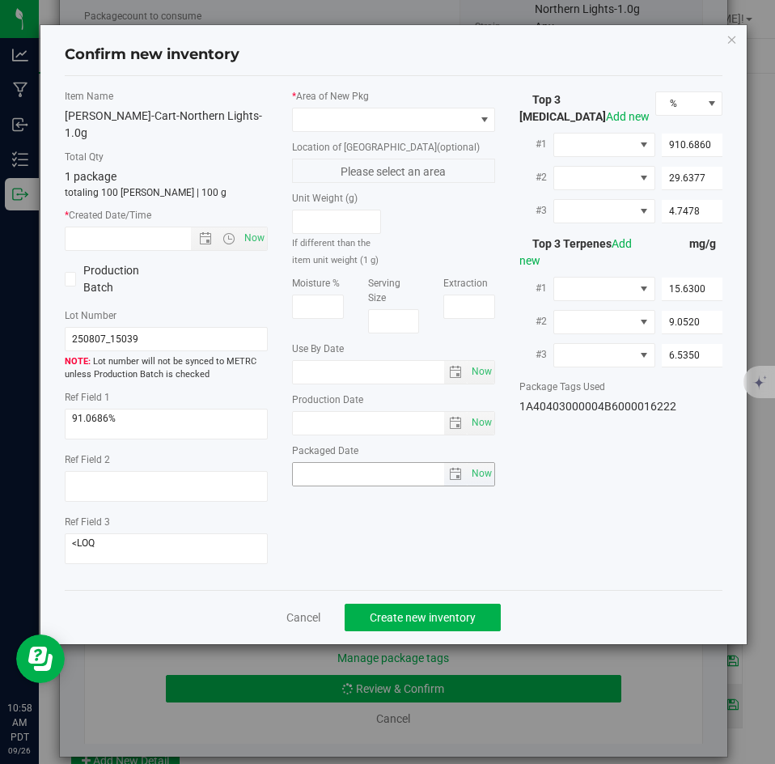
type input "[DATE]"
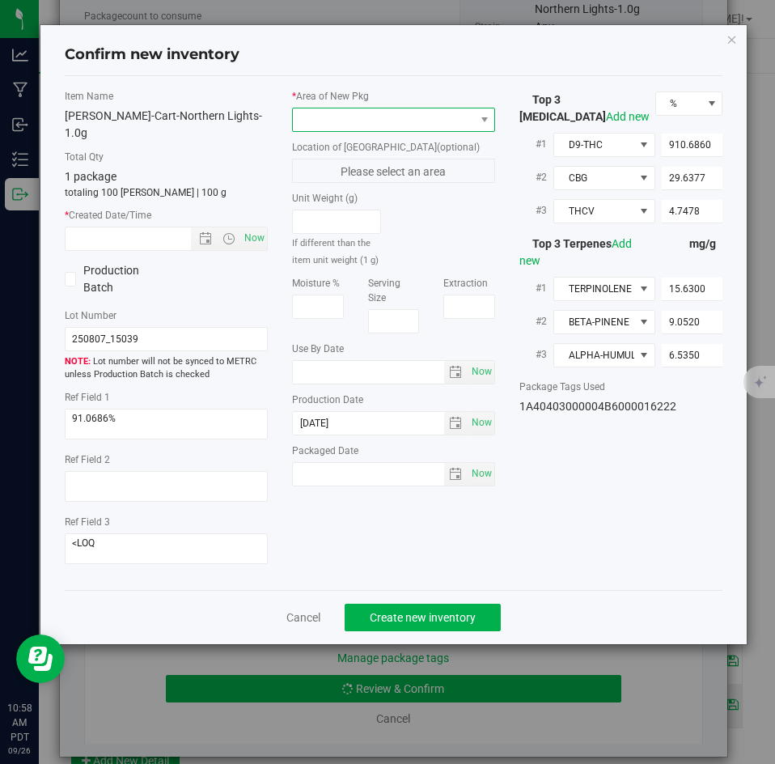
click at [354, 127] on span at bounding box center [383, 119] width 181 height 23
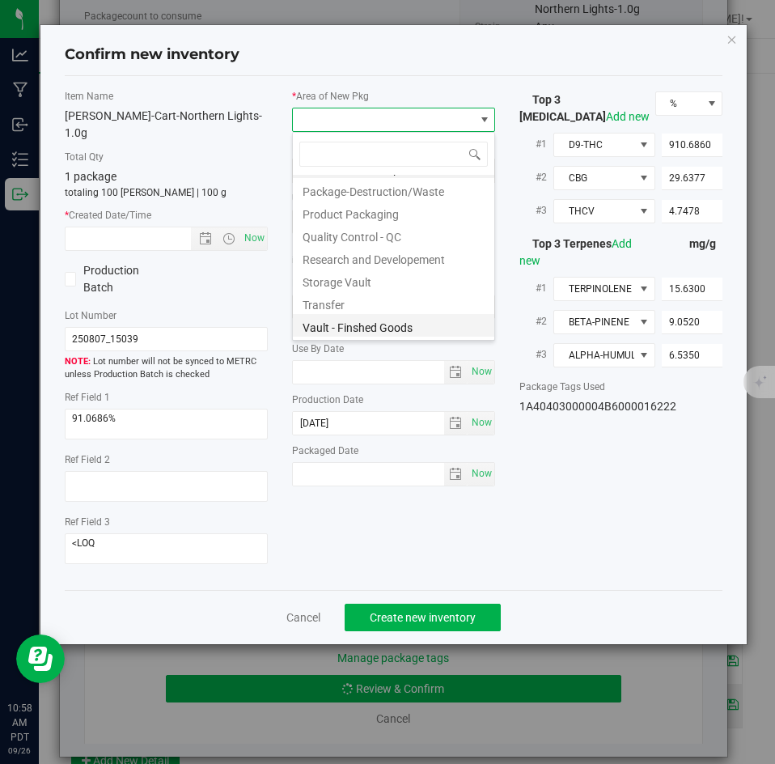
click at [326, 323] on li "Vault - Finshed Goods" at bounding box center [393, 325] width 201 height 23
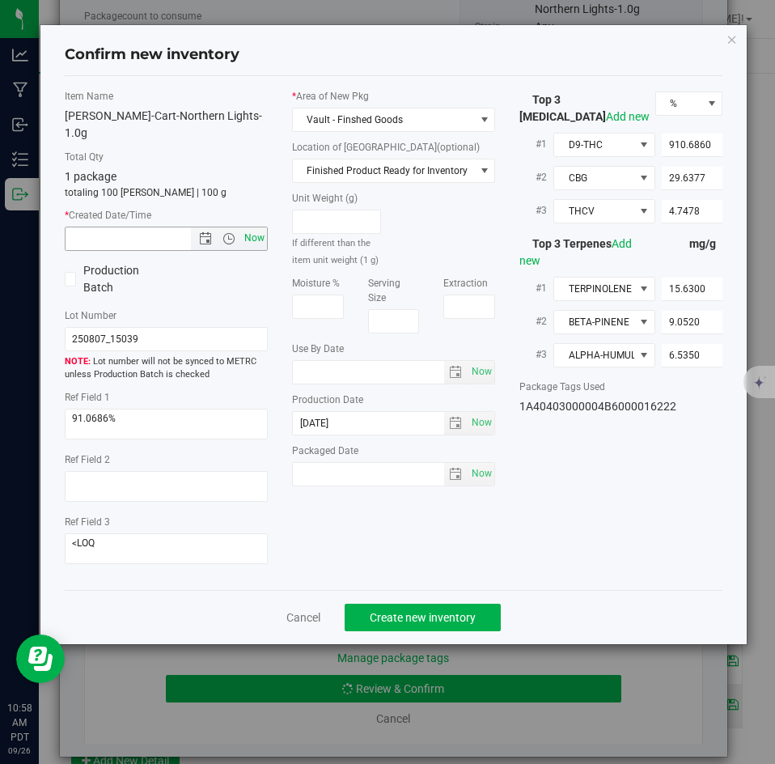
click at [266, 226] on span "Now" at bounding box center [255, 237] width 28 height 23
type input "[DATE] 10:58 AM"
click at [423, 590] on div "Cancel Create new inventory" at bounding box center [394, 617] width 658 height 54
click at [420, 611] on span "Create new inventory" at bounding box center [423, 617] width 106 height 13
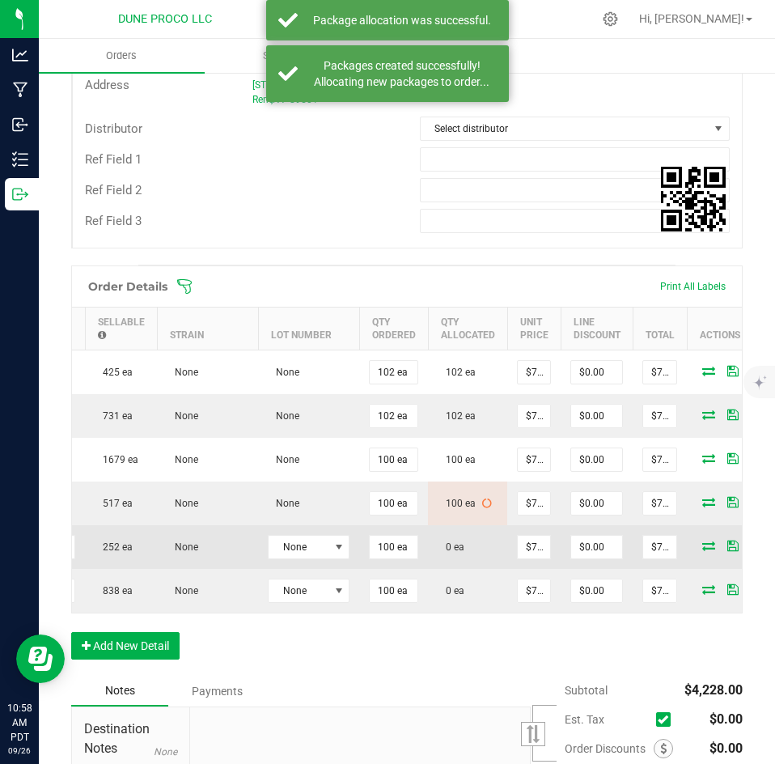
click at [702, 540] on icon at bounding box center [708, 545] width 13 height 10
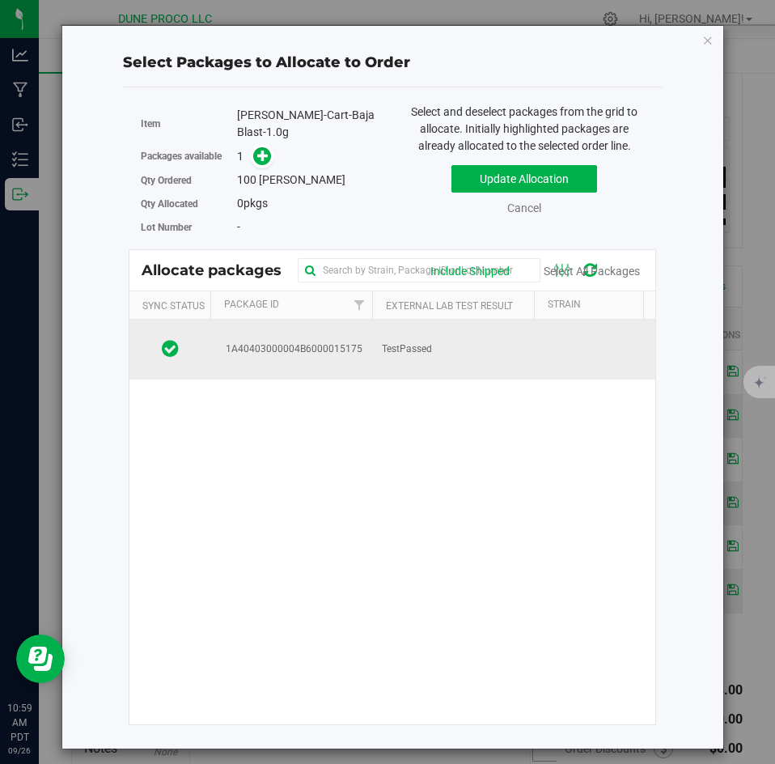
click at [429, 358] on td "TestPassed" at bounding box center [453, 349] width 162 height 60
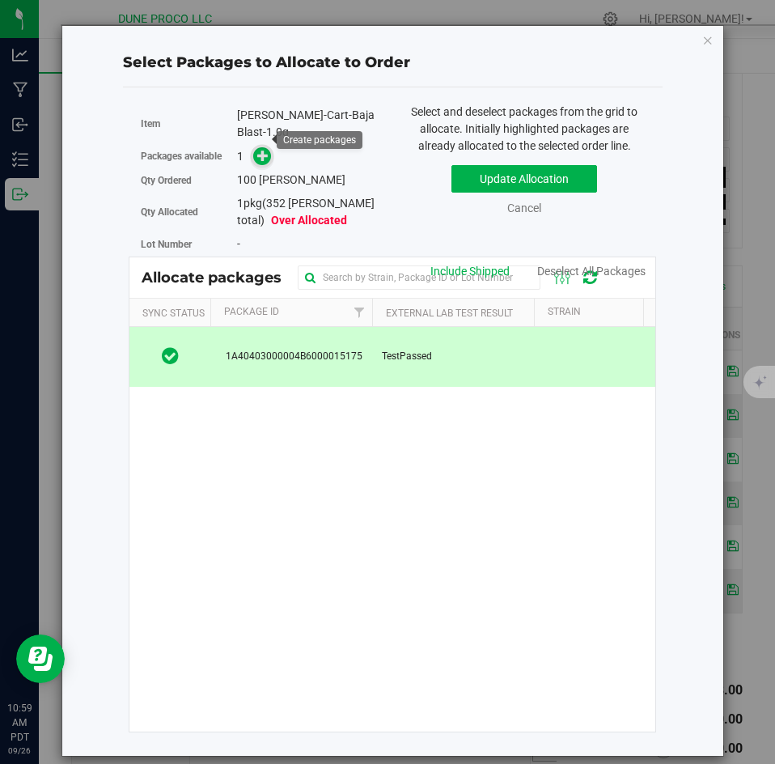
click at [266, 150] on icon at bounding box center [262, 155] width 11 height 11
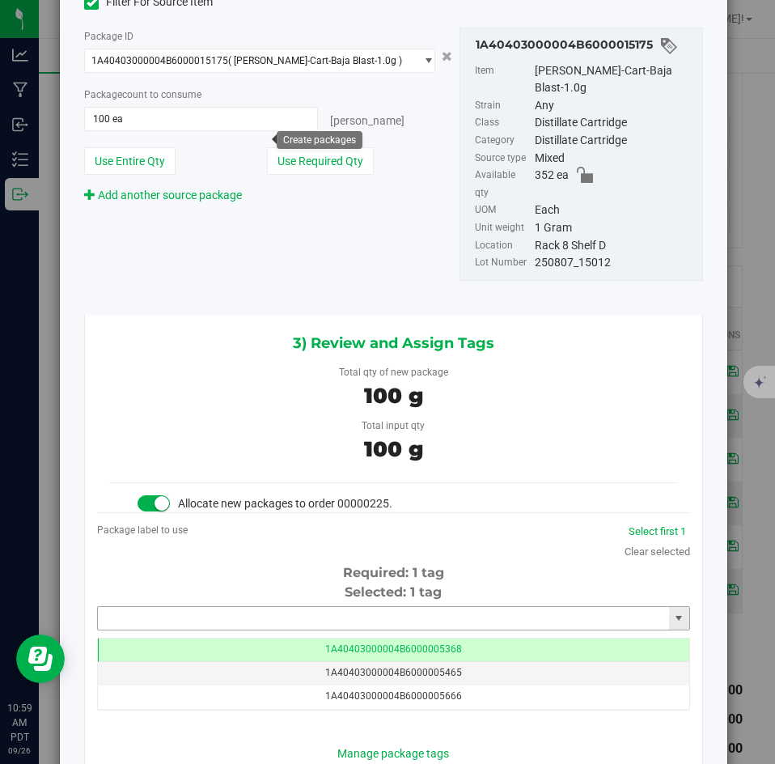
click at [271, 607] on input "text" at bounding box center [383, 618] width 571 height 23
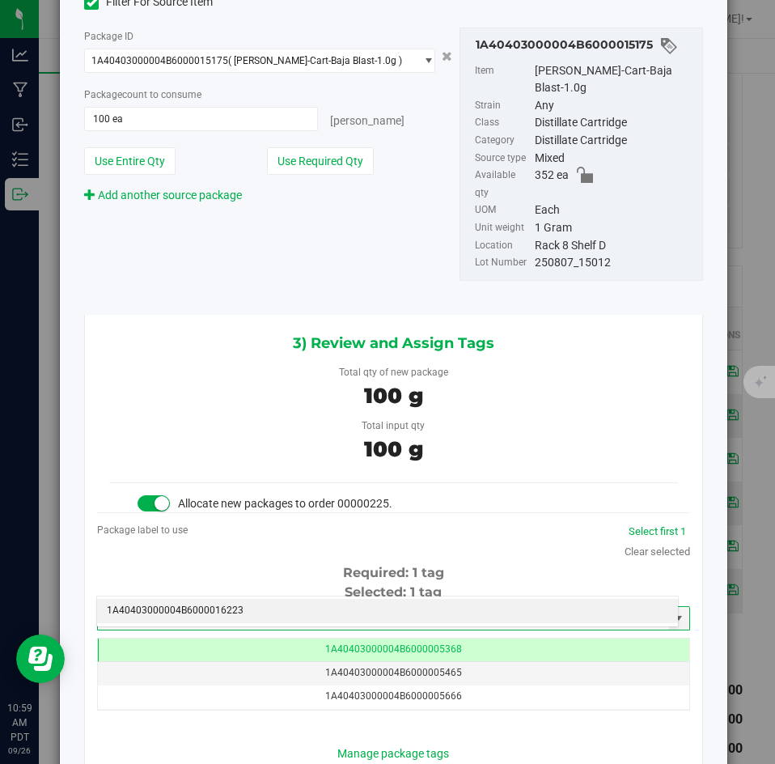
click at [260, 610] on li "1A40403000004B6000016223" at bounding box center [387, 611] width 581 height 24
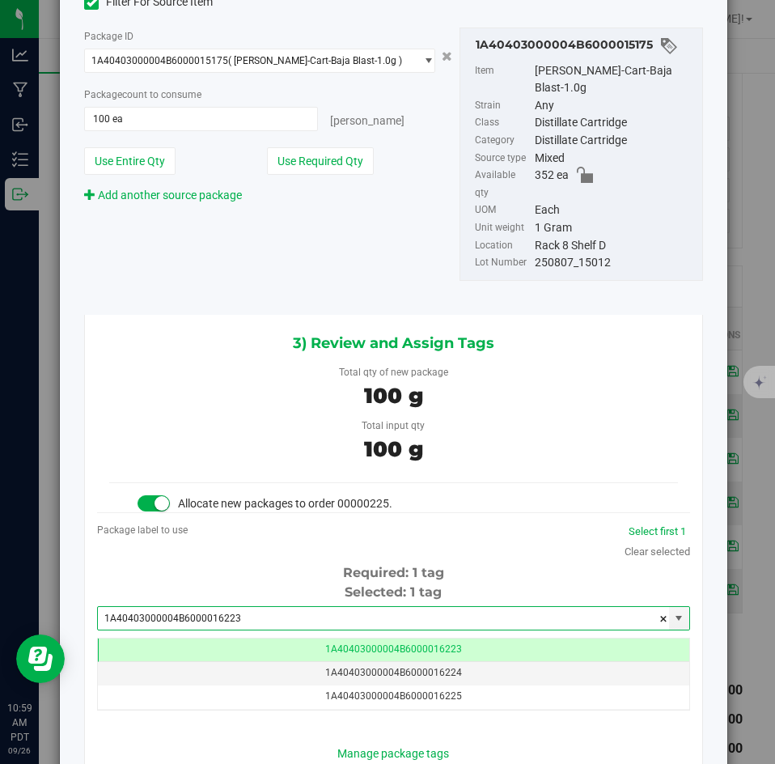
type input "1A40403000004B6000016223"
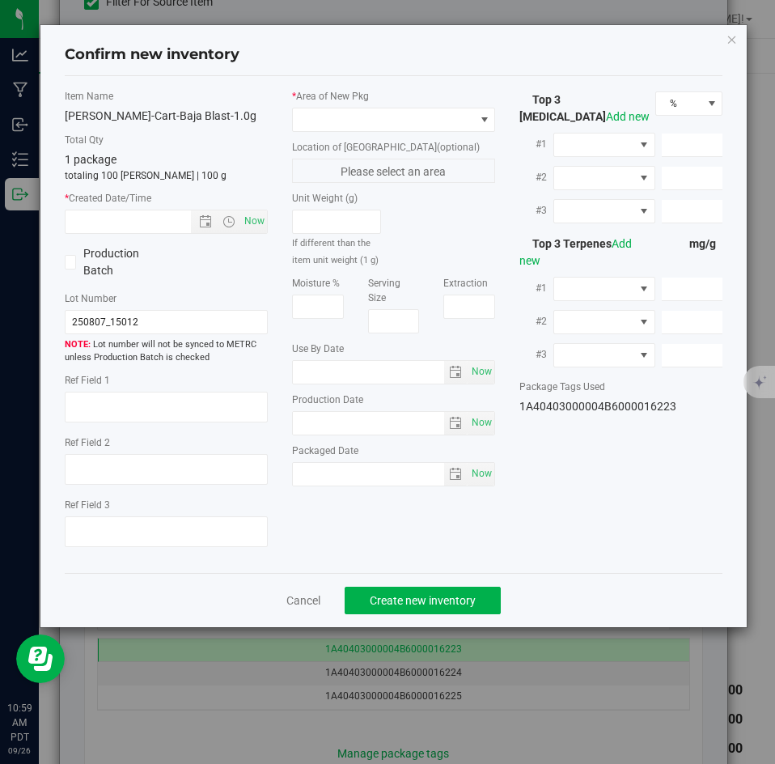
type textarea "94.1742%"
type textarea "<LOQ"
type input "941.7420"
type input "31.6820"
type input "5.1892"
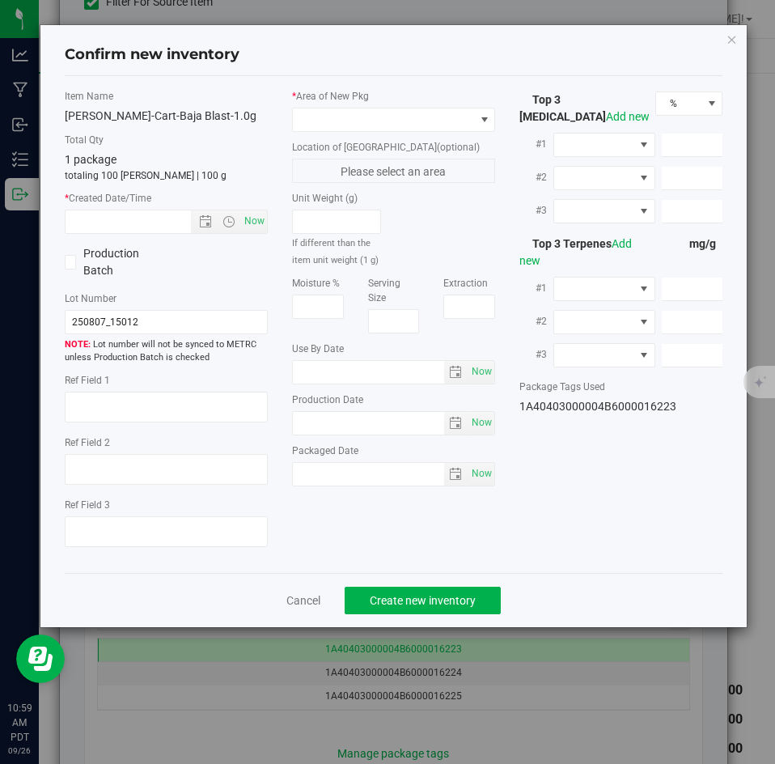
type input "3.3860"
type input "1.7100"
type input "1.7030"
type input "[DATE]"
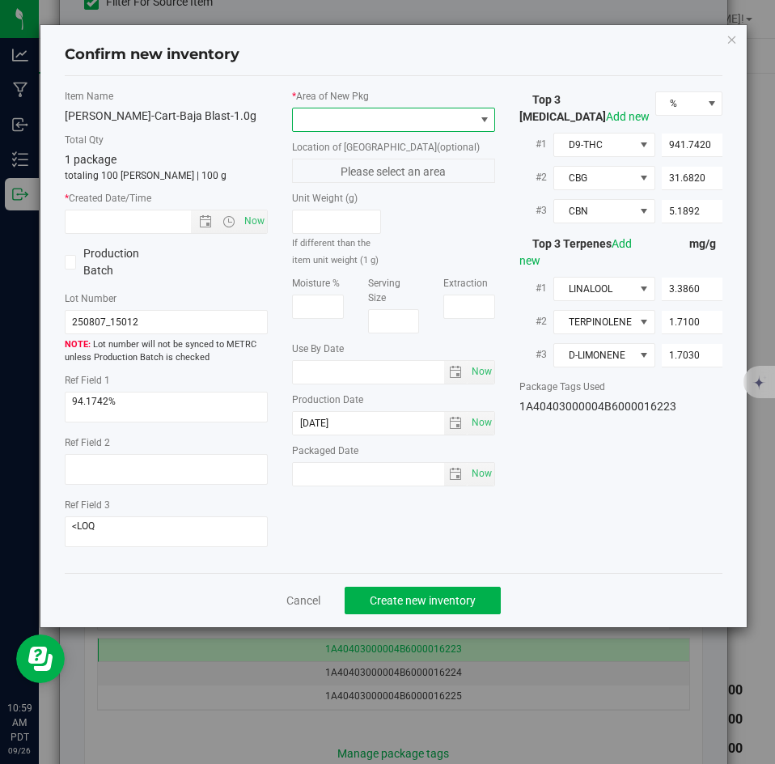
click at [349, 121] on span at bounding box center [383, 119] width 181 height 23
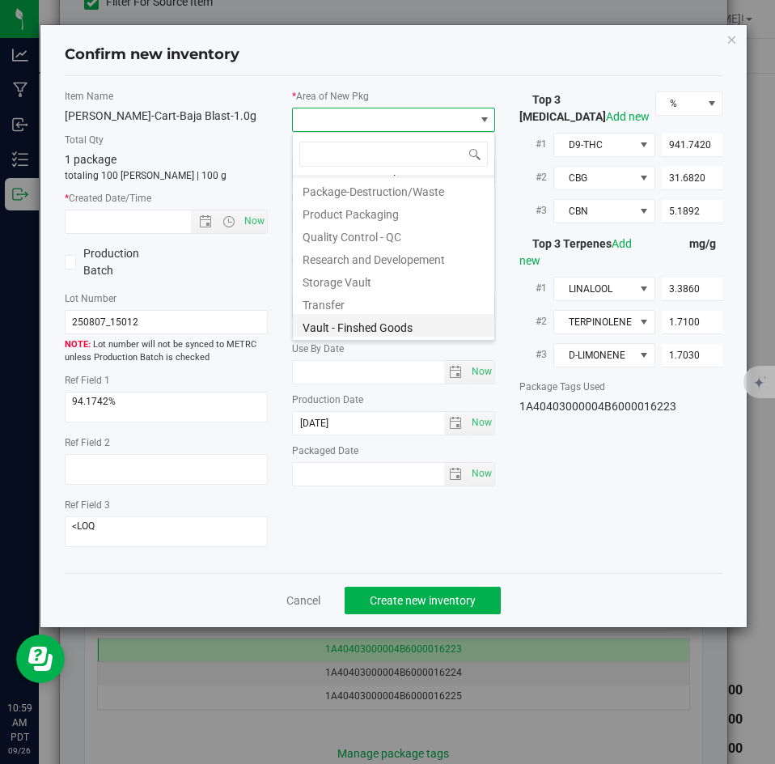
click at [332, 321] on li "Vault - Finshed Goods" at bounding box center [393, 325] width 201 height 23
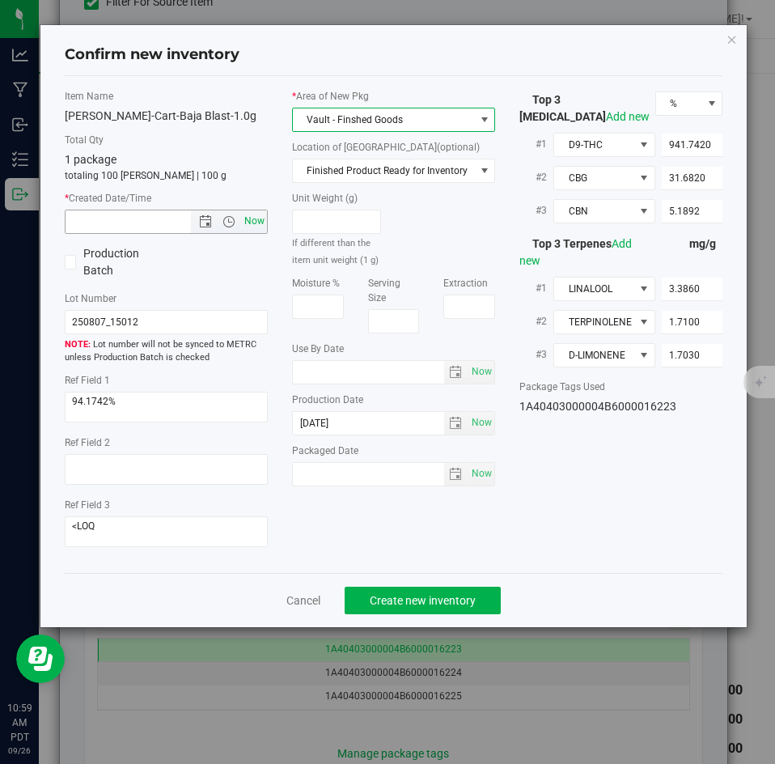
click at [251, 225] on span "Now" at bounding box center [255, 220] width 28 height 23
type input "[DATE] 10:59 AM"
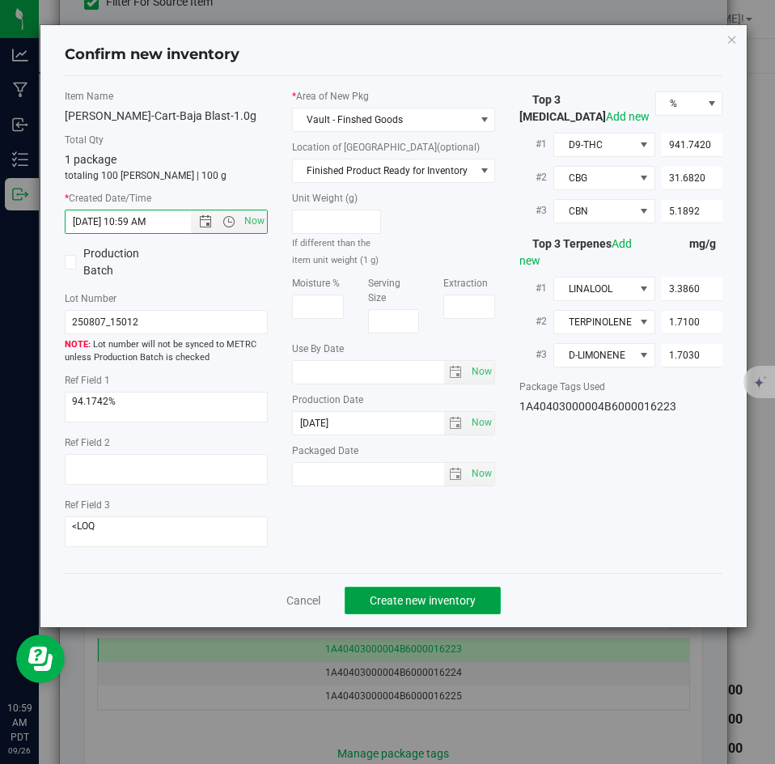
click at [402, 603] on span "Create new inventory" at bounding box center [423, 600] width 106 height 13
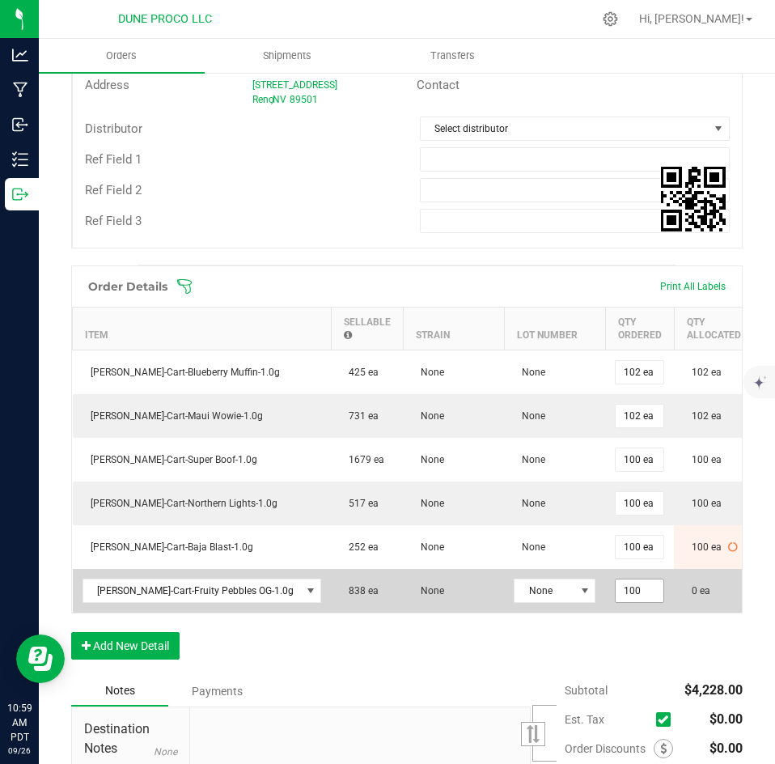
click at [616, 585] on input "100" at bounding box center [640, 590] width 48 height 23
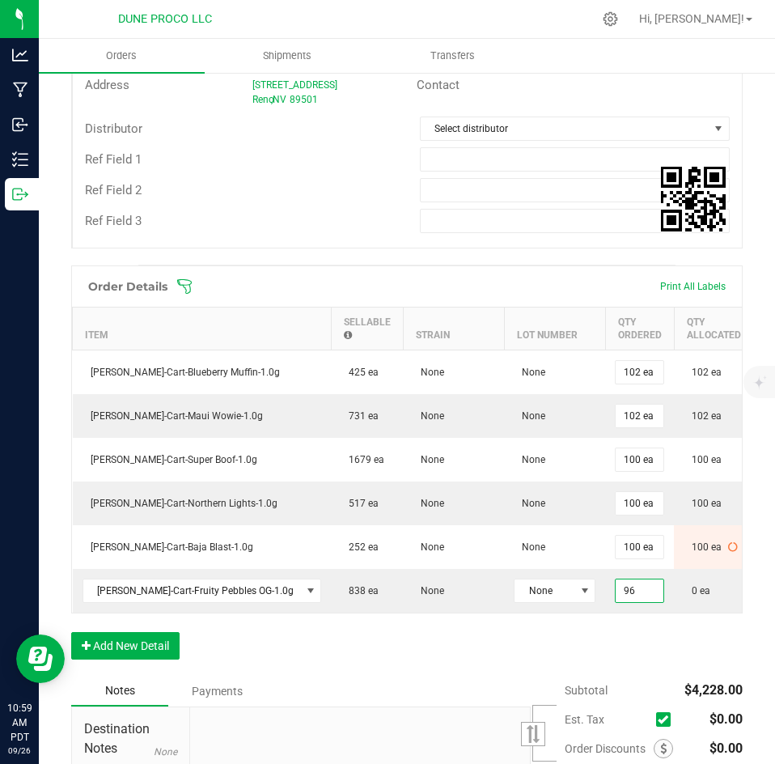
type input "96 ea"
type input "$672.00"
click at [595, 662] on div "Order Details Print All Labels Item Sellable Strain Lot Number Qty Ordered Qty …" at bounding box center [406, 470] width 671 height 410
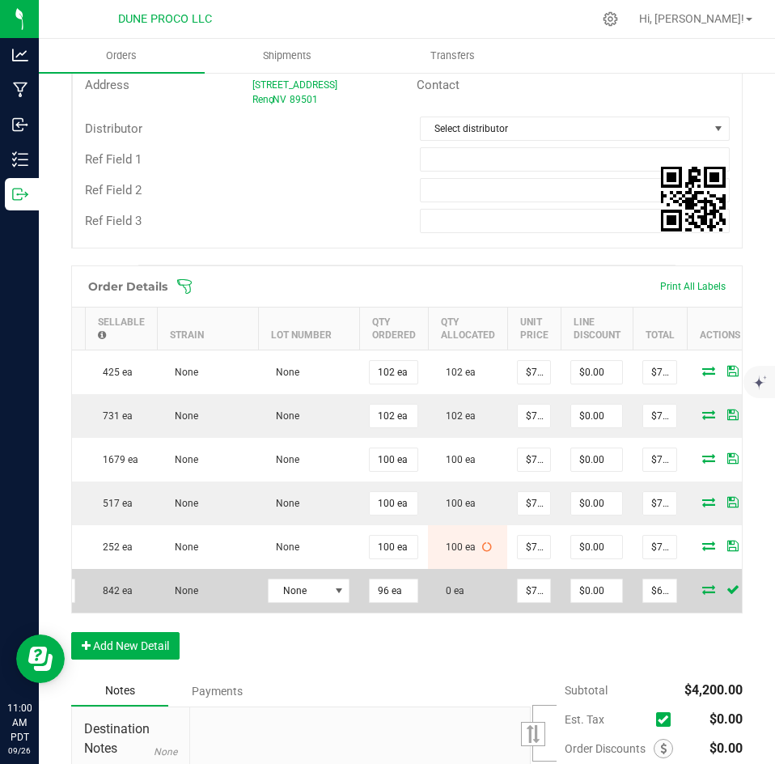
click at [702, 587] on icon at bounding box center [708, 589] width 13 height 10
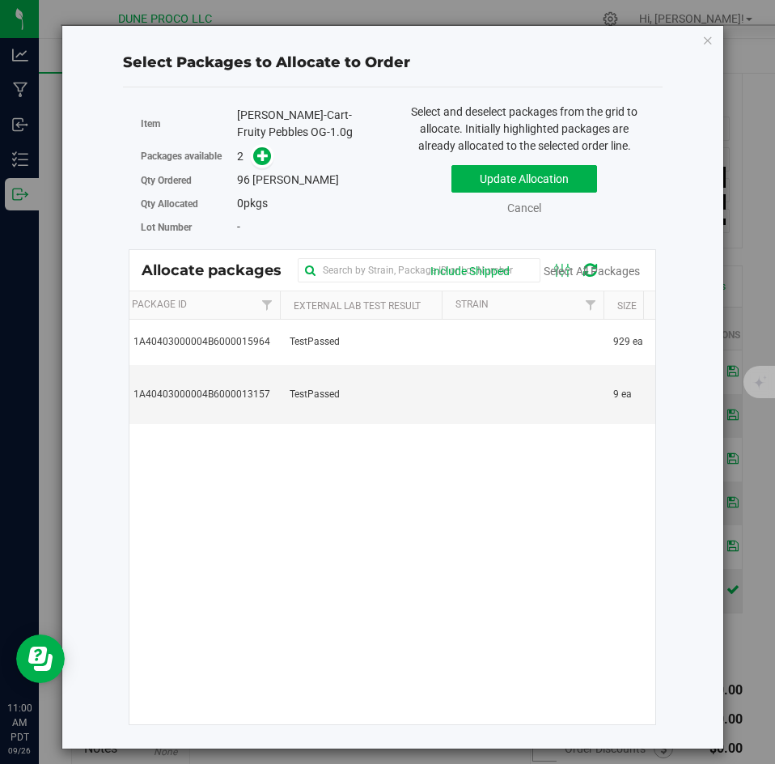
scroll to position [0, 18]
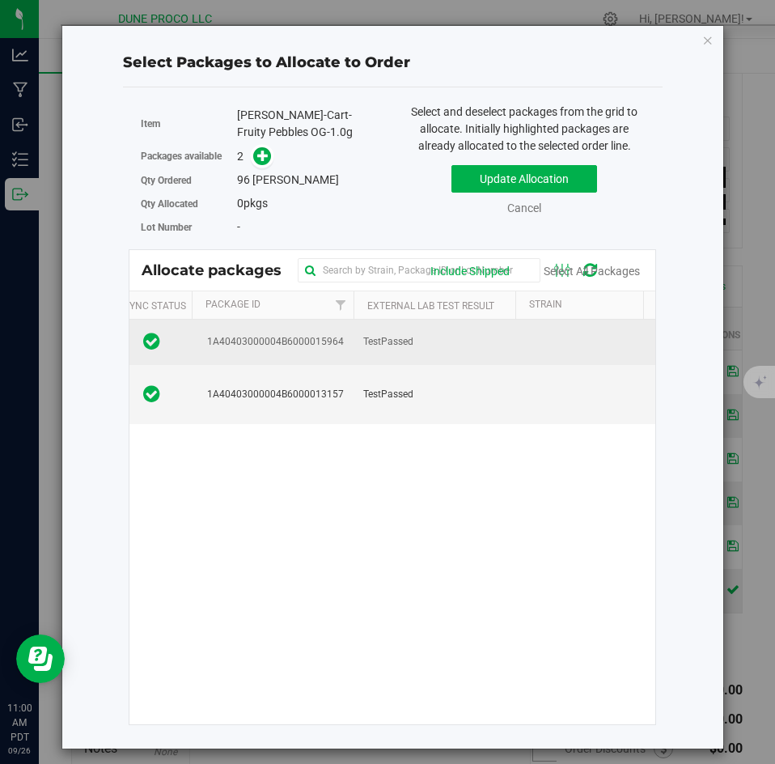
click at [414, 332] on td "TestPassed" at bounding box center [434, 341] width 162 height 44
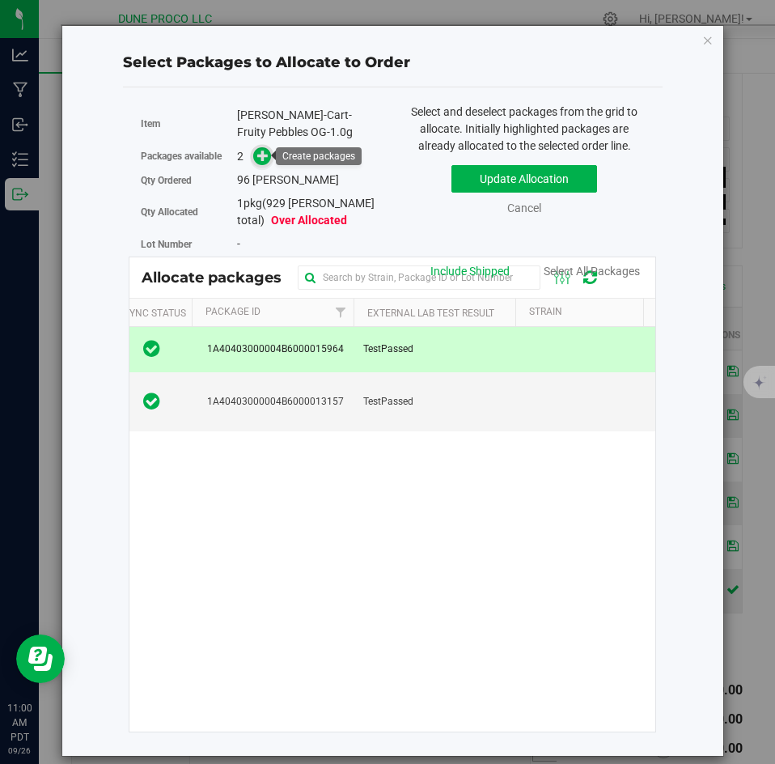
click at [263, 164] on span at bounding box center [262, 156] width 19 height 19
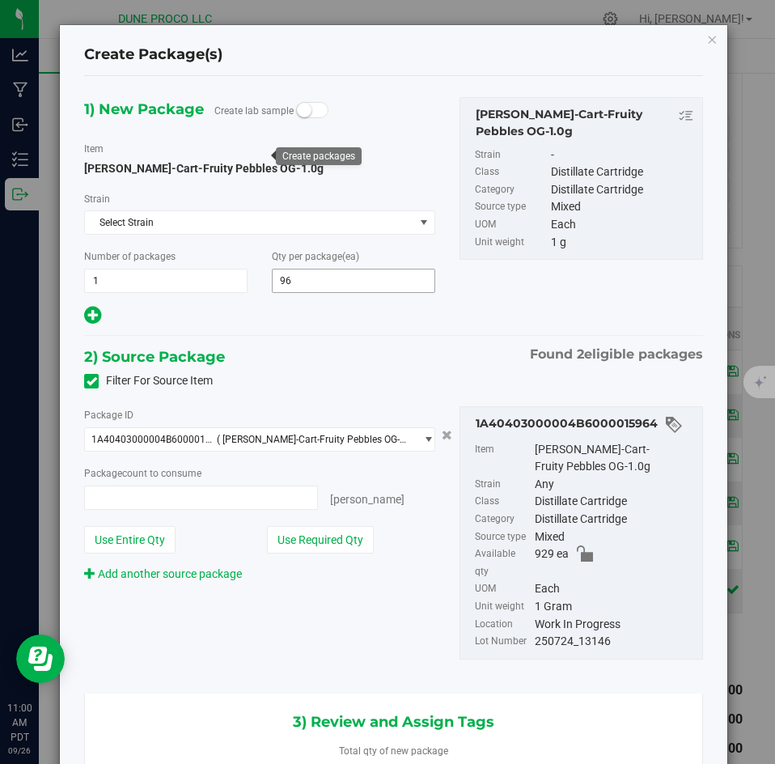
type input "96 ea"
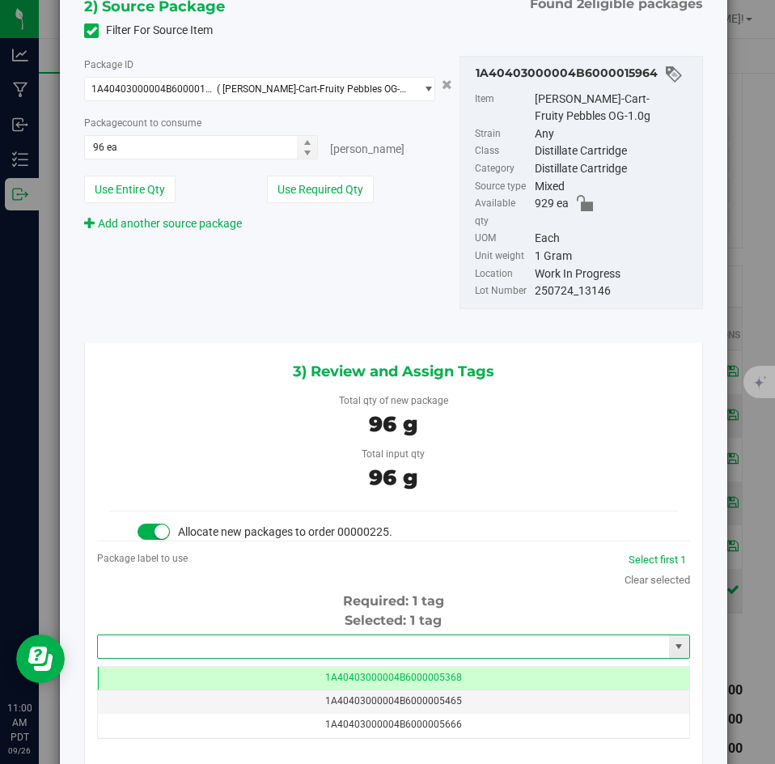
click at [273, 635] on input "text" at bounding box center [383, 646] width 571 height 23
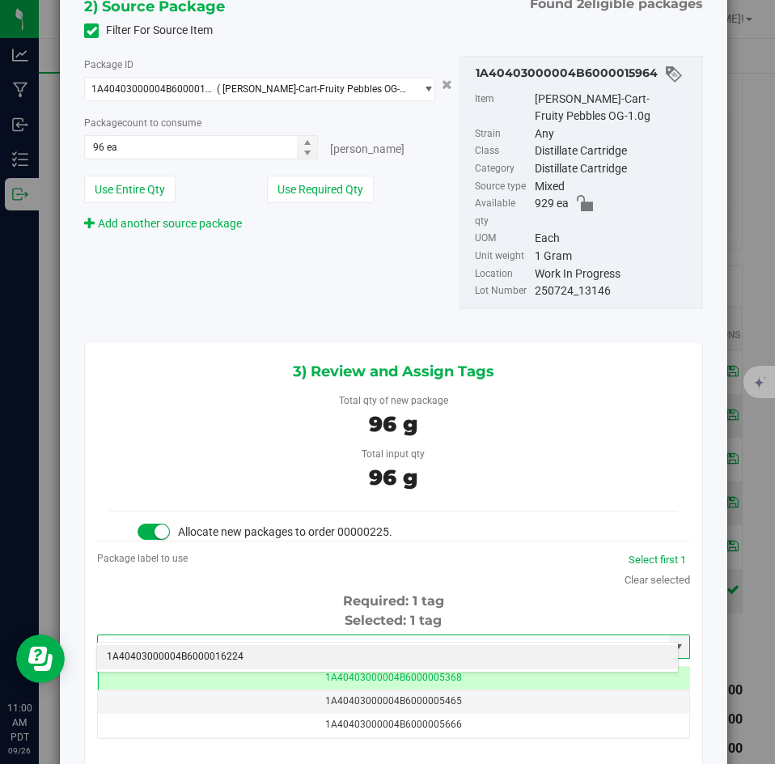
click at [269, 646] on li "1A40403000004B6000016224" at bounding box center [387, 657] width 581 height 24
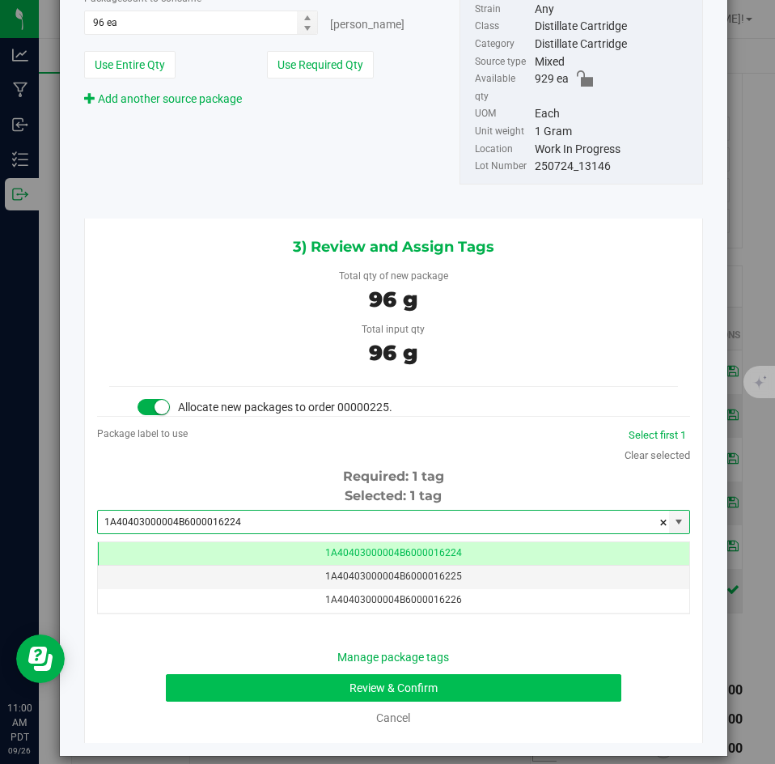
type input "1A40403000004B6000016224"
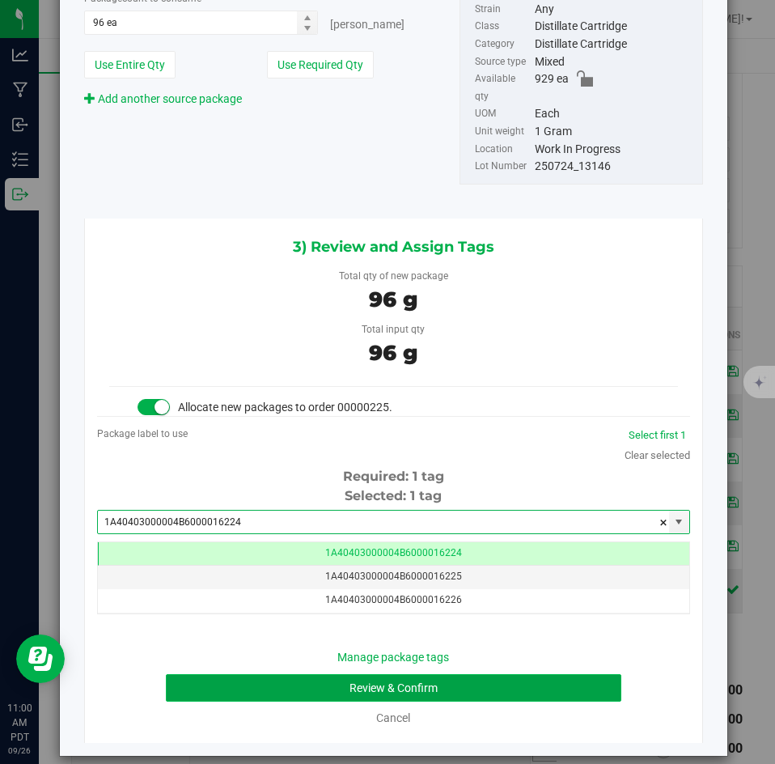
click at [260, 674] on button "Review & Confirm" at bounding box center [393, 688] width 455 height 28
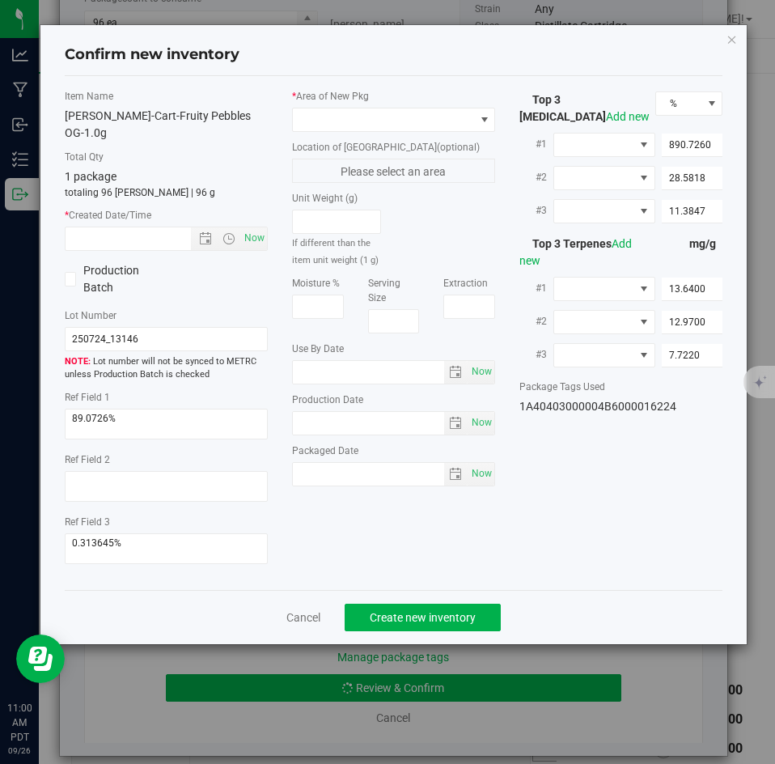
type input "[DATE]"
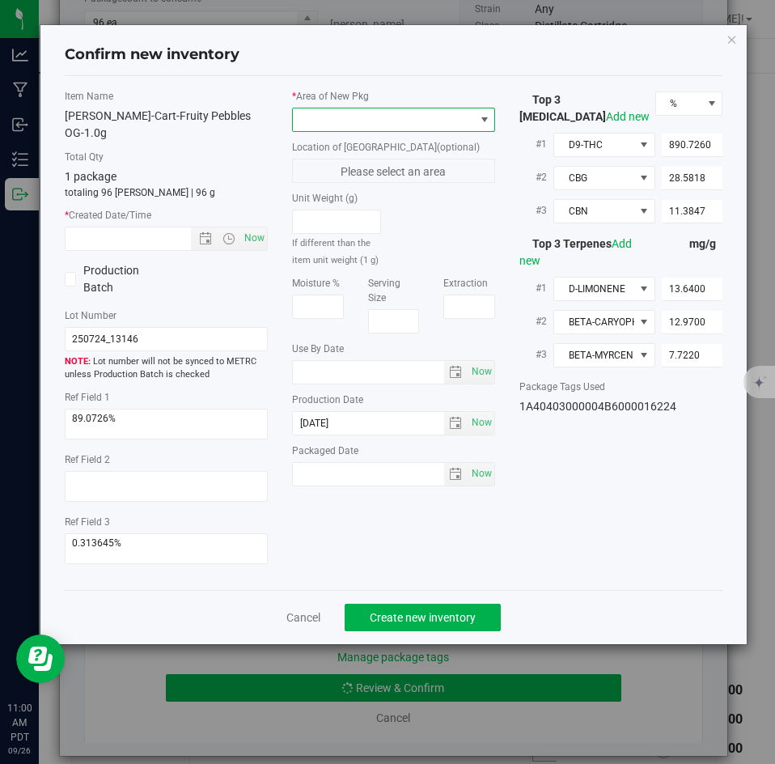
click at [342, 125] on span at bounding box center [383, 119] width 181 height 23
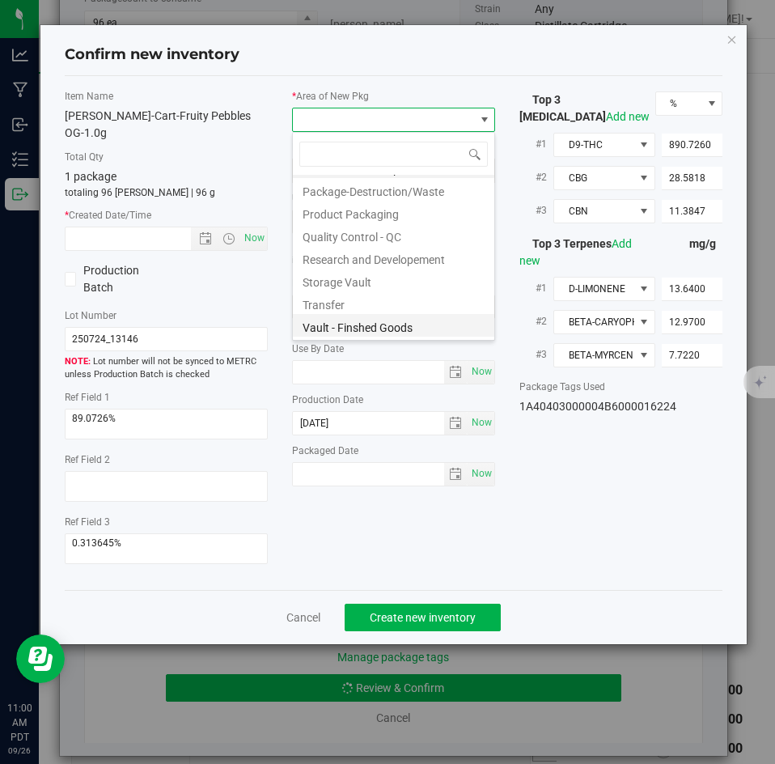
click at [340, 318] on li "Vault - Finshed Goods" at bounding box center [393, 325] width 201 height 23
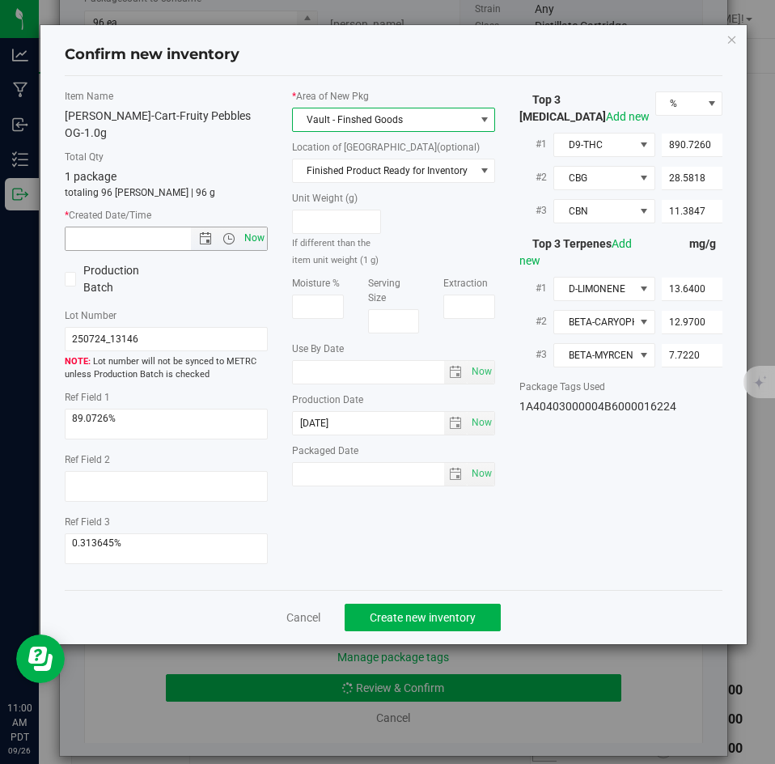
click at [247, 226] on span "Now" at bounding box center [255, 237] width 28 height 23
type input "[DATE] 11:00 AM"
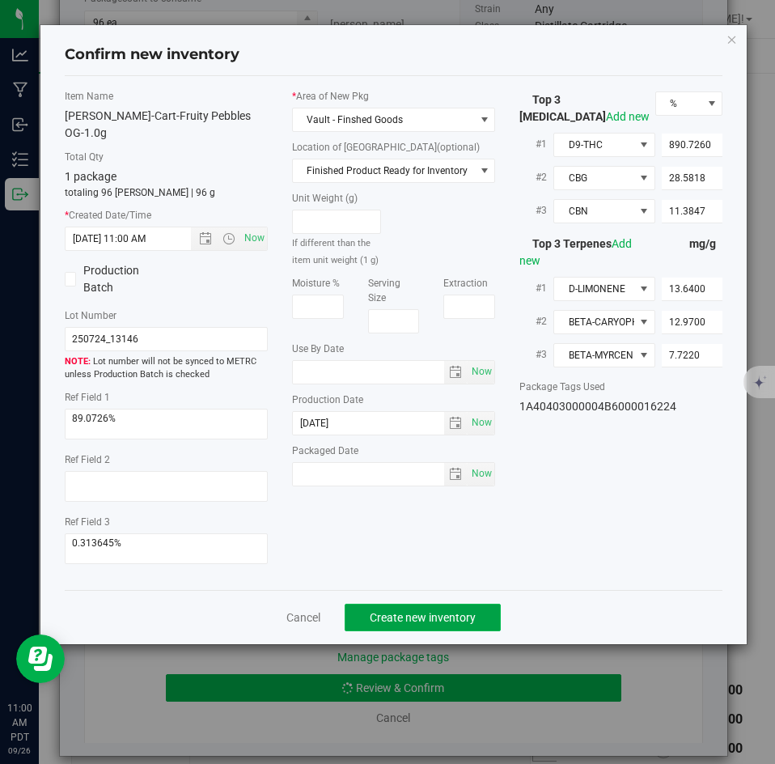
click at [408, 611] on span "Create new inventory" at bounding box center [423, 617] width 106 height 13
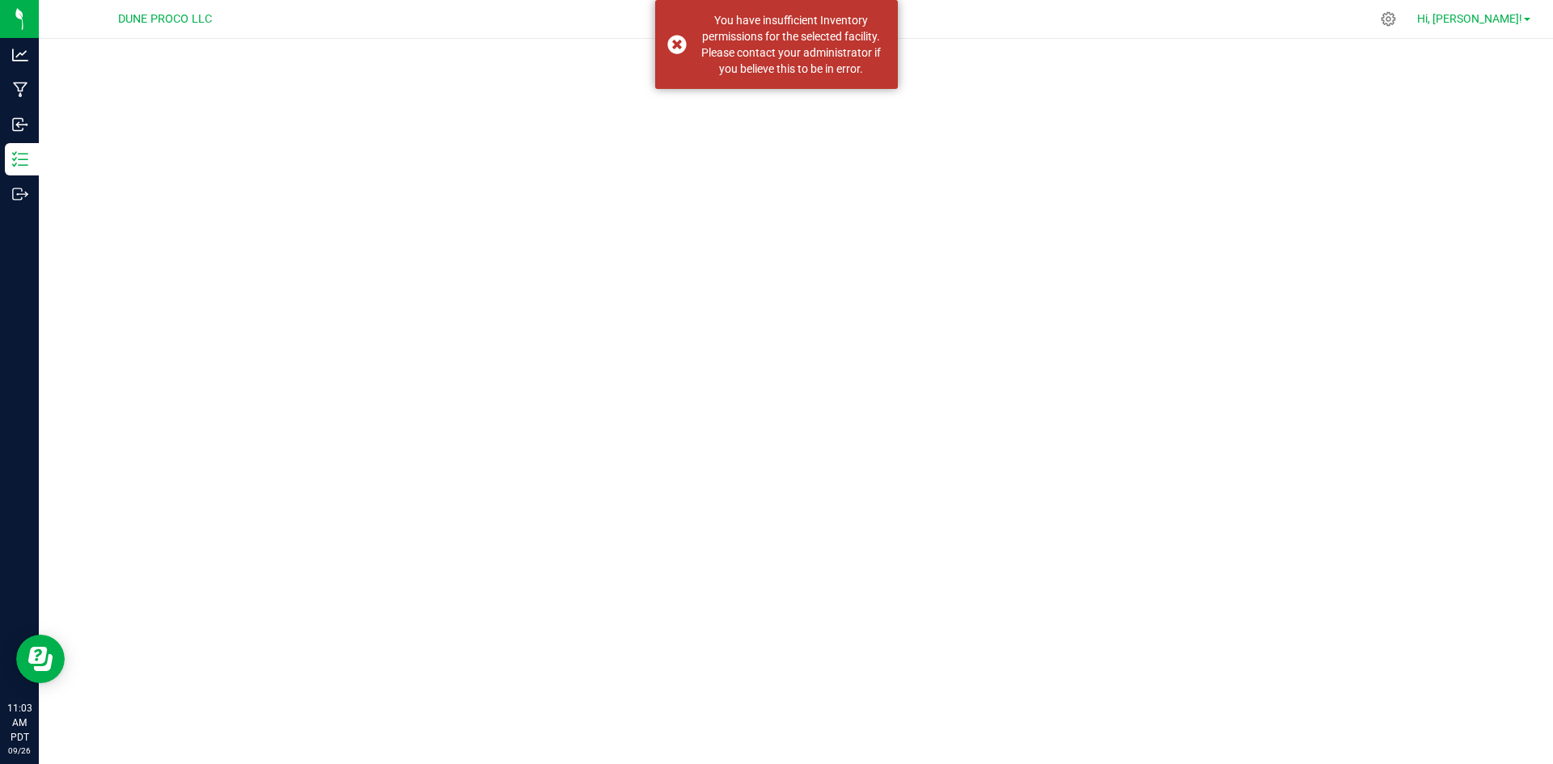
click at [1491, 15] on span "Hi, [PERSON_NAME]!" at bounding box center [1469, 18] width 105 height 13
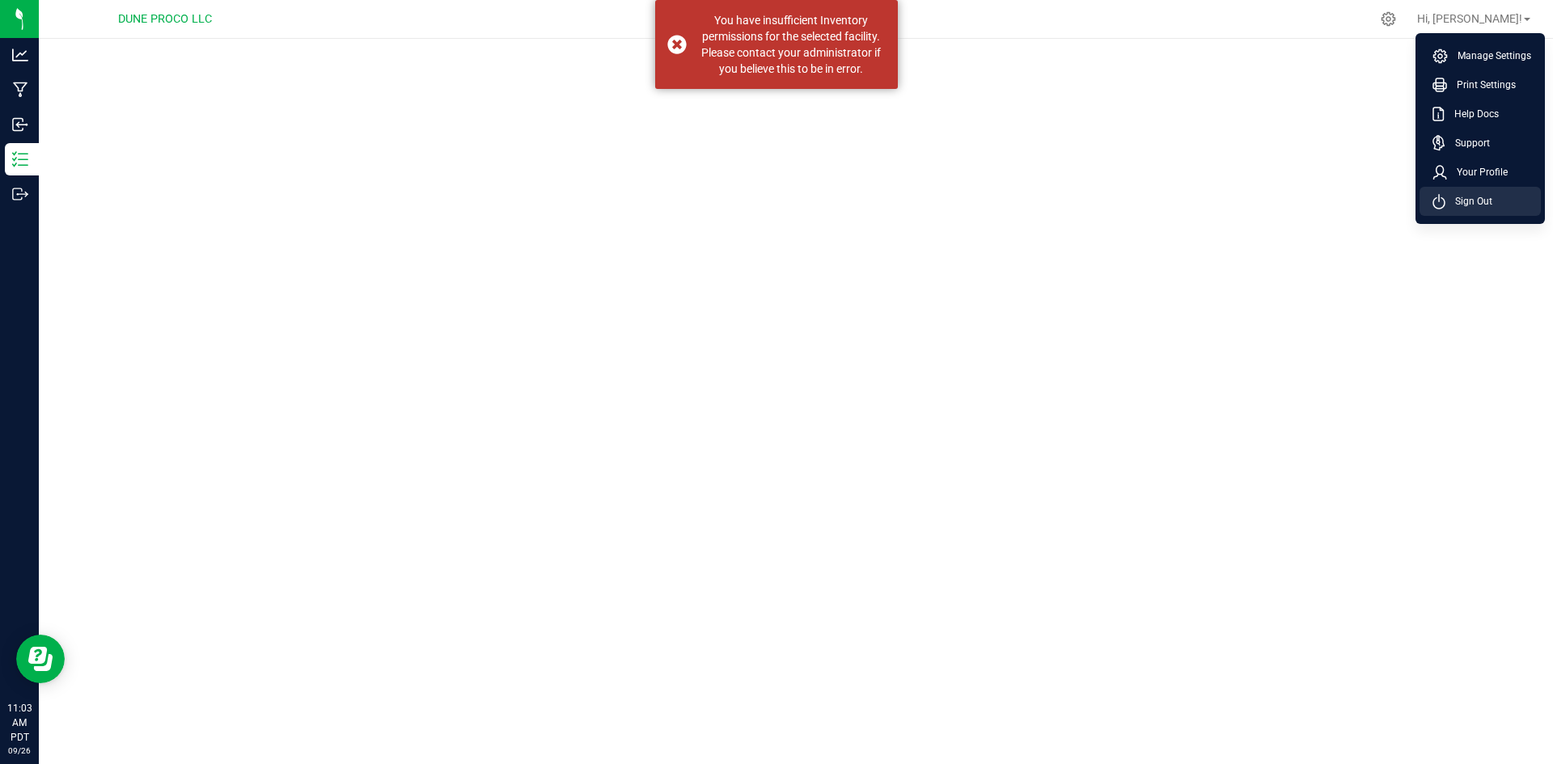
click at [1465, 197] on span "Sign Out" at bounding box center [1468, 201] width 47 height 16
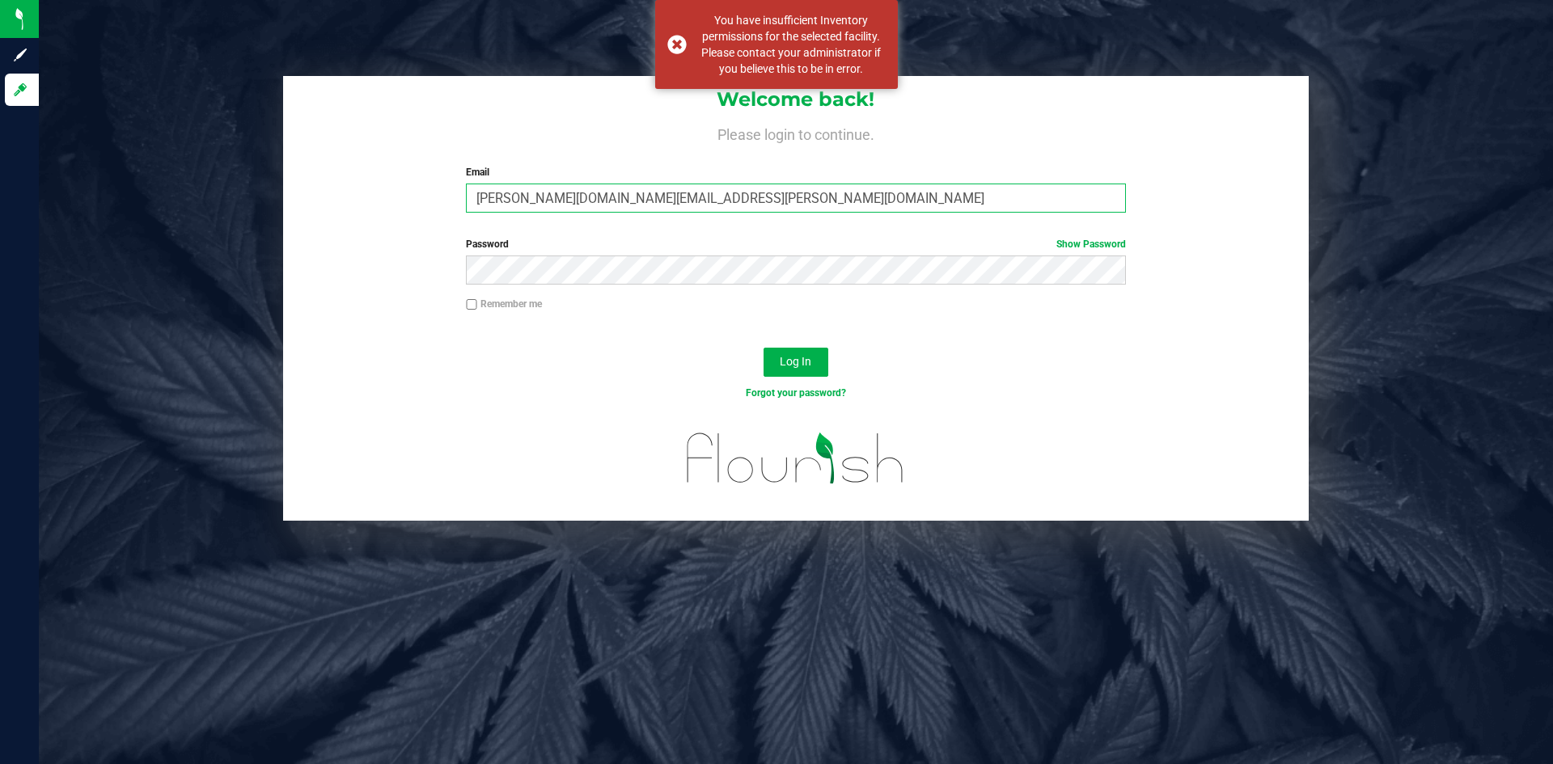
click at [565, 201] on input "[PERSON_NAME][DOMAIN_NAME][EMAIL_ADDRESS][PERSON_NAME][DOMAIN_NAME]" at bounding box center [795, 198] width 659 height 29
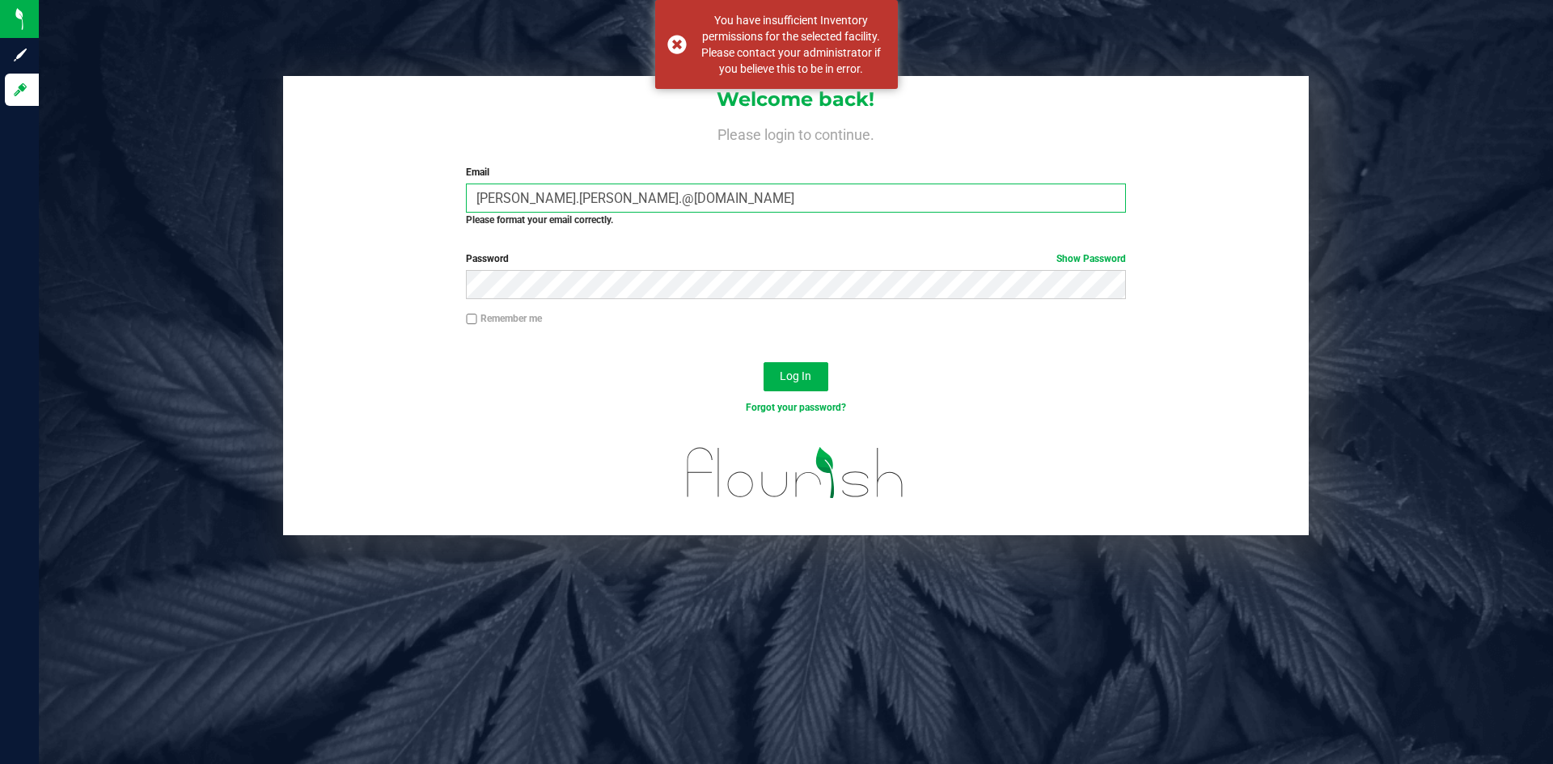
click at [764, 362] on button "Log In" at bounding box center [796, 376] width 65 height 29
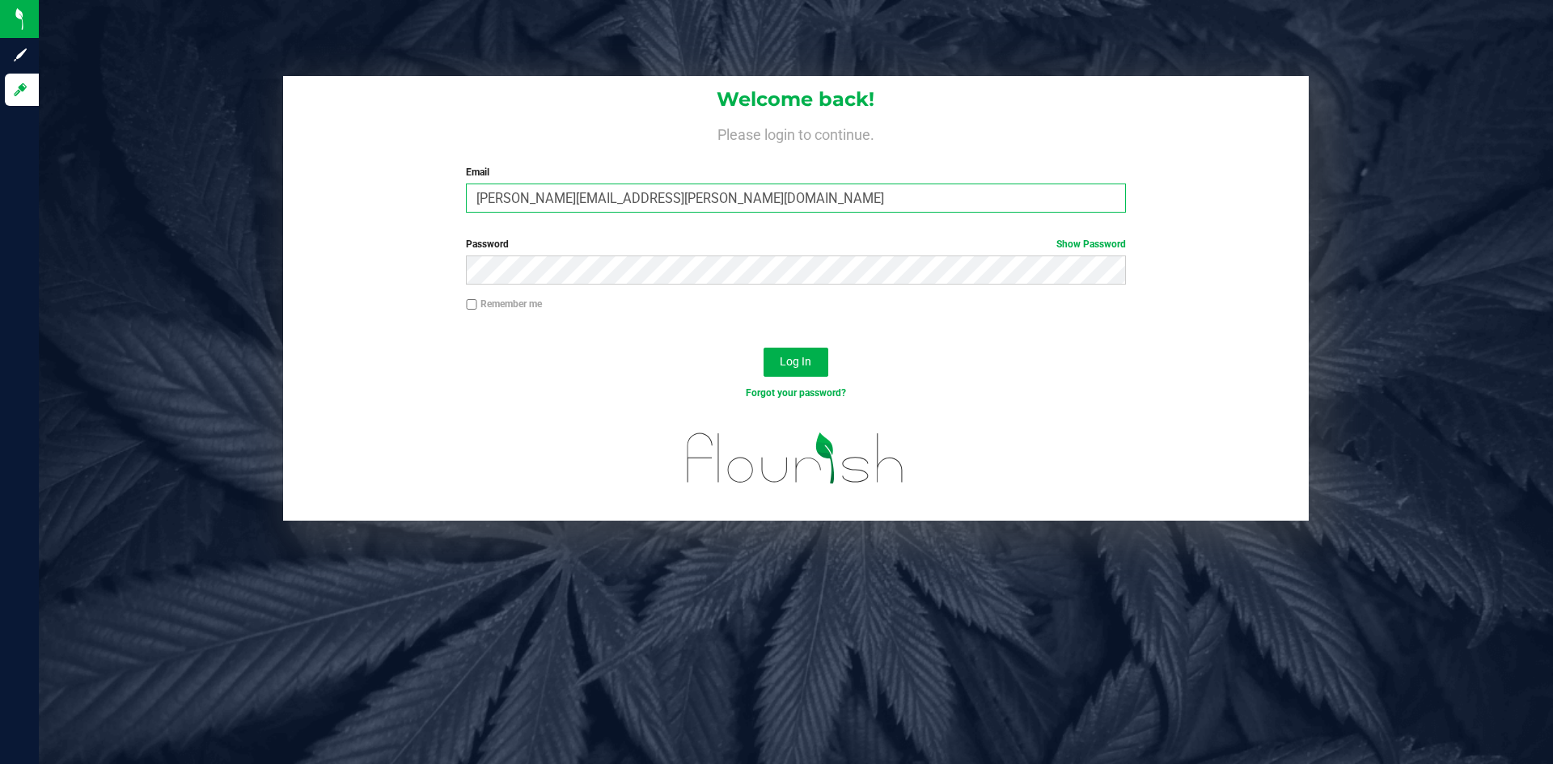
type input "doug.rowell@perfectharvestco.com"
click at [764, 348] on button "Log In" at bounding box center [796, 362] width 65 height 29
